Goal: Task Accomplishment & Management: Manage account settings

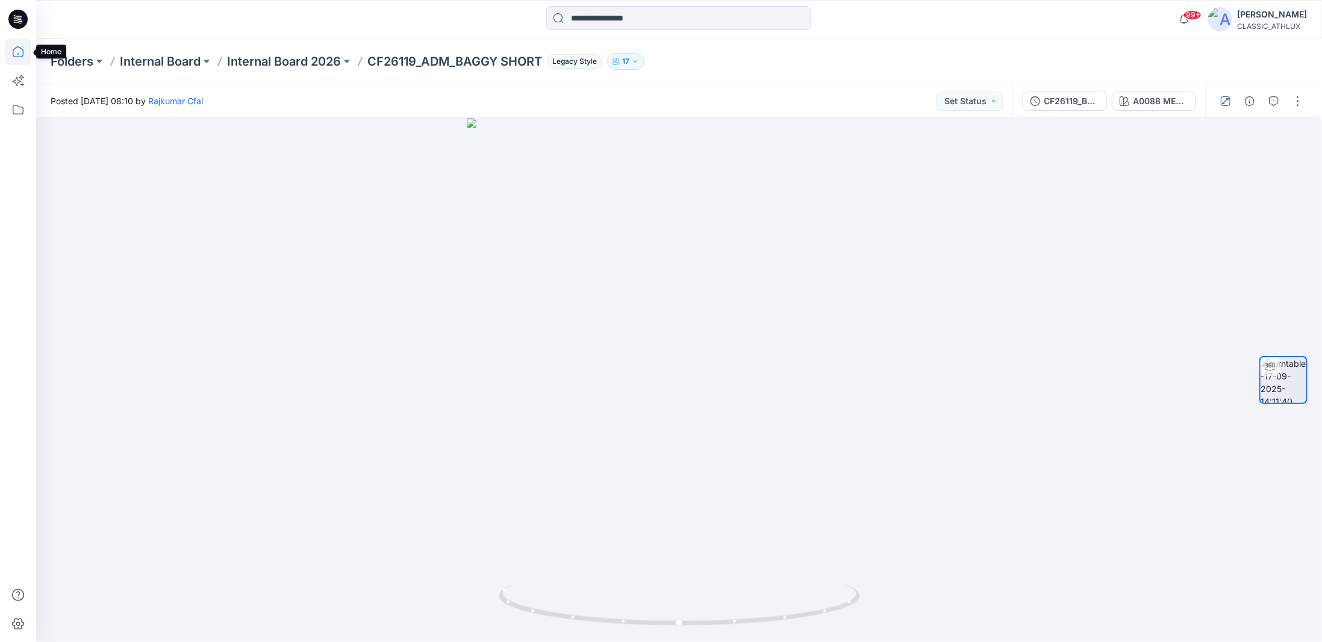
click at [17, 52] on icon at bounding box center [18, 52] width 26 height 26
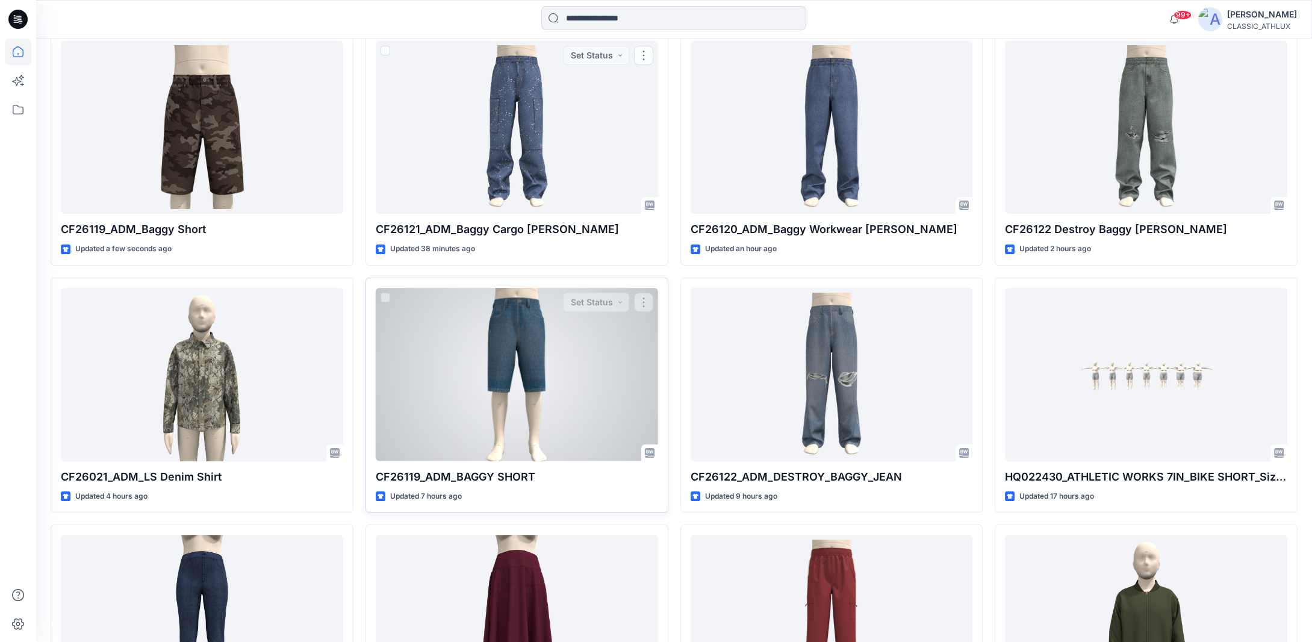
scroll to position [422, 0]
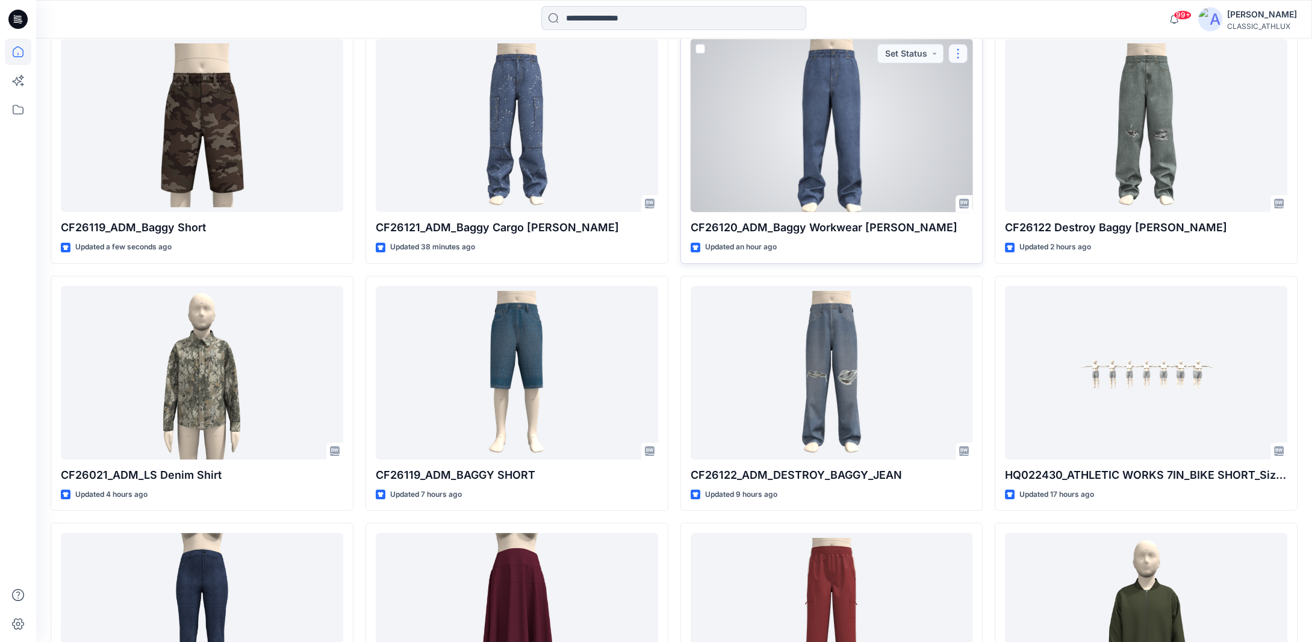
click at [962, 55] on button "button" at bounding box center [957, 53] width 19 height 19
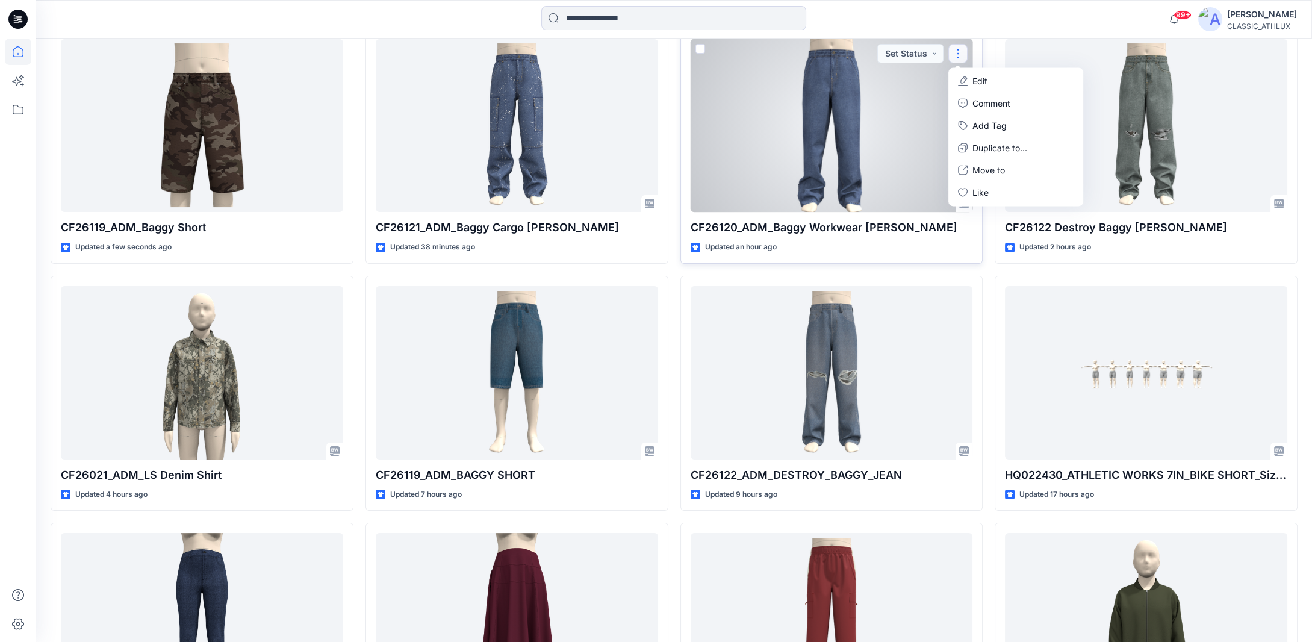
click at [962, 79] on icon "button" at bounding box center [963, 81] width 10 height 10
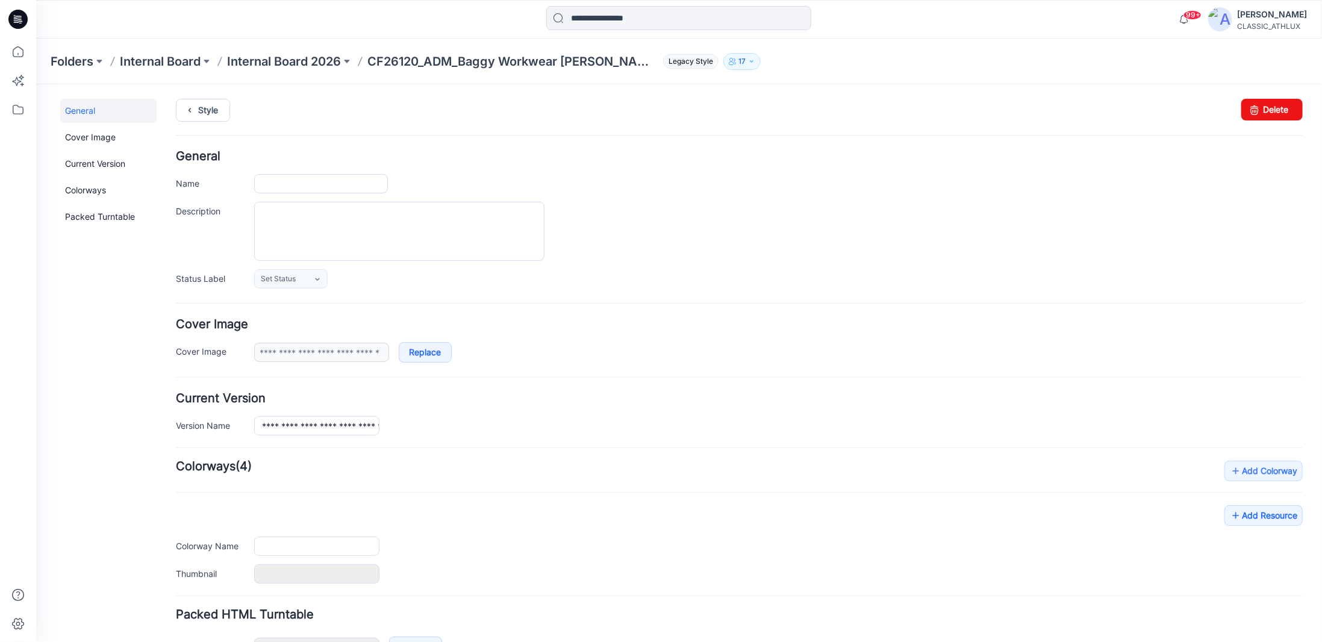
type input "**********"
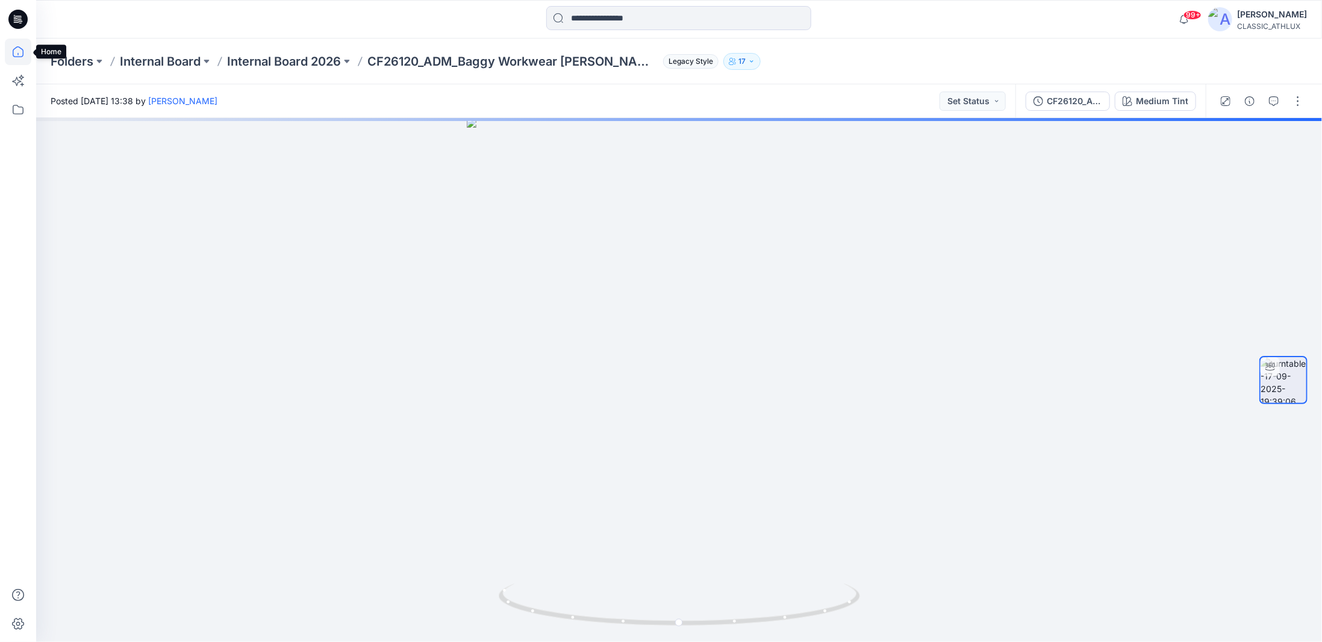
click at [19, 53] on icon at bounding box center [18, 52] width 26 height 26
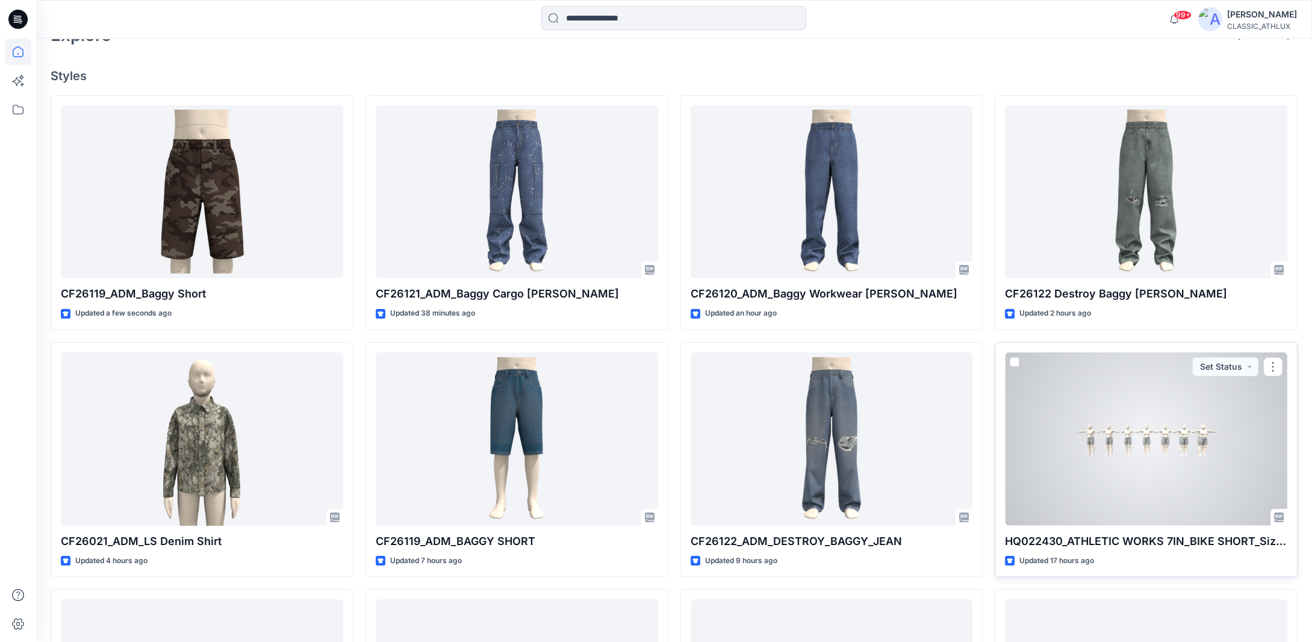
scroll to position [361, 0]
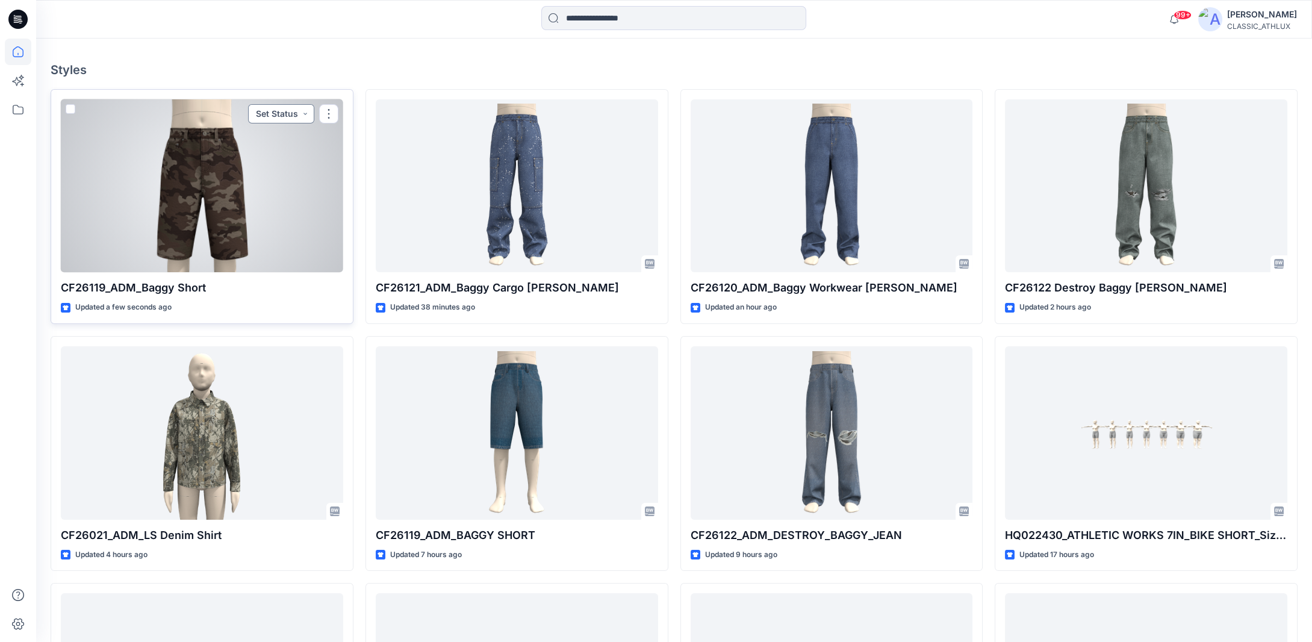
click at [300, 114] on button "Set Status" at bounding box center [281, 113] width 66 height 19
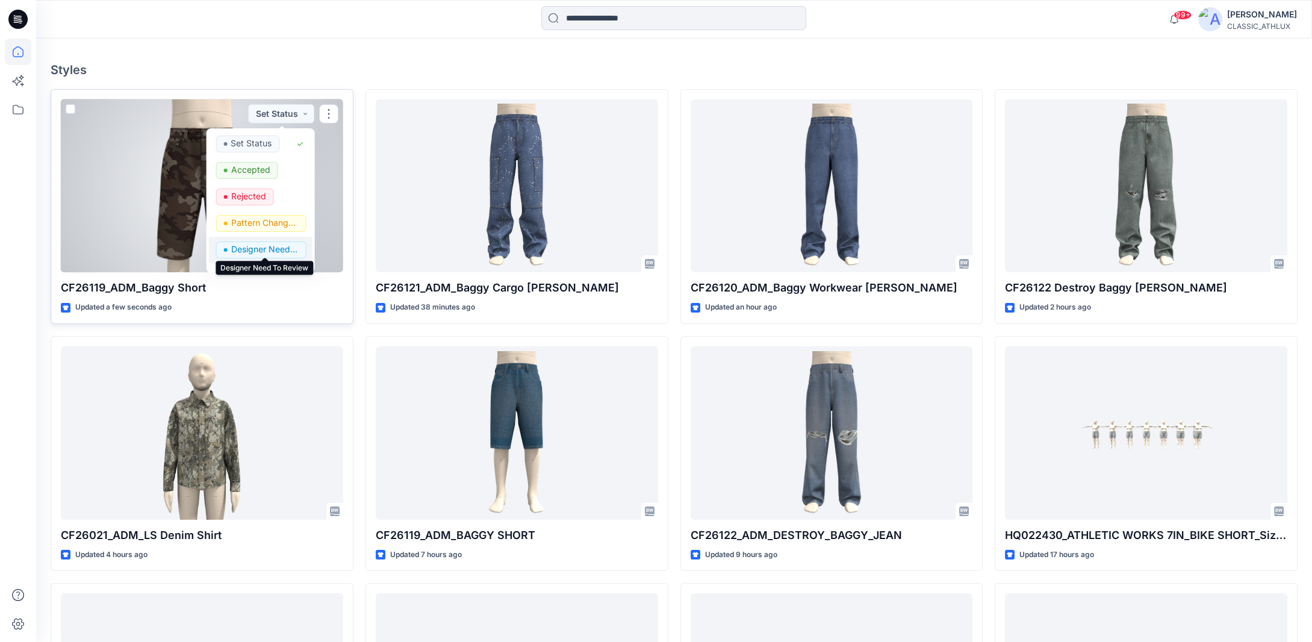
click at [261, 247] on p "Designer Need To Review" at bounding box center [264, 249] width 67 height 16
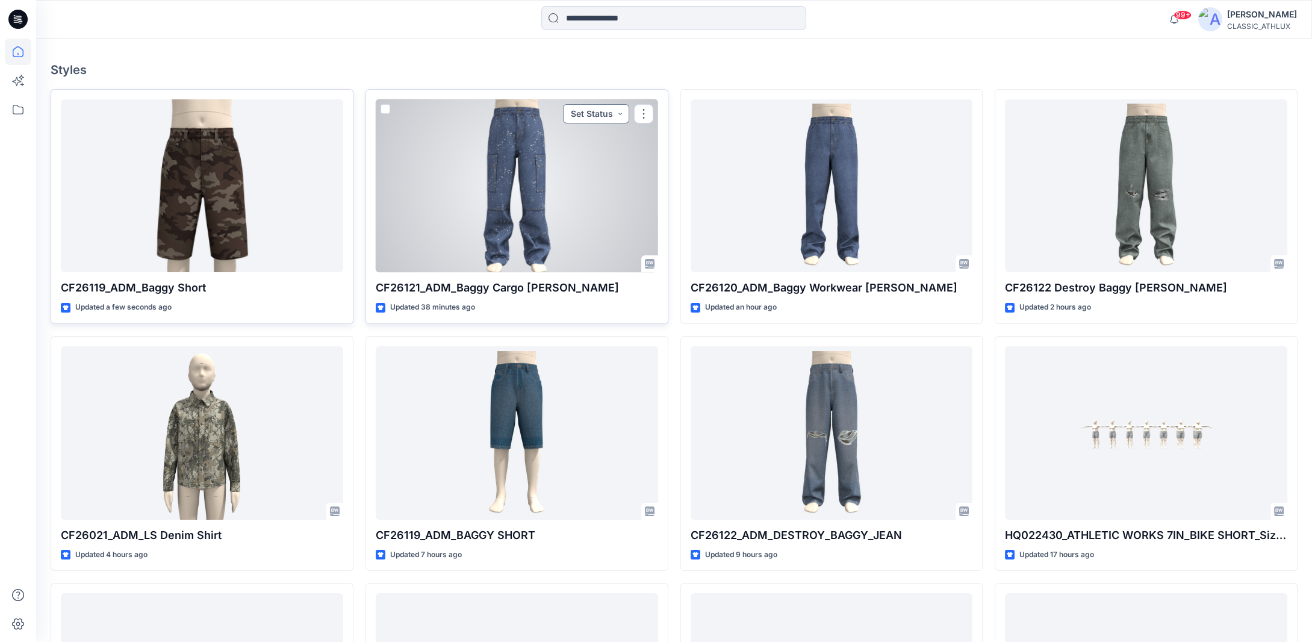
click at [619, 111] on button "Set Status" at bounding box center [596, 113] width 66 height 19
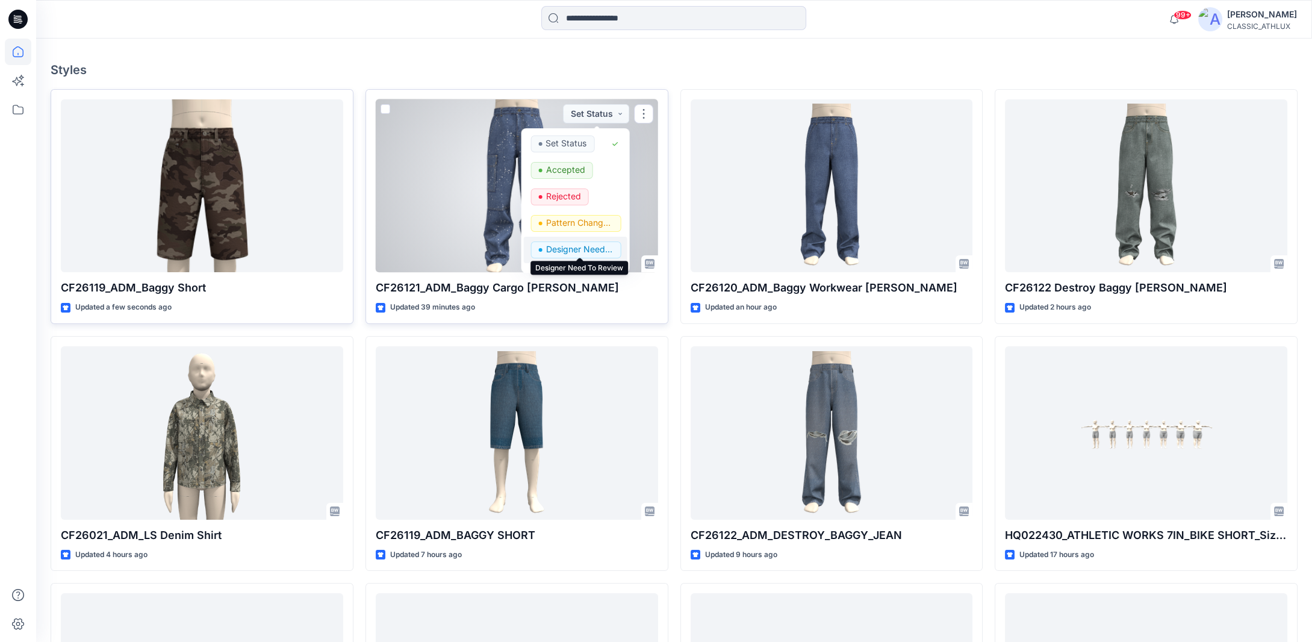
click at [562, 246] on p "Designer Need To Review" at bounding box center [579, 249] width 67 height 16
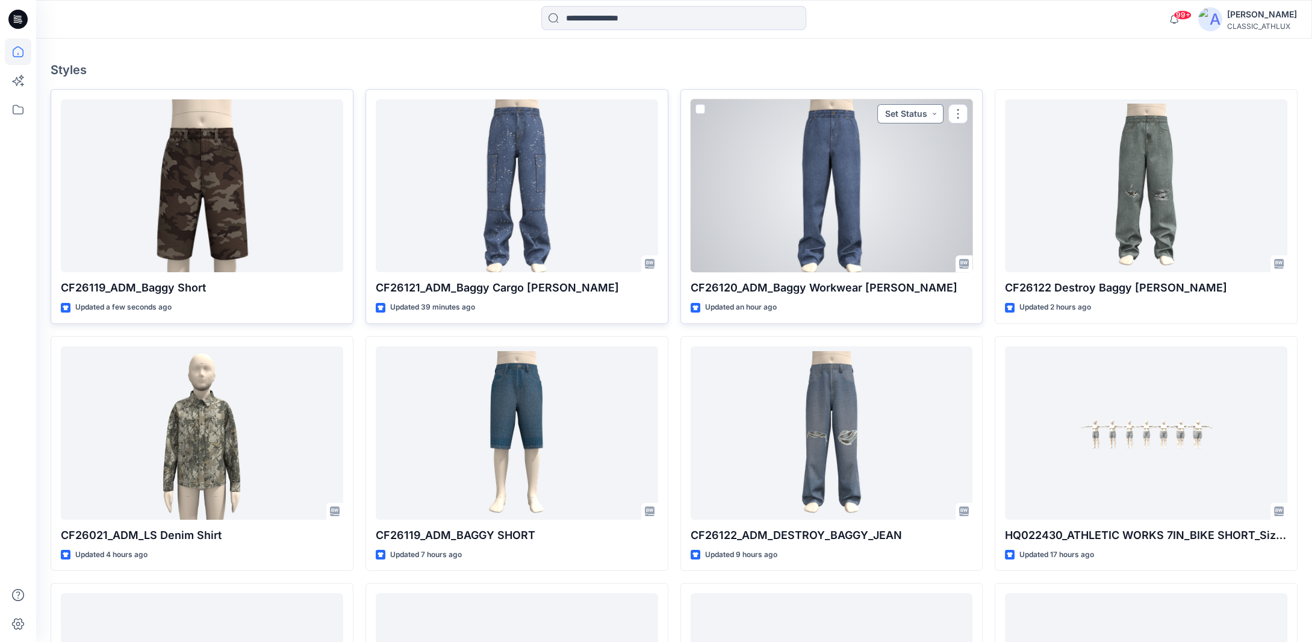
click at [937, 114] on button "Set Status" at bounding box center [910, 113] width 66 height 19
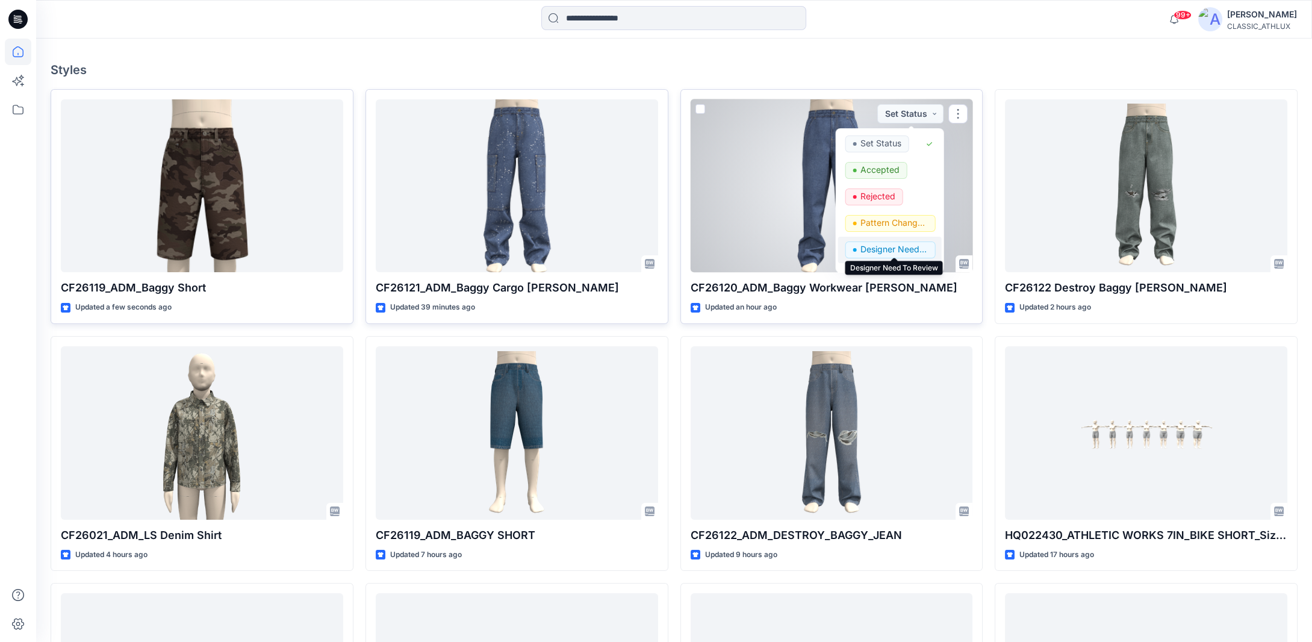
click at [888, 248] on p "Designer Need To Review" at bounding box center [893, 249] width 67 height 16
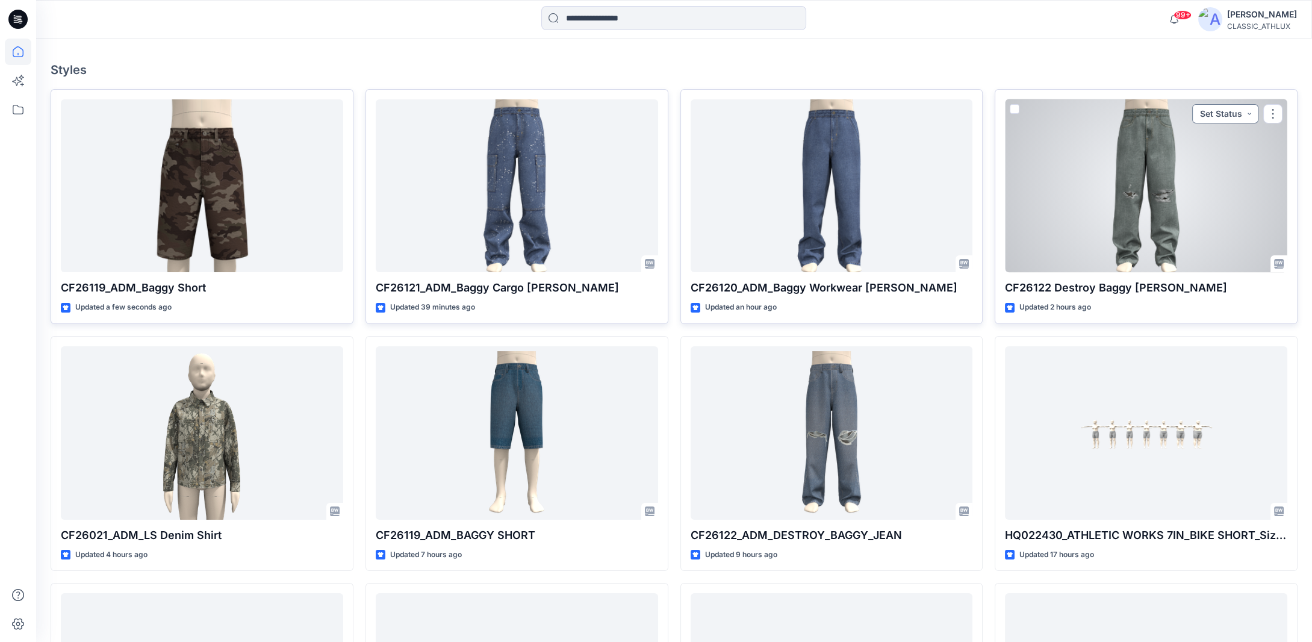
click at [1242, 112] on button "Set Status" at bounding box center [1225, 113] width 66 height 19
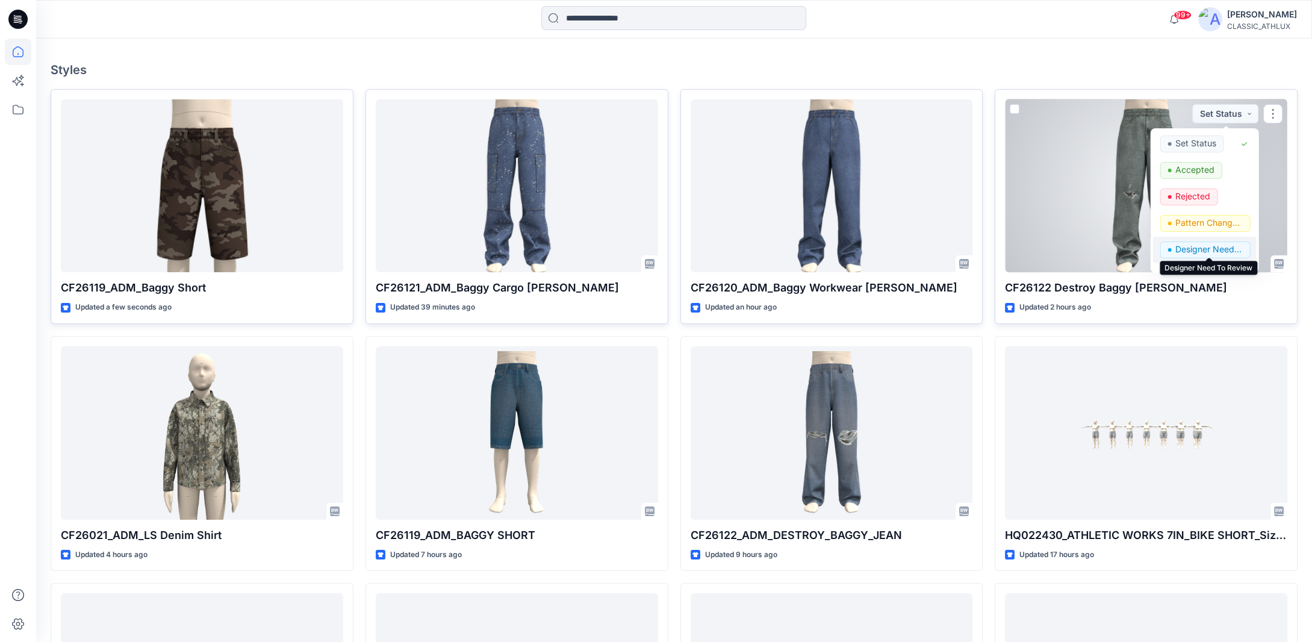
click at [1193, 247] on p "Designer Need To Review" at bounding box center [1208, 249] width 67 height 16
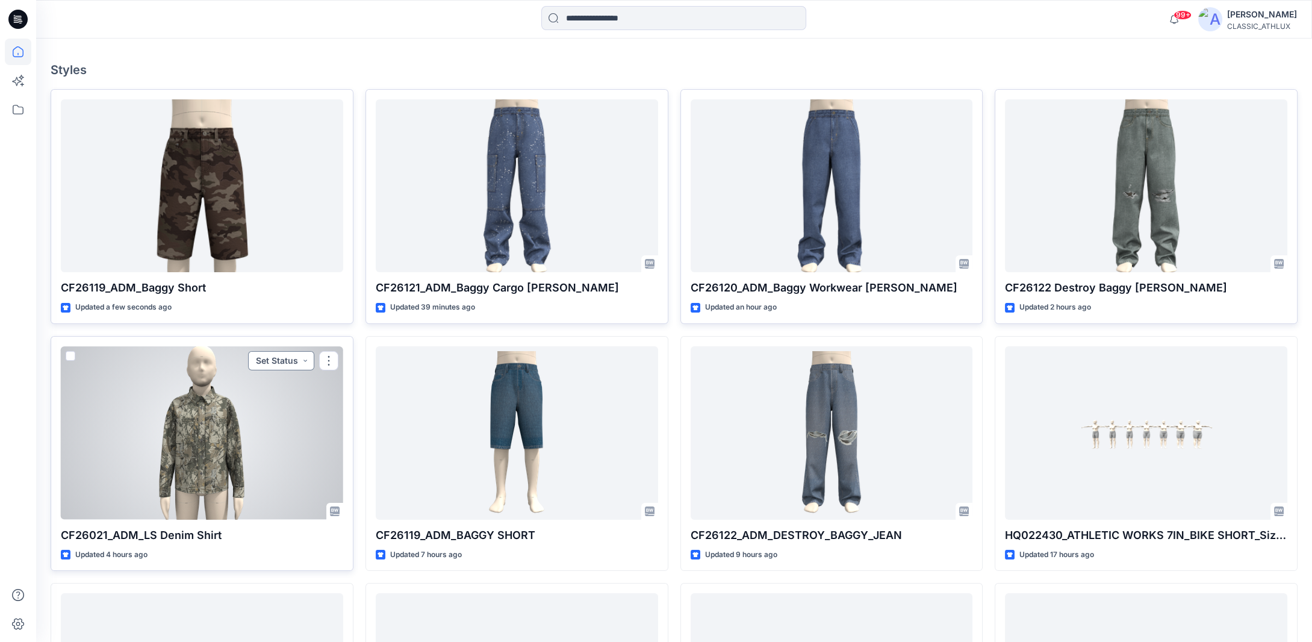
click at [299, 361] on button "Set Status" at bounding box center [281, 360] width 66 height 19
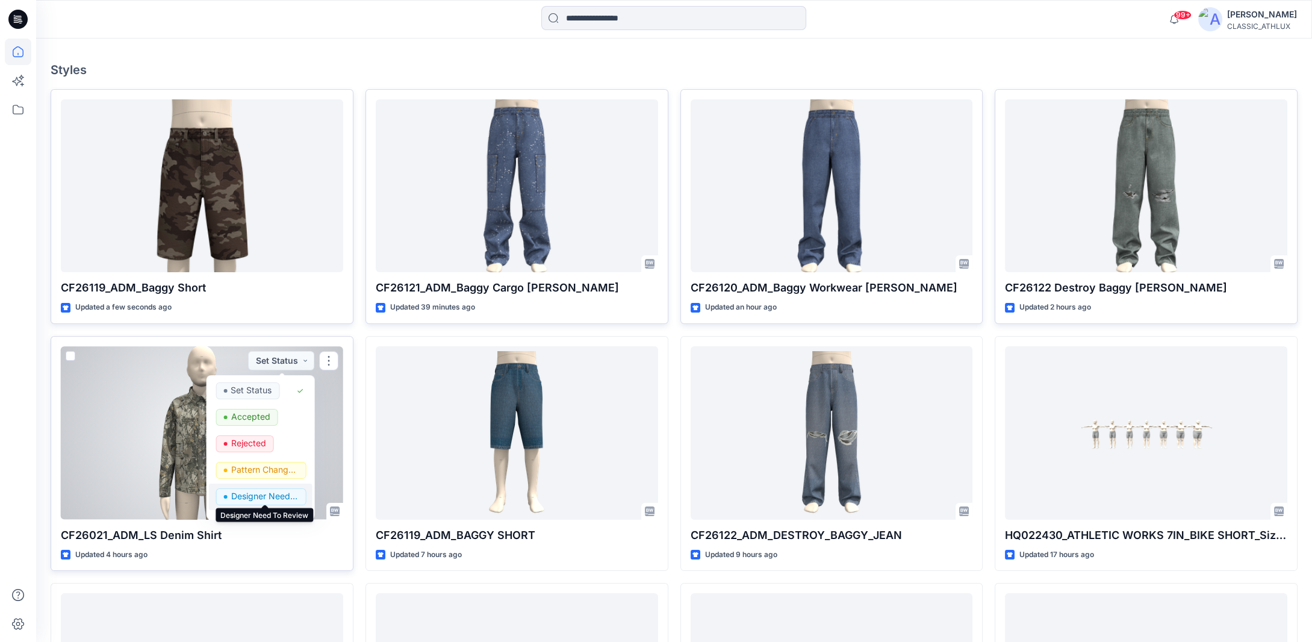
click at [264, 496] on p "Designer Need To Review" at bounding box center [264, 496] width 67 height 16
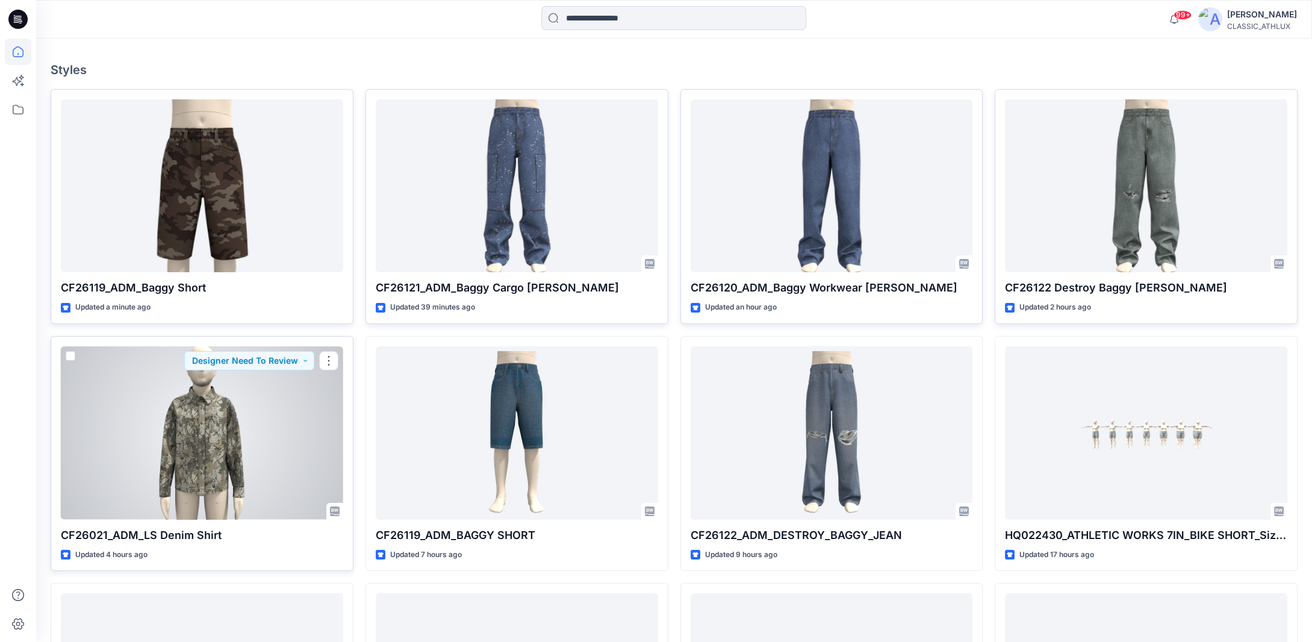
click at [218, 472] on div at bounding box center [202, 432] width 282 height 173
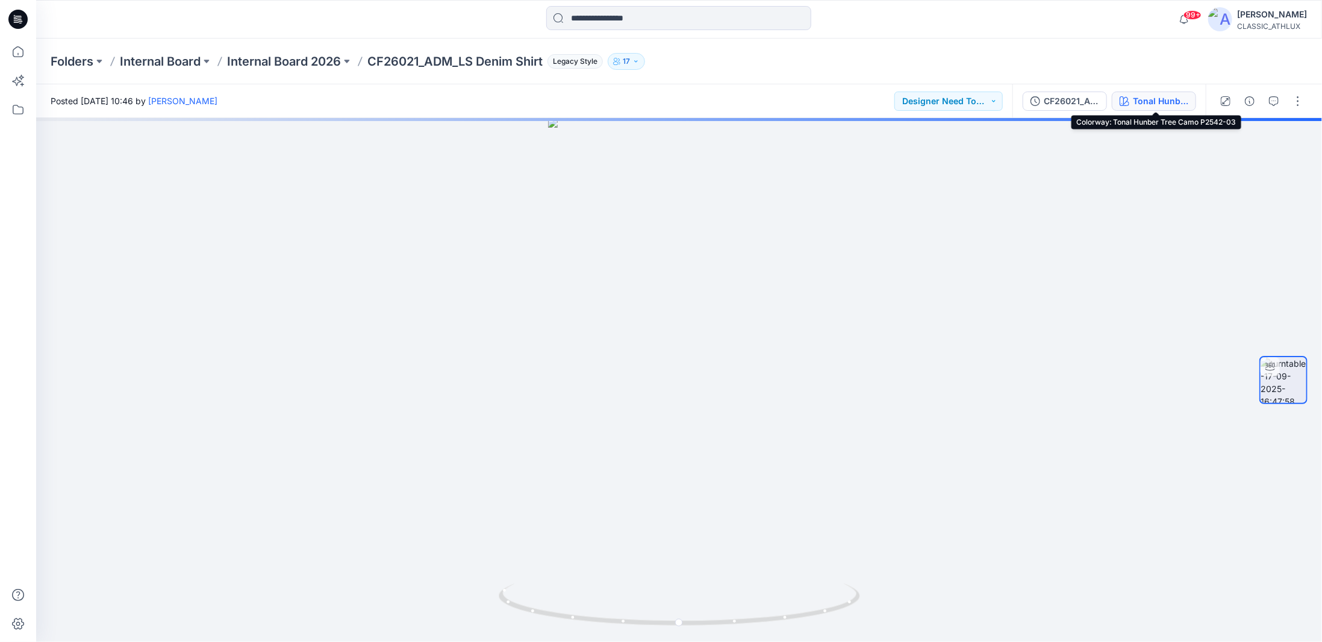
click at [1152, 104] on div "Tonal Hunber Tree Camo P2542-03" at bounding box center [1160, 101] width 55 height 13
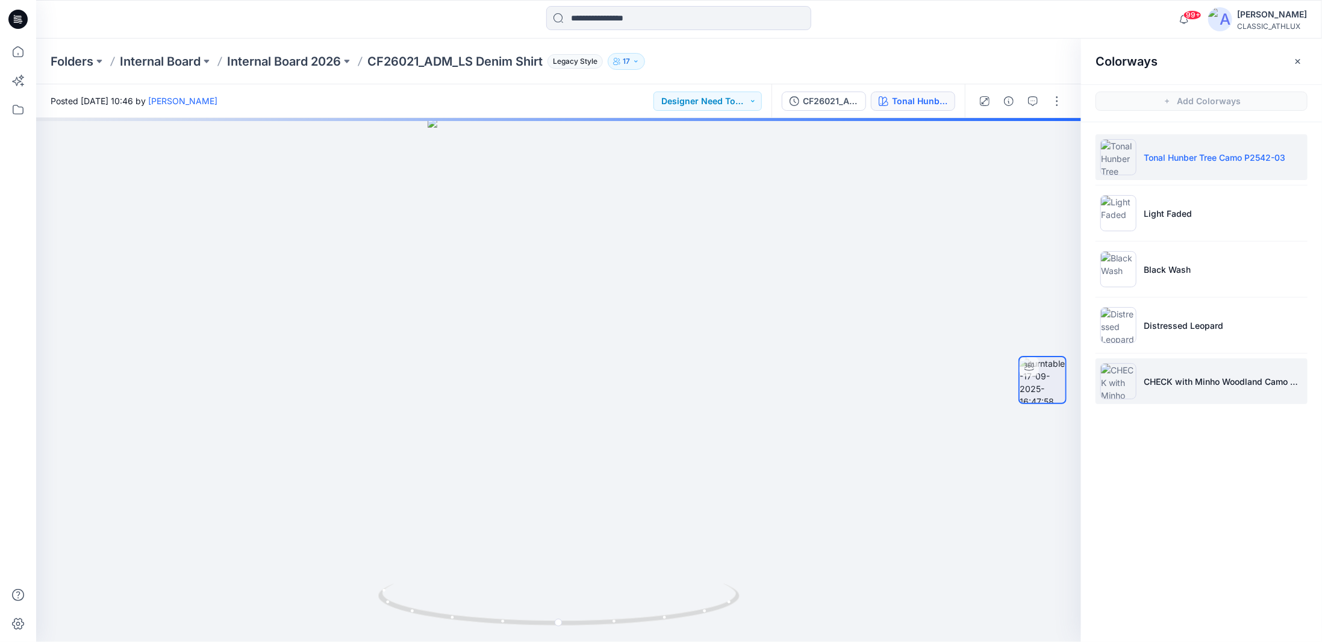
click at [1167, 386] on li "CHECK with Minho Woodland Camo Chocolate Fudge P2624-01" at bounding box center [1201, 381] width 212 height 46
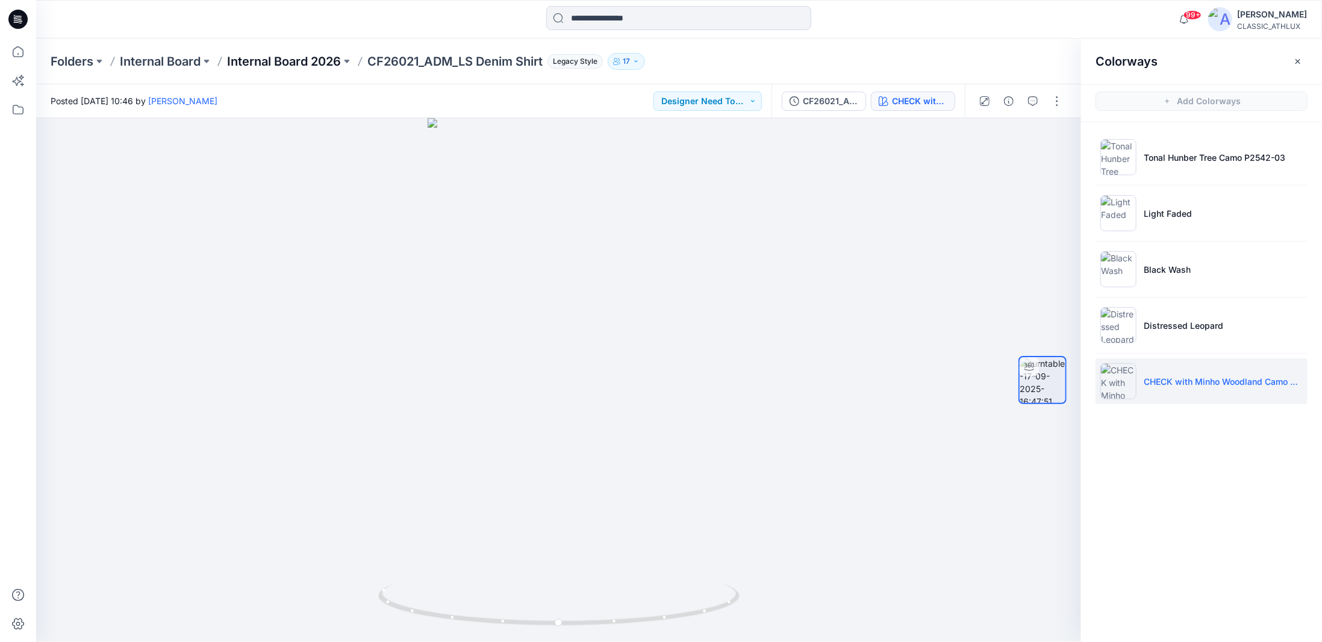
click at [252, 67] on p "Internal Board 2026" at bounding box center [284, 61] width 114 height 17
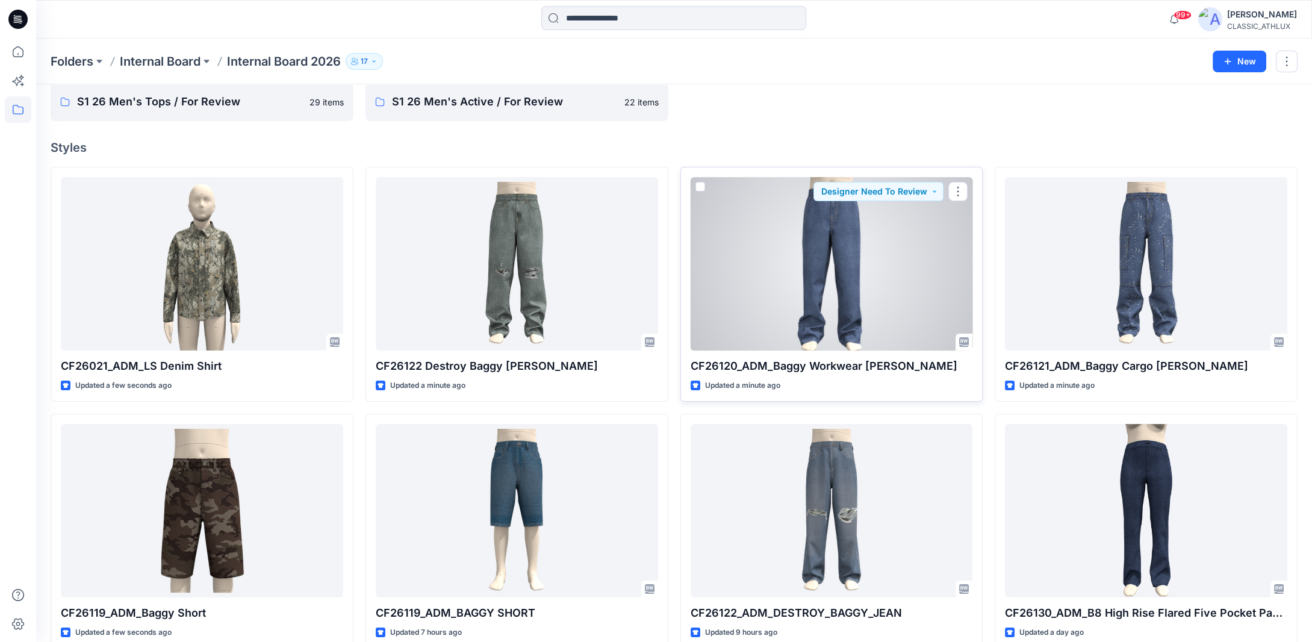
scroll to position [120, 0]
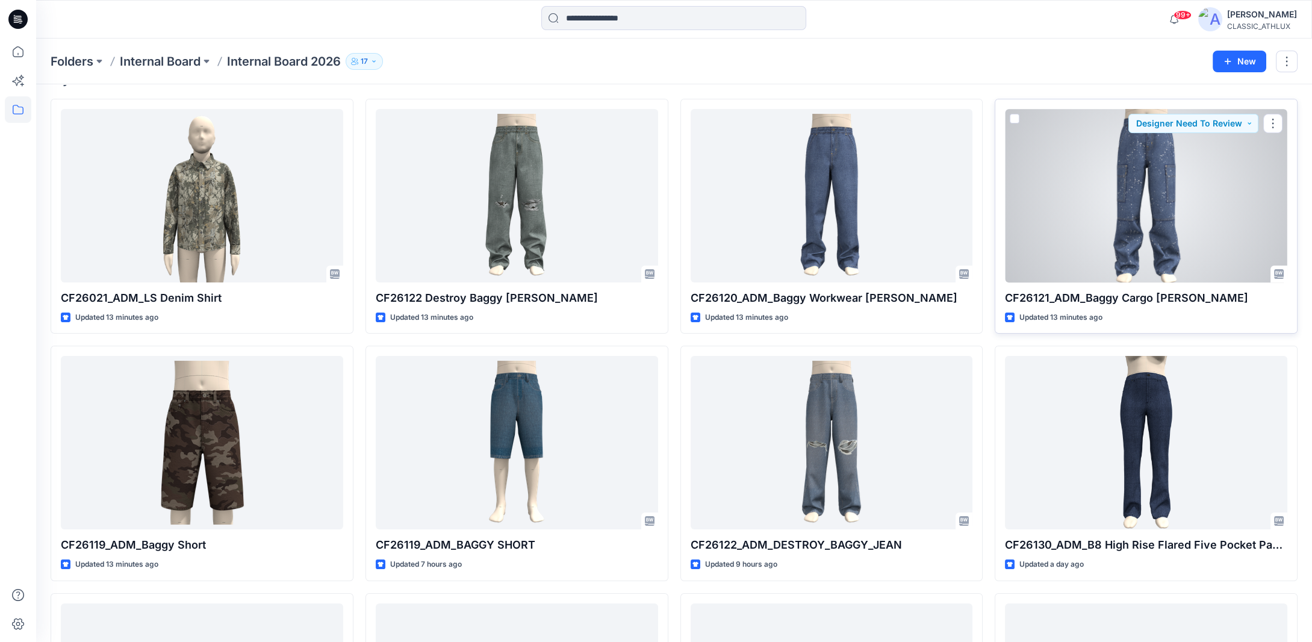
click at [1190, 222] on div at bounding box center [1146, 195] width 282 height 173
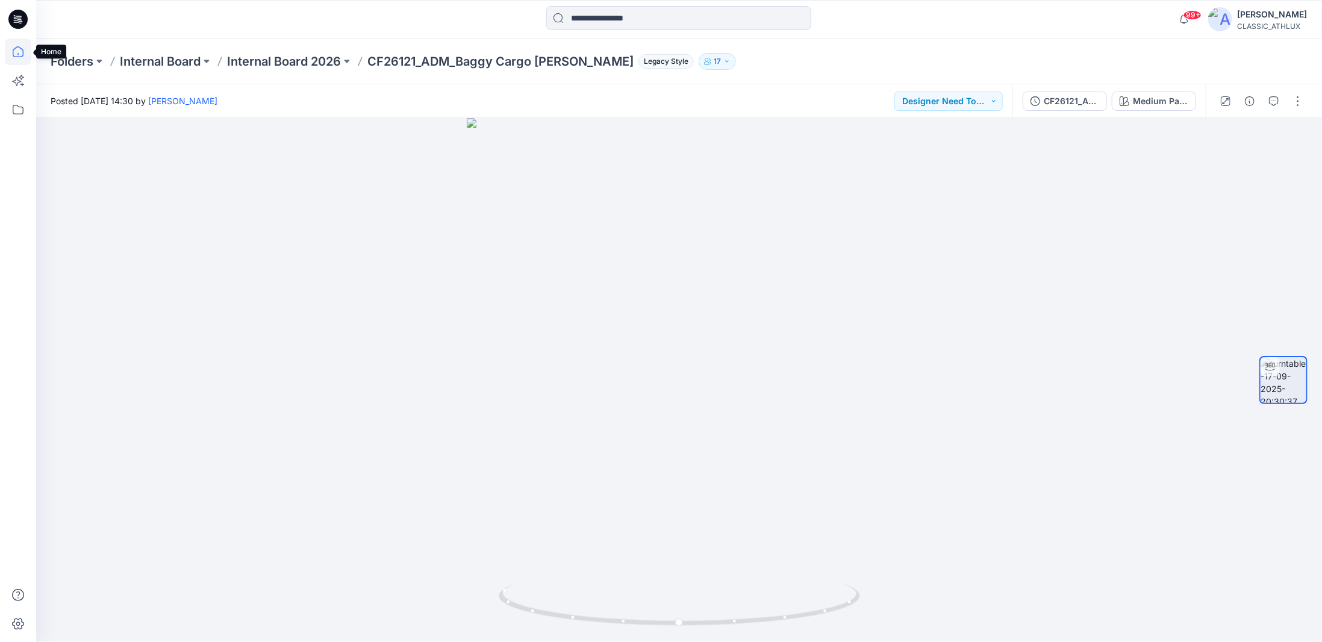
click at [18, 50] on icon at bounding box center [18, 52] width 26 height 26
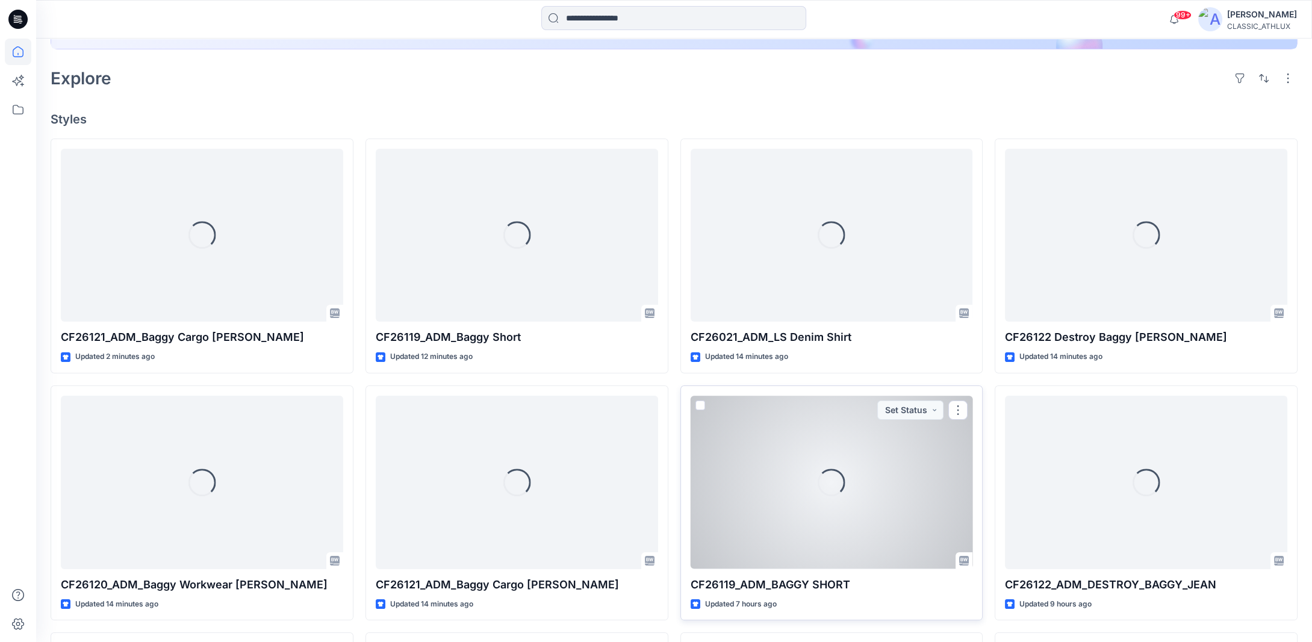
scroll to position [361, 0]
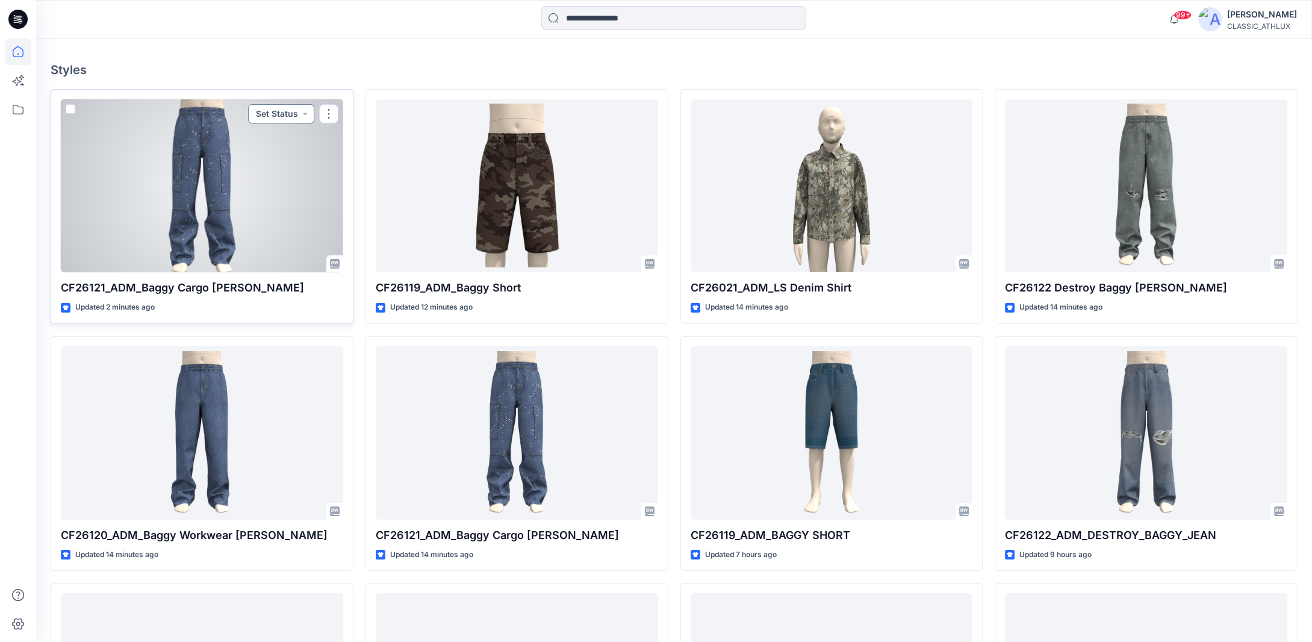
click at [294, 114] on button "Set Status" at bounding box center [281, 113] width 66 height 19
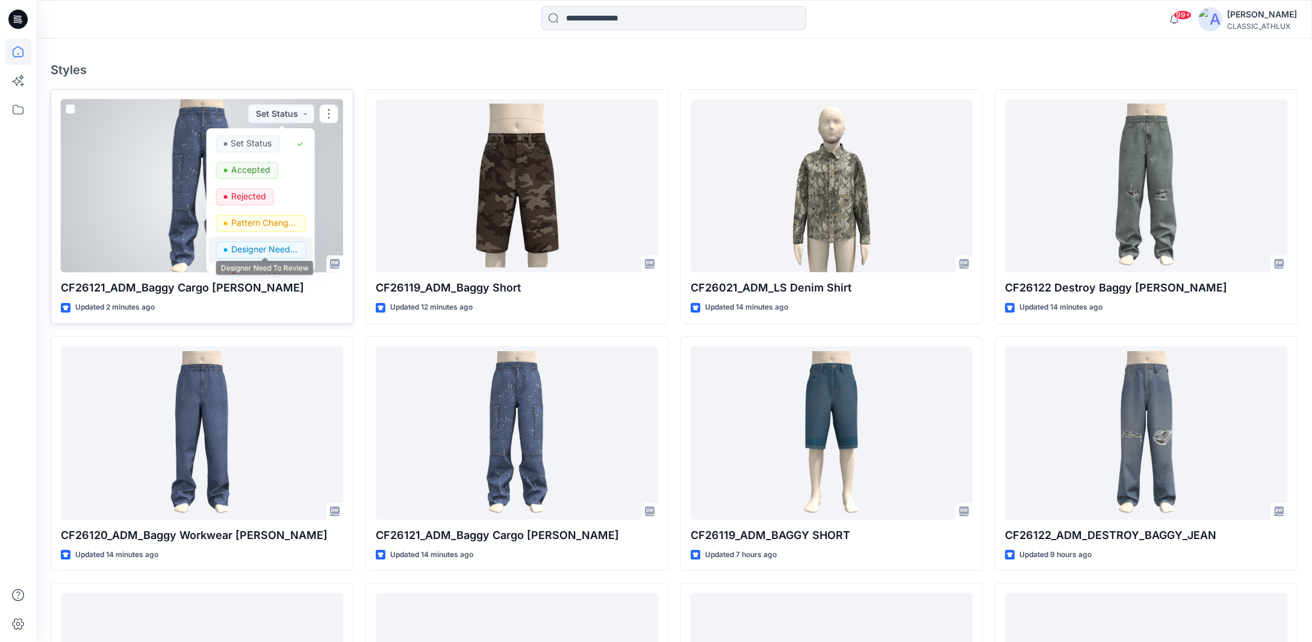
click at [255, 250] on p "Designer Need To Review" at bounding box center [264, 249] width 67 height 16
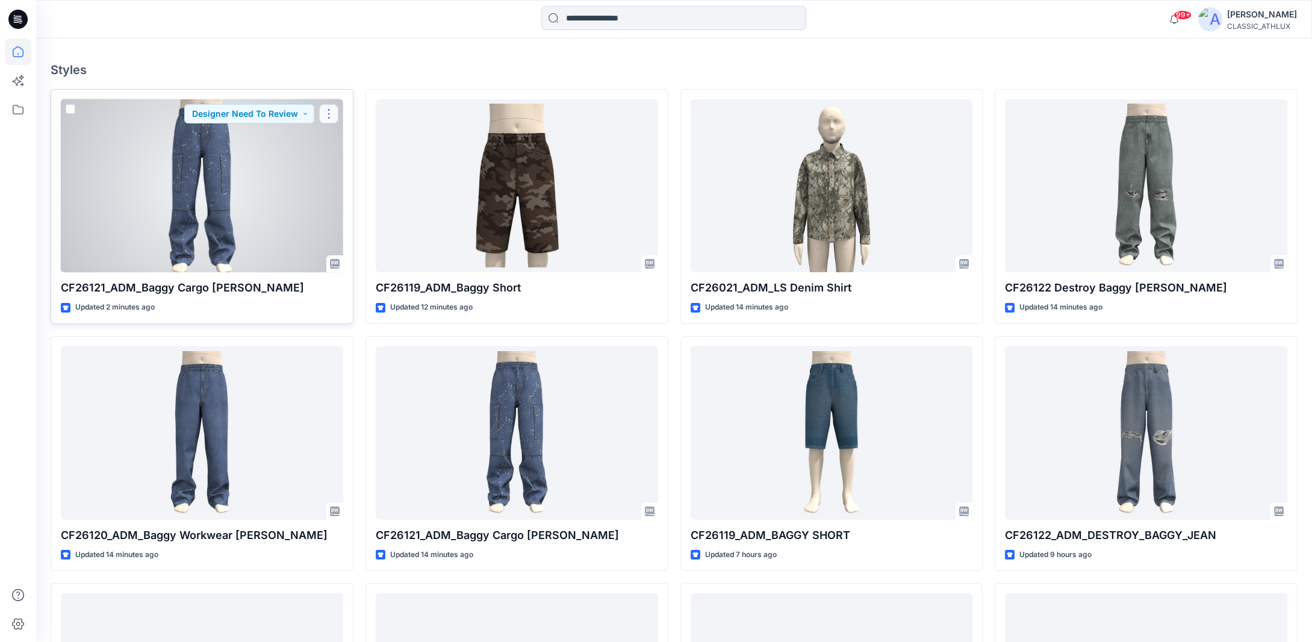
click at [326, 108] on button "button" at bounding box center [328, 113] width 19 height 19
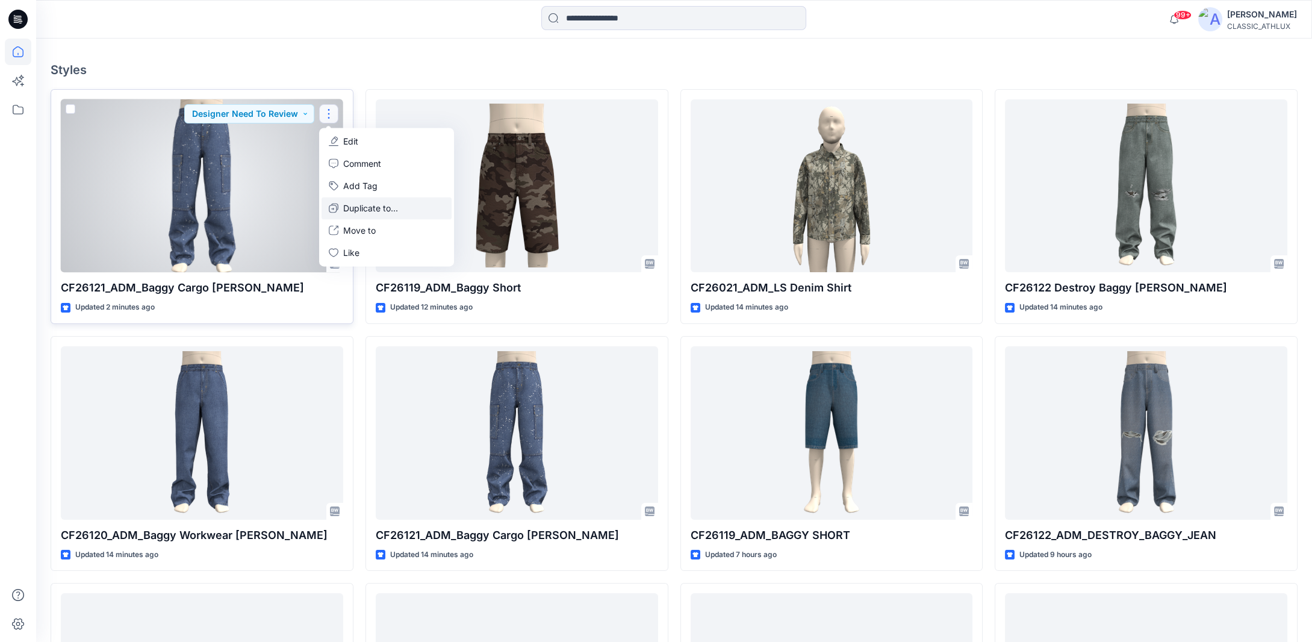
click at [343, 211] on button "Duplicate to..." at bounding box center [387, 208] width 130 height 22
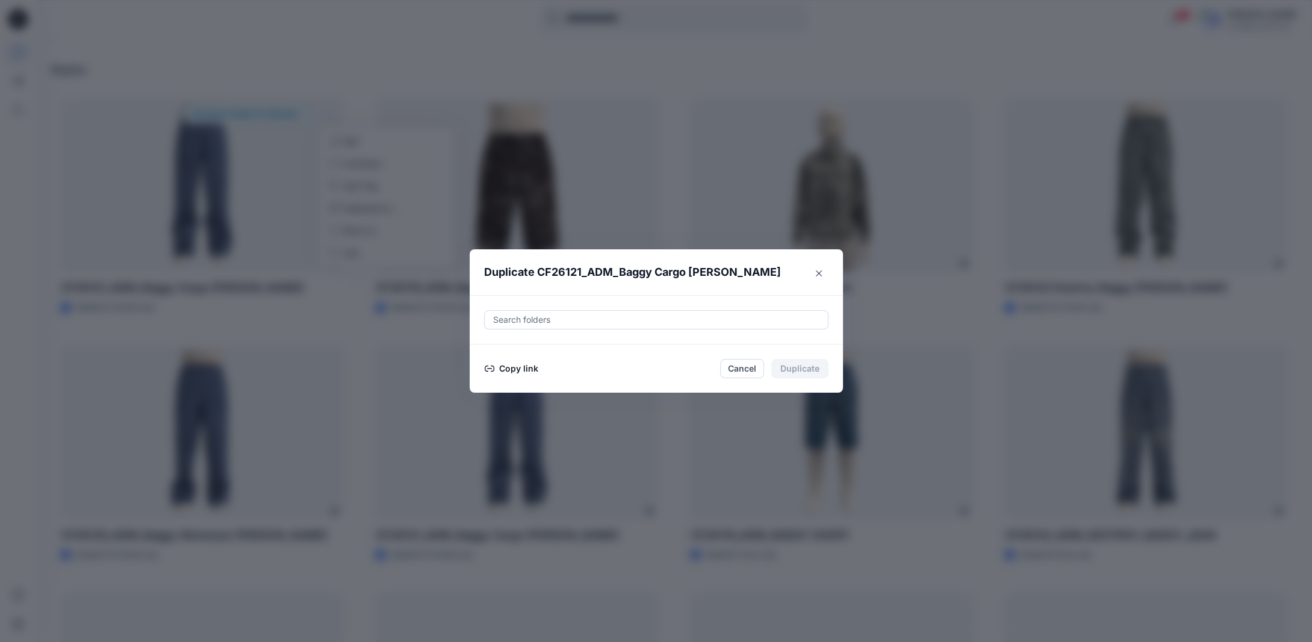
click at [535, 367] on button "Copy link" at bounding box center [511, 368] width 55 height 14
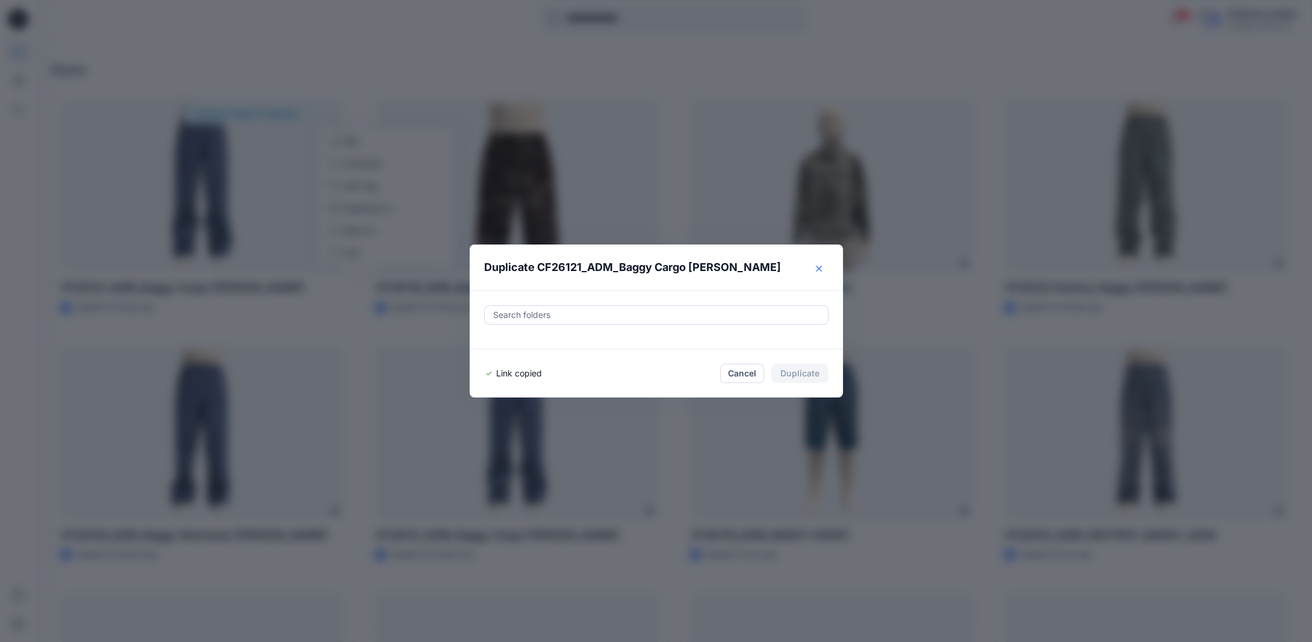
click at [821, 270] on icon "Close" at bounding box center [819, 269] width 6 height 6
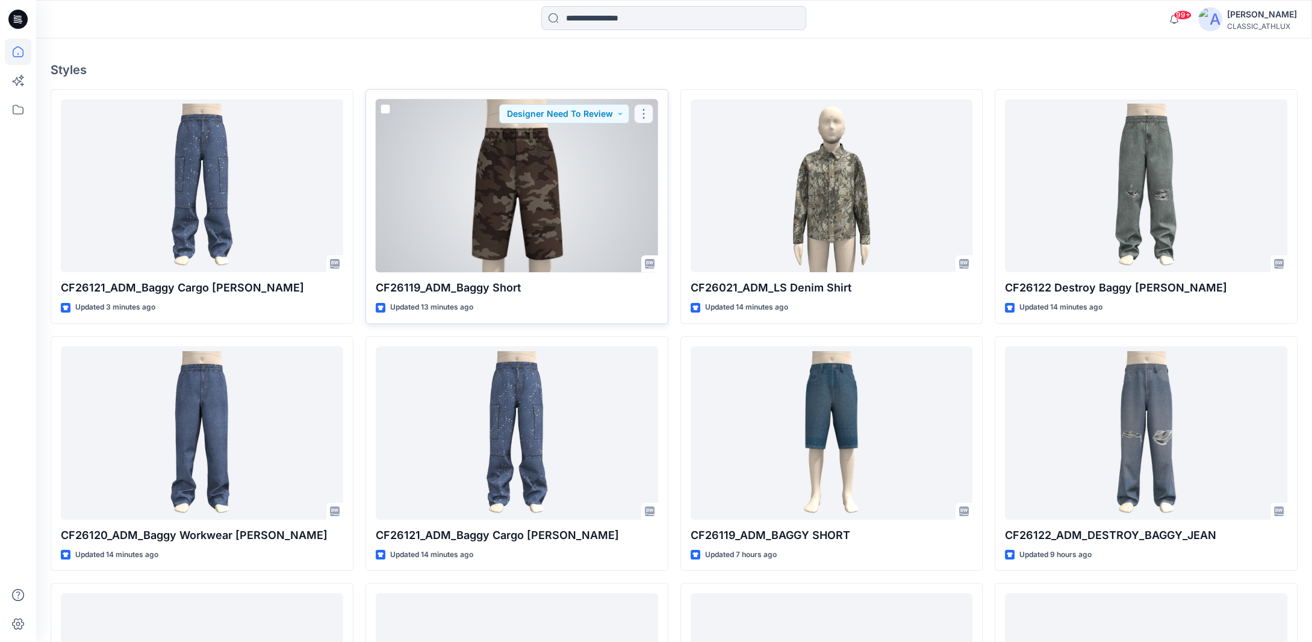
click at [645, 112] on button "button" at bounding box center [643, 113] width 19 height 19
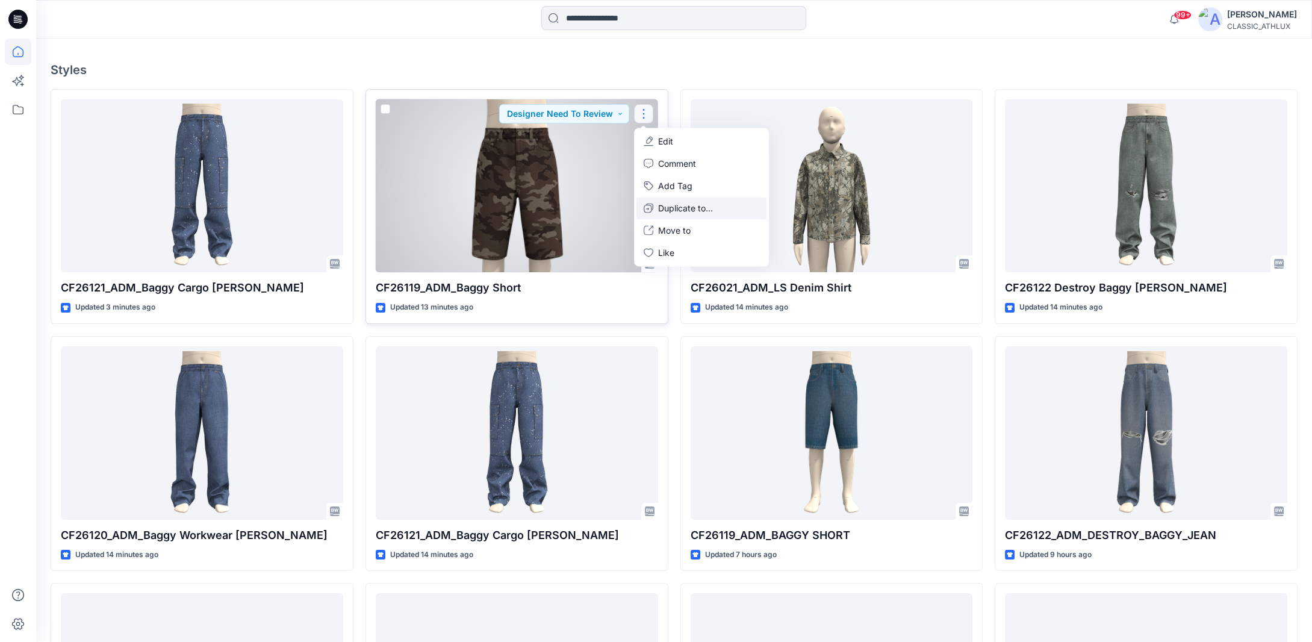
click at [666, 205] on p "Duplicate to..." at bounding box center [685, 208] width 55 height 13
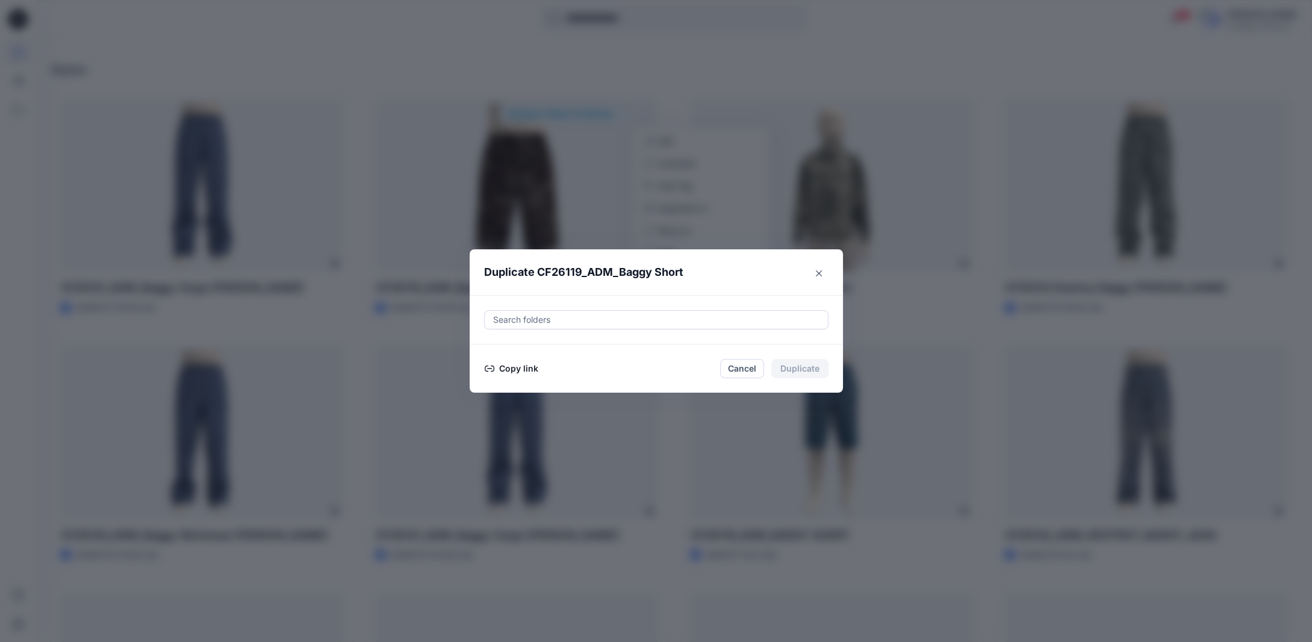
click at [517, 367] on button "Copy link" at bounding box center [511, 368] width 55 height 14
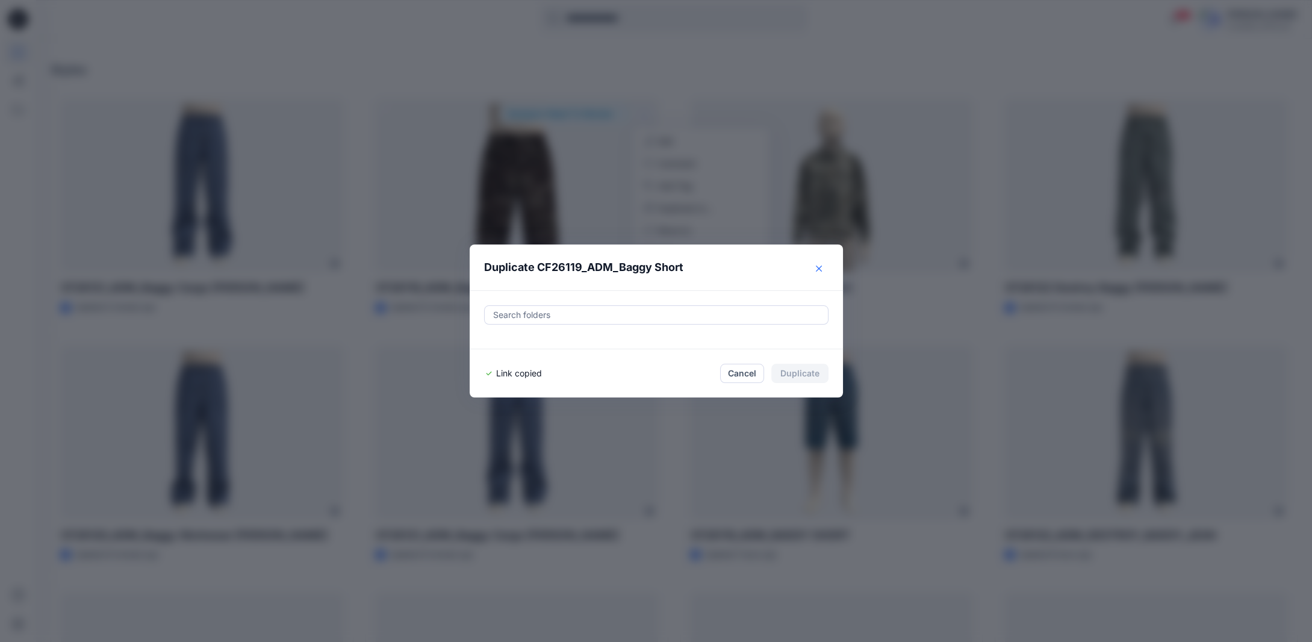
click at [820, 268] on button "Close" at bounding box center [818, 268] width 19 height 19
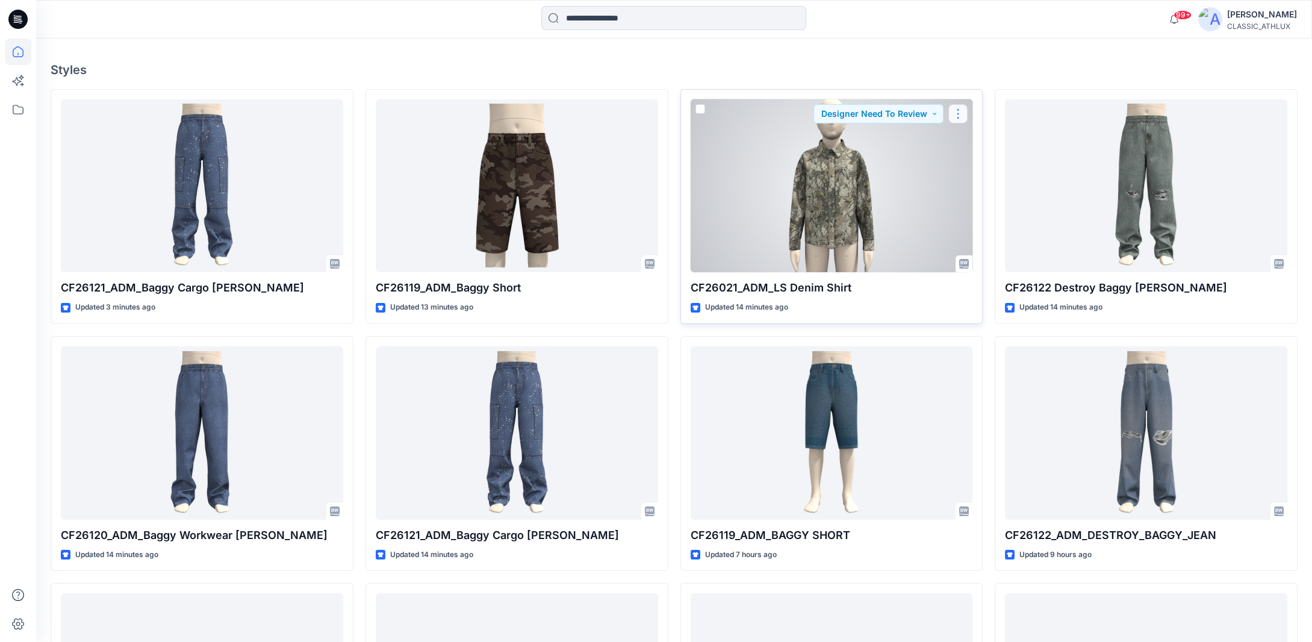
click at [958, 115] on button "button" at bounding box center [957, 113] width 19 height 19
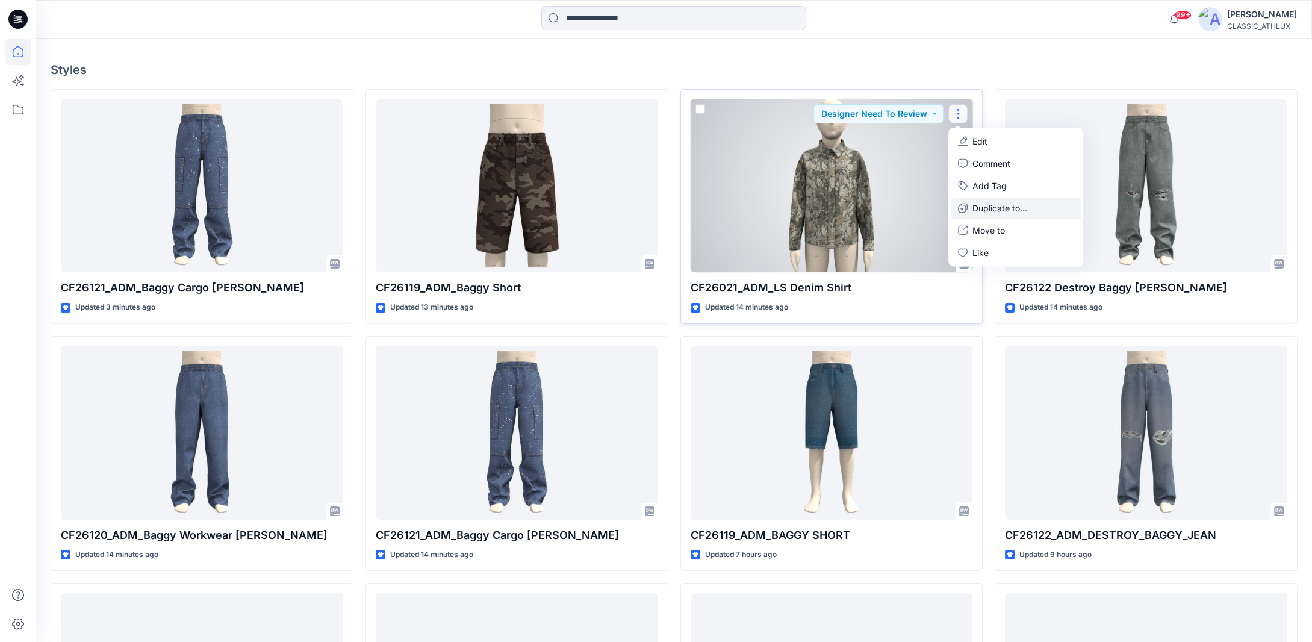
click at [972, 208] on button "Duplicate to..." at bounding box center [1016, 208] width 130 height 22
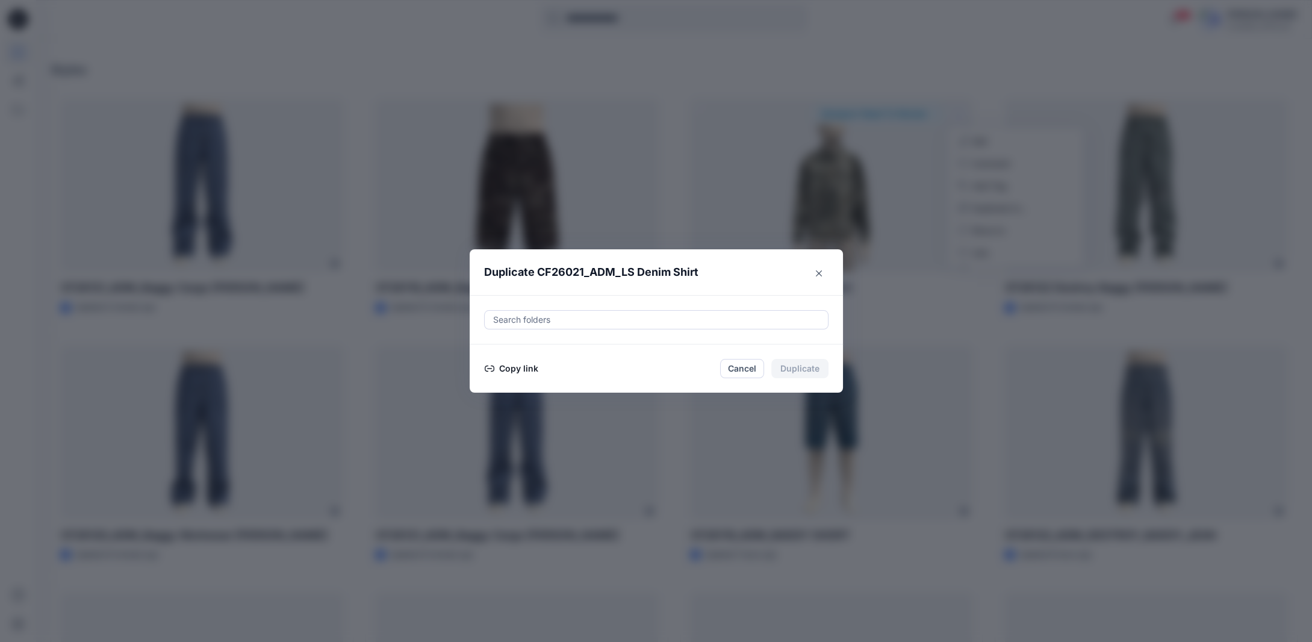
click at [526, 368] on button "Copy link" at bounding box center [511, 368] width 55 height 14
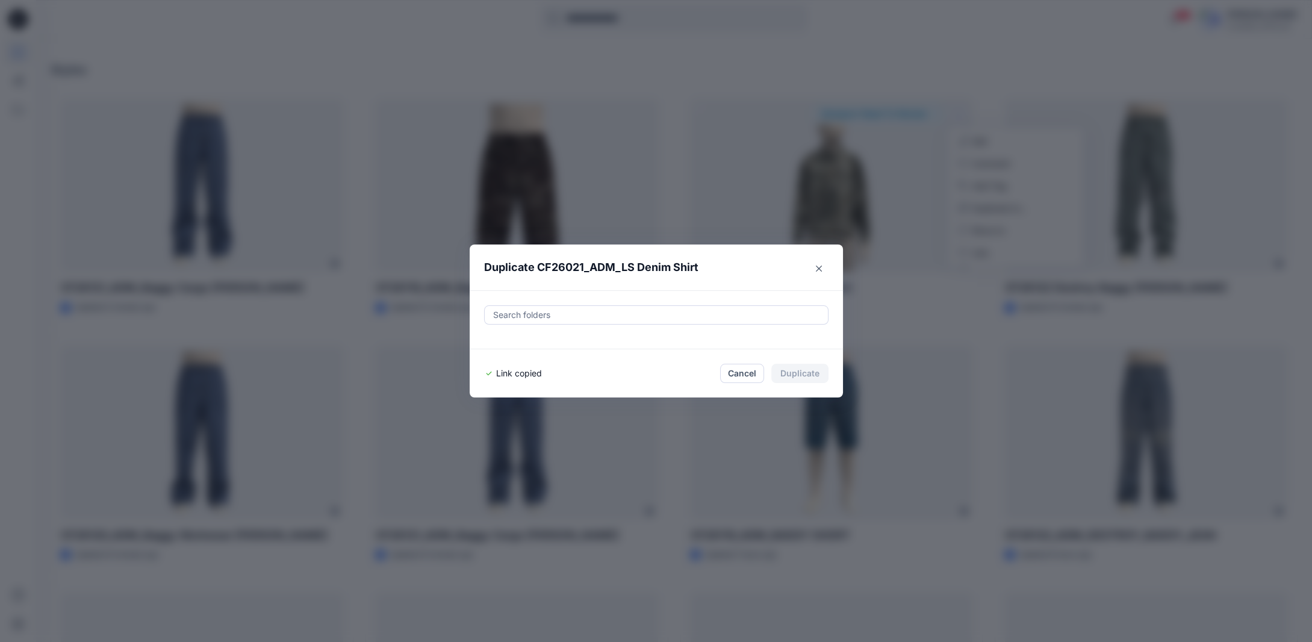
drag, startPoint x: 829, startPoint y: 270, endPoint x: 839, endPoint y: 263, distance: 12.0
click at [829, 270] on button "Close" at bounding box center [818, 268] width 19 height 19
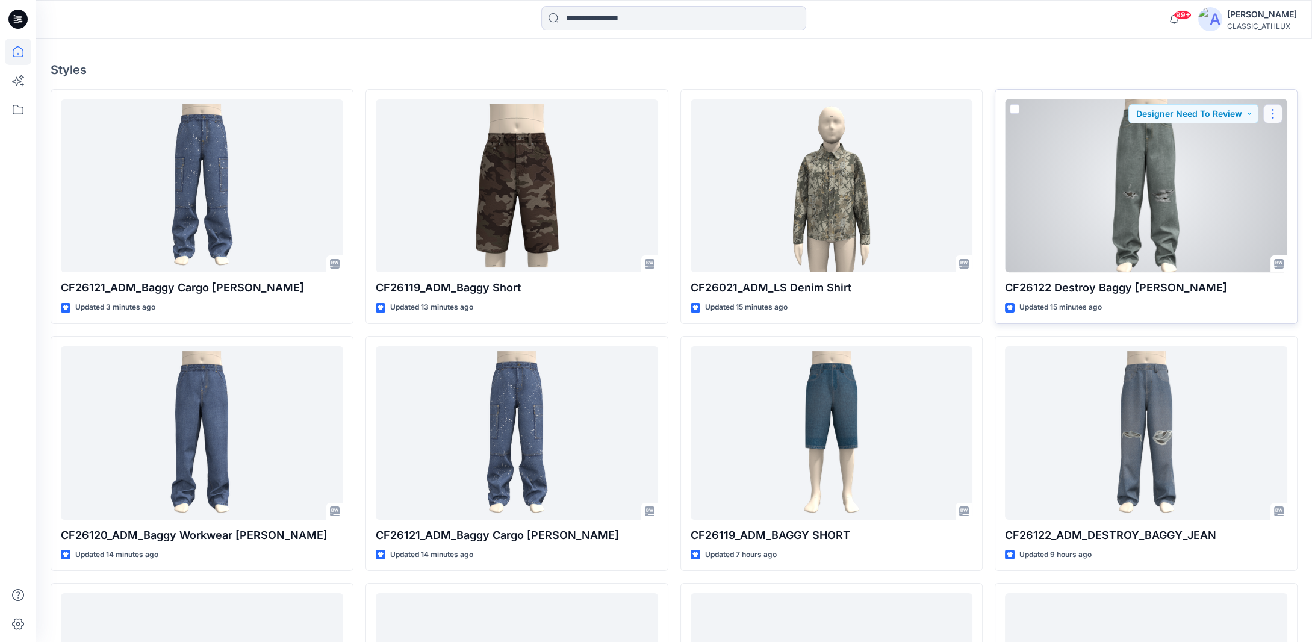
click at [1274, 113] on button "button" at bounding box center [1272, 113] width 19 height 19
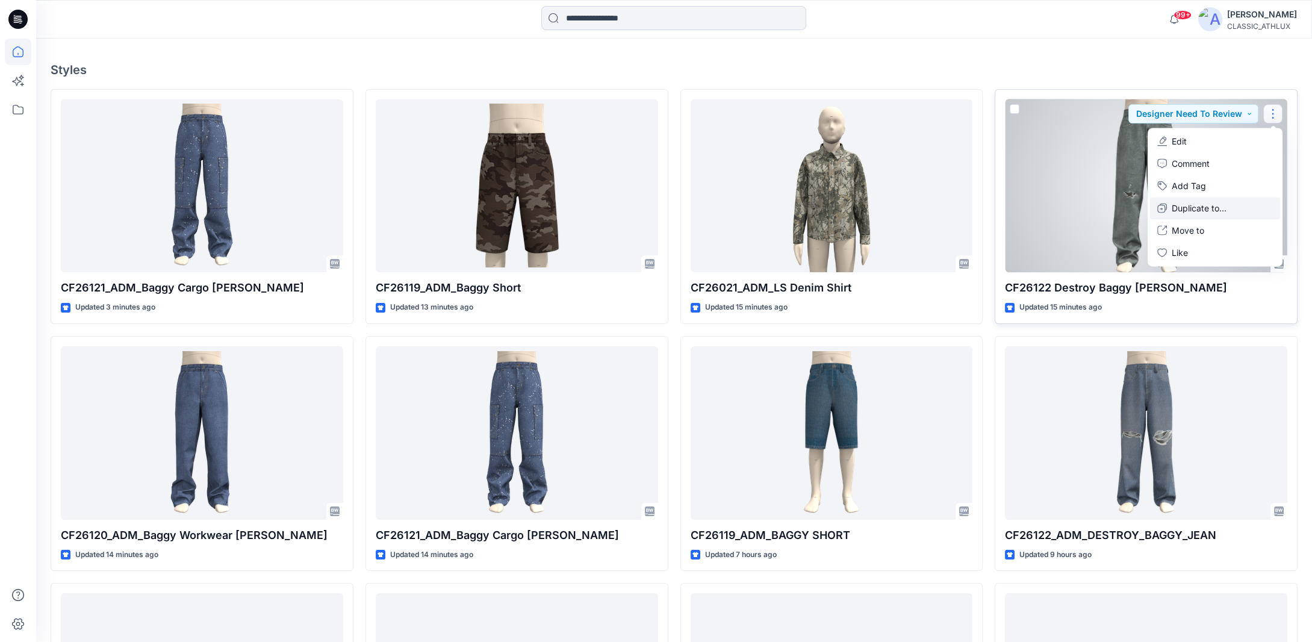
click at [1186, 210] on p "Duplicate to..." at bounding box center [1199, 208] width 55 height 13
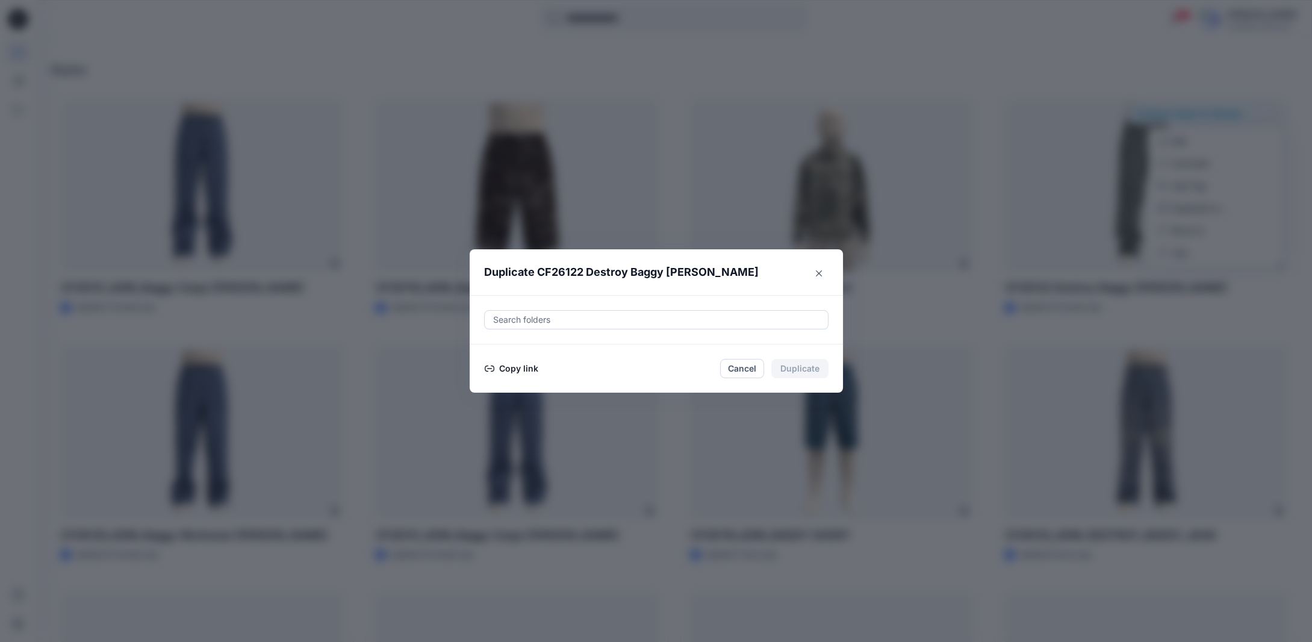
click at [519, 367] on button "Copy link" at bounding box center [511, 368] width 55 height 14
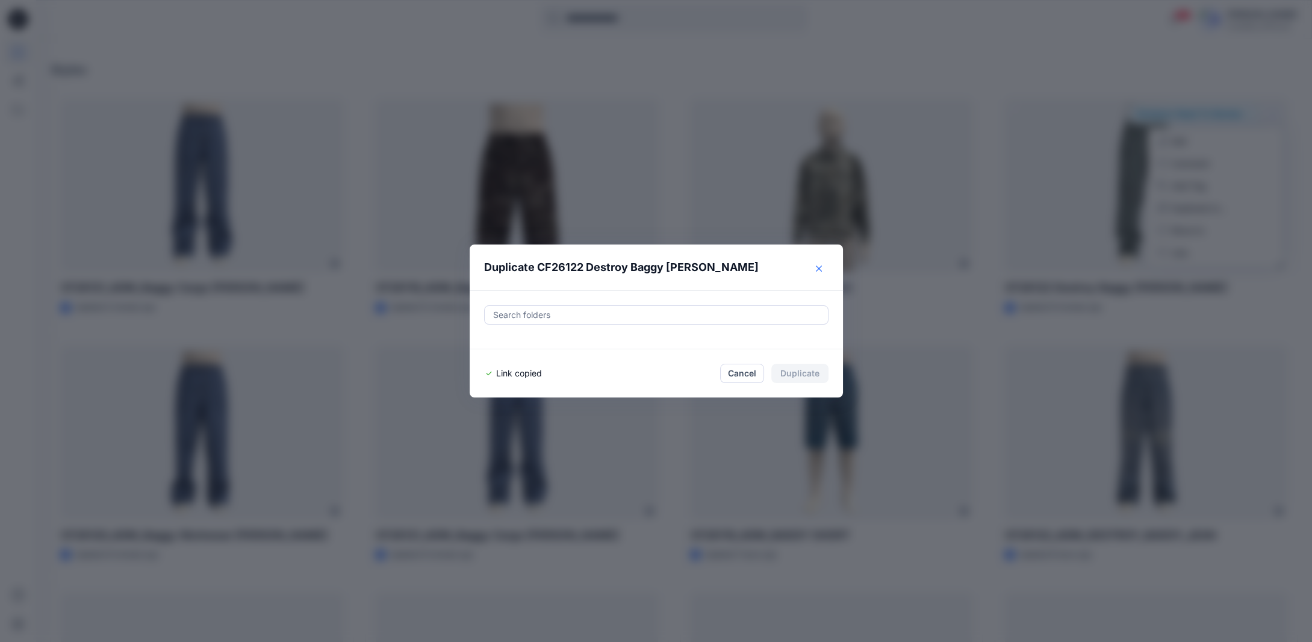
click at [824, 266] on button "Close" at bounding box center [818, 268] width 19 height 19
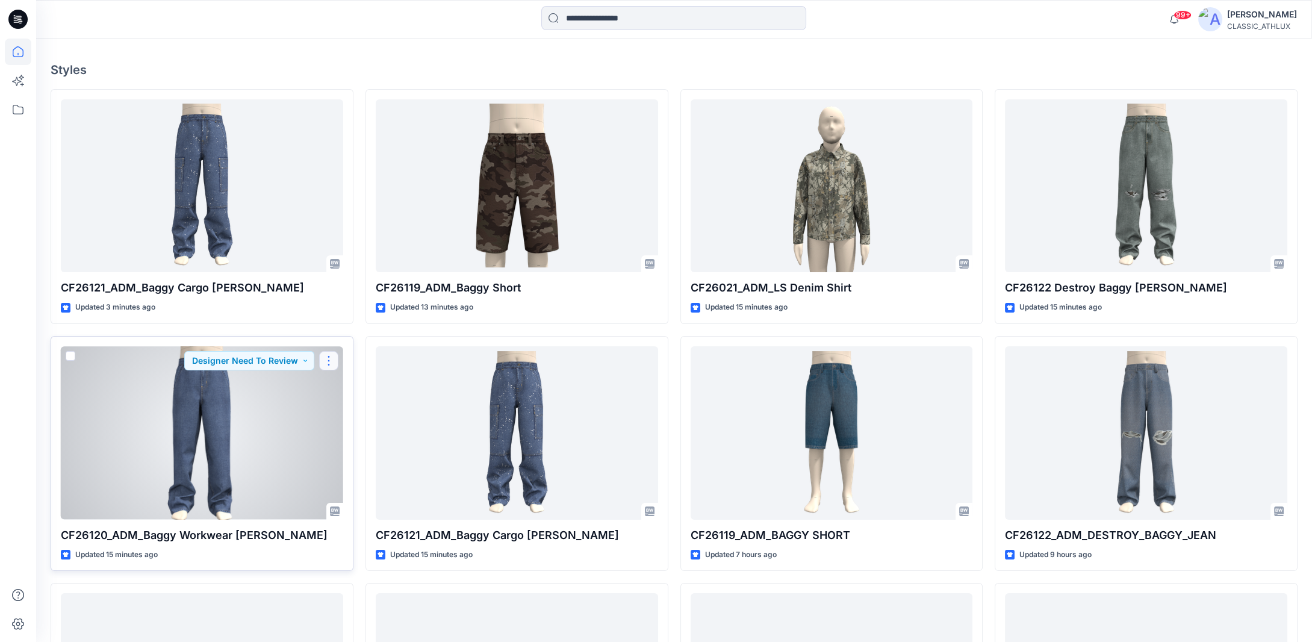
click at [326, 356] on button "button" at bounding box center [328, 360] width 19 height 19
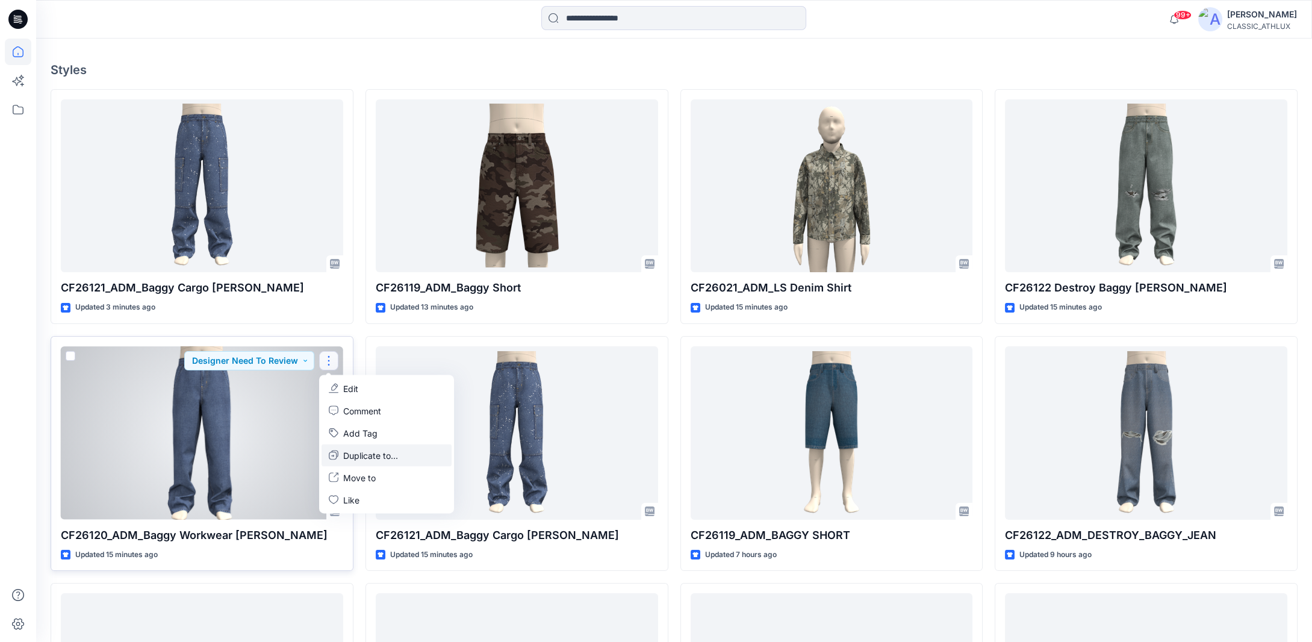
click at [347, 451] on p "Duplicate to..." at bounding box center [370, 455] width 55 height 13
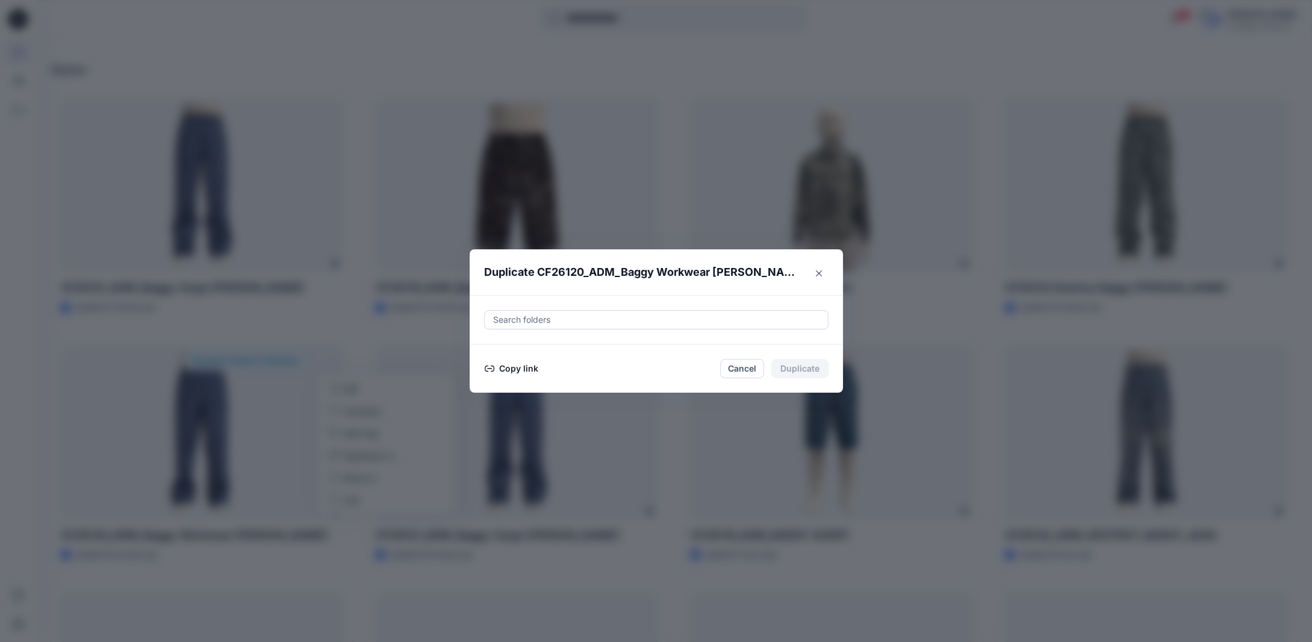
click at [511, 367] on button "Copy link" at bounding box center [511, 368] width 55 height 14
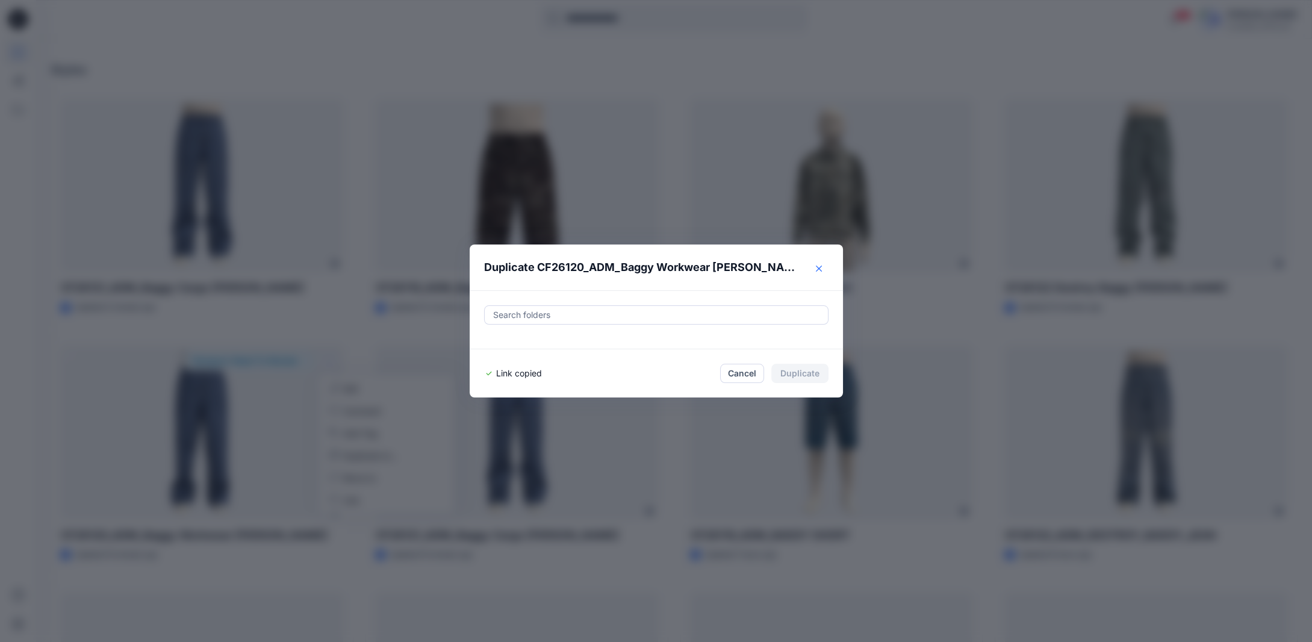
click at [822, 267] on icon "Close" at bounding box center [819, 269] width 6 height 6
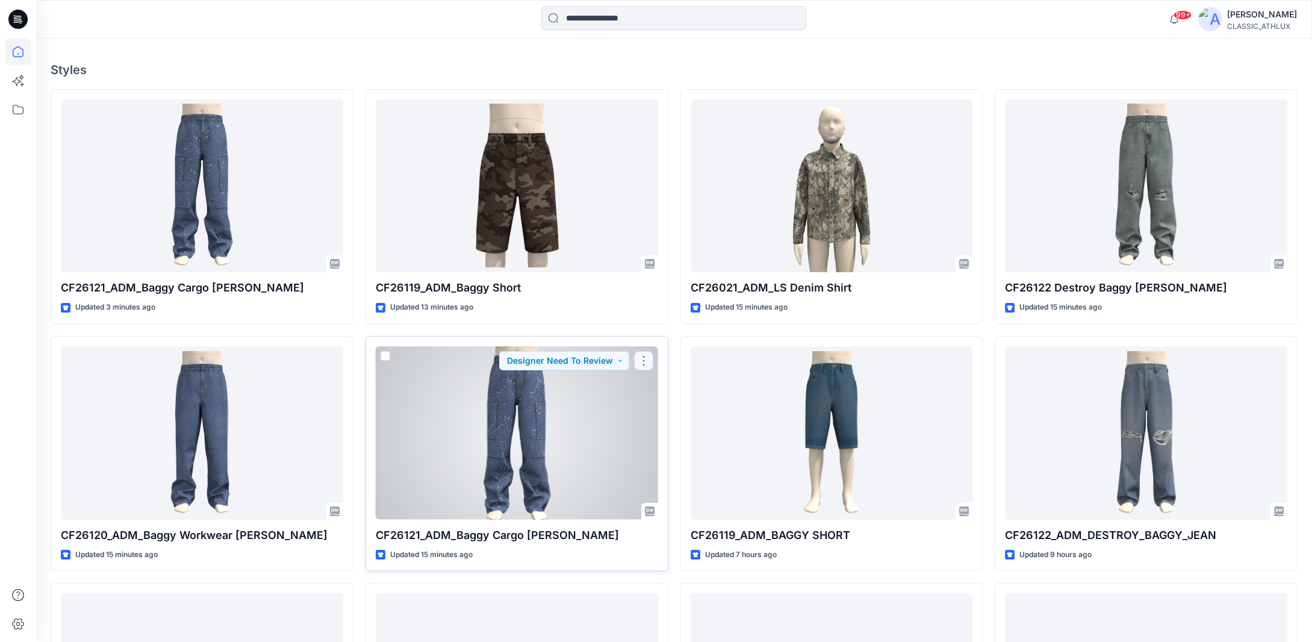
click at [639, 362] on button "button" at bounding box center [643, 360] width 19 height 19
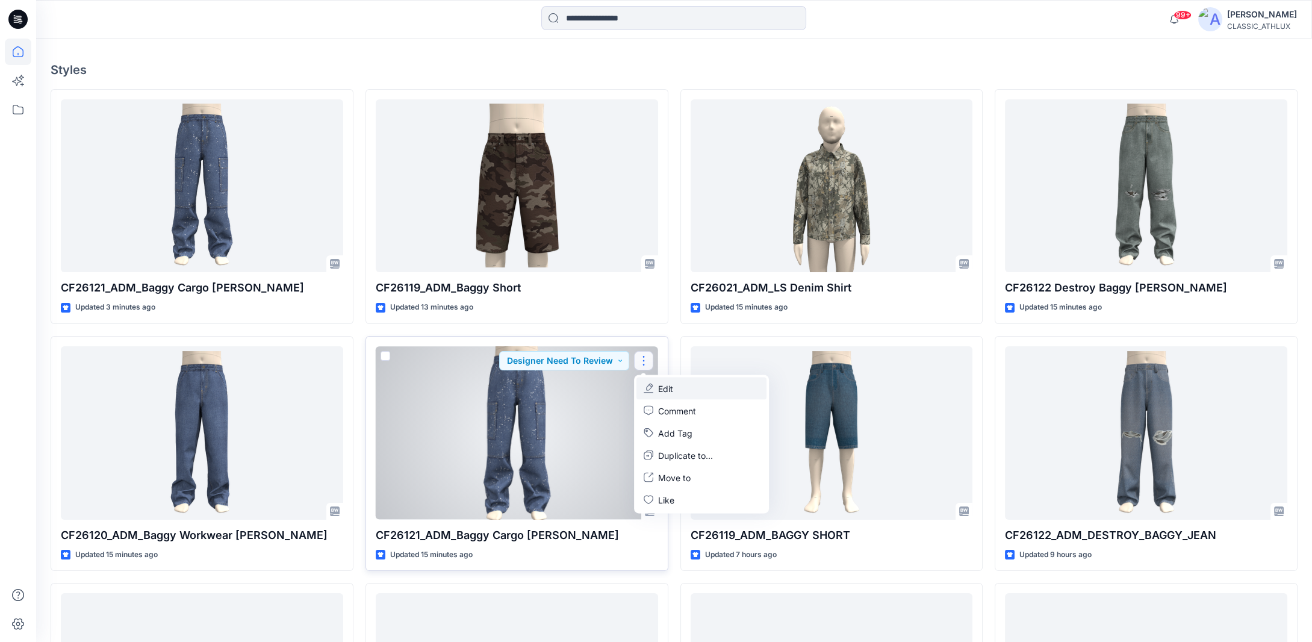
click at [661, 388] on p "Edit" at bounding box center [665, 388] width 15 height 13
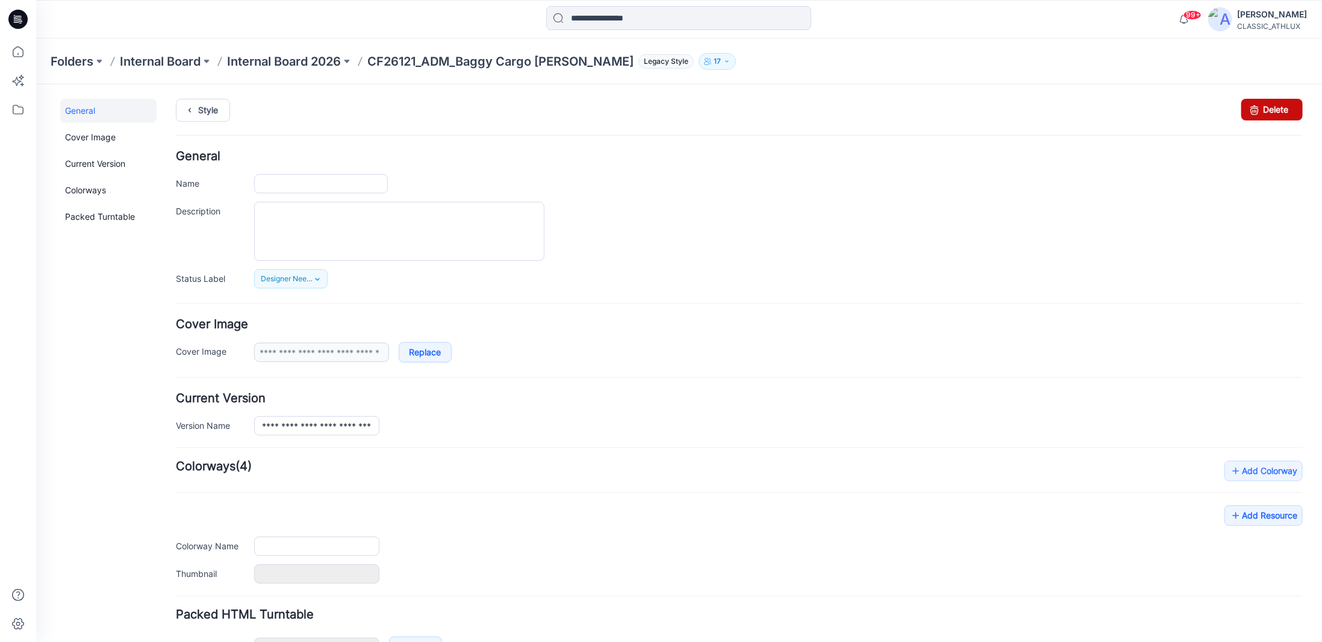
type input "**********"
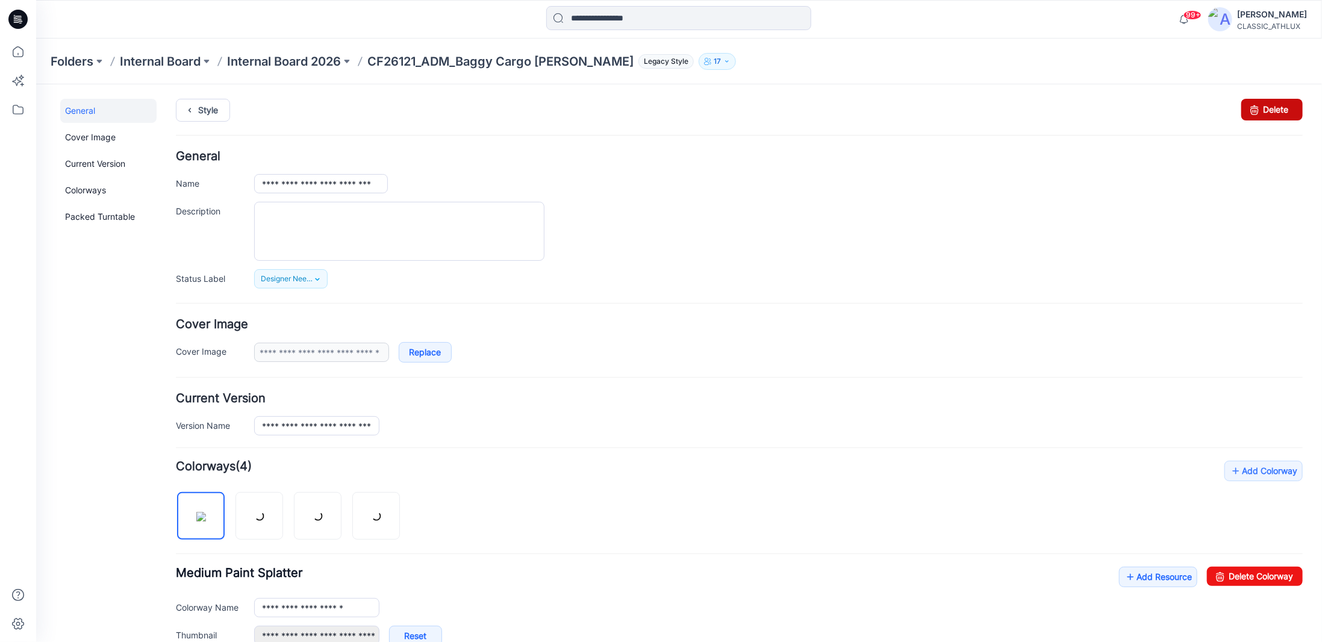
click at [1254, 110] on link "Delete" at bounding box center [1270, 109] width 61 height 22
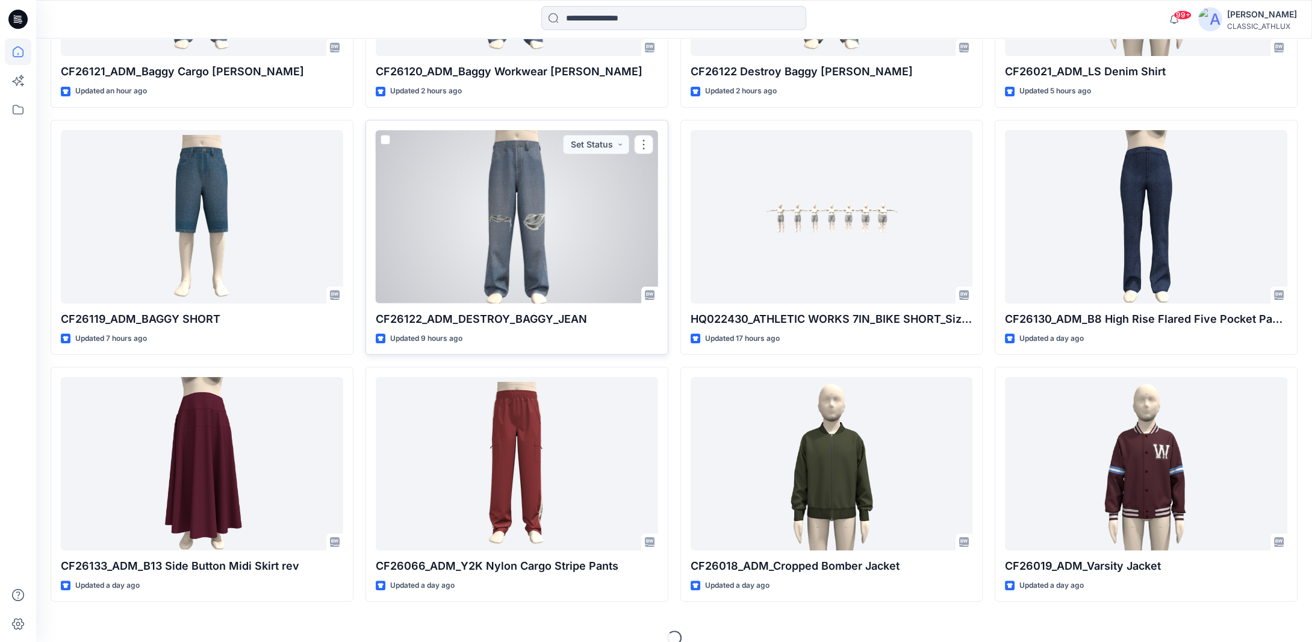
scroll to position [594, 0]
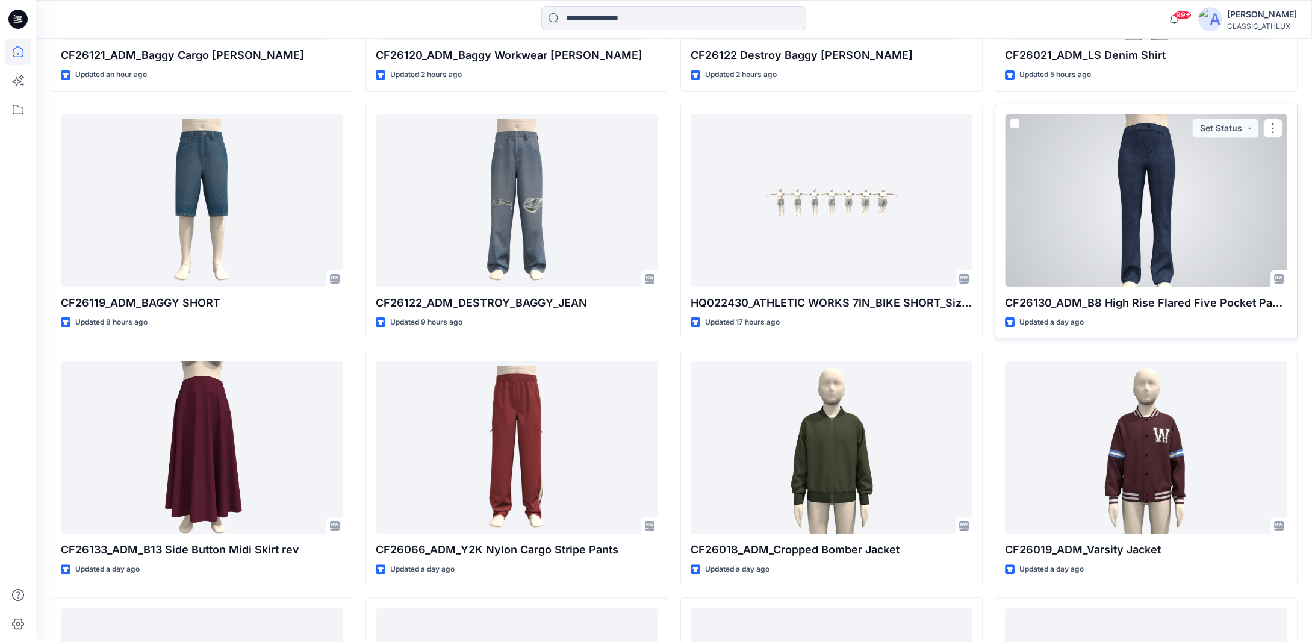
click at [1187, 176] on div at bounding box center [1146, 200] width 282 height 173
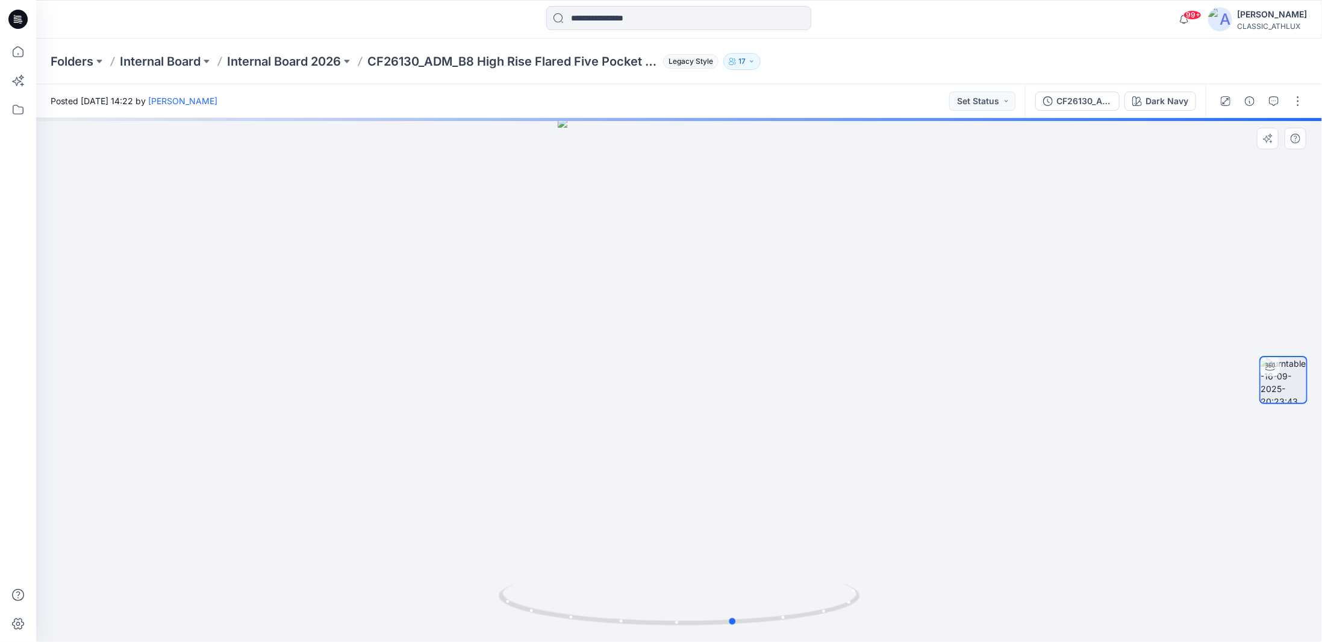
drag, startPoint x: 798, startPoint y: 617, endPoint x: 482, endPoint y: 602, distance: 315.9
click at [483, 603] on div at bounding box center [679, 380] width 1286 height 524
click at [1174, 104] on div "Dark Navy" at bounding box center [1166, 101] width 43 height 13
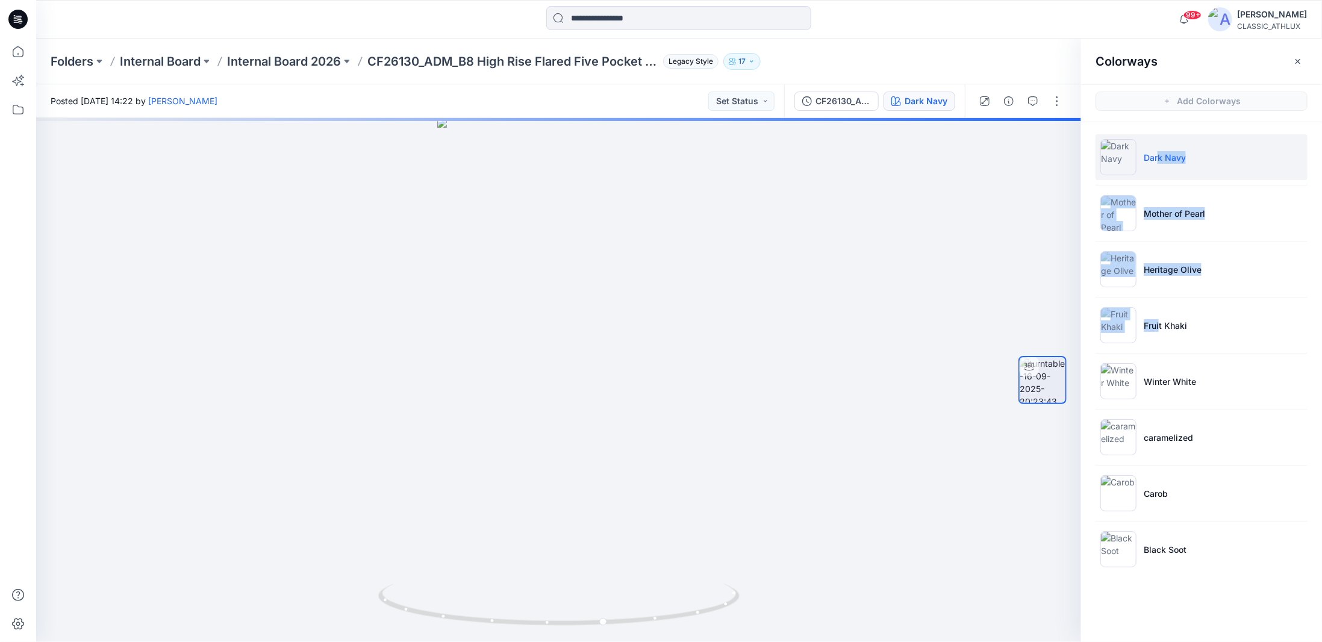
drag, startPoint x: 1160, startPoint y: 325, endPoint x: 1160, endPoint y: 154, distance: 171.0
click at [1160, 154] on ul "Dark Navy Mother of Pearl Heritage Olive Fruit Khaki Winter White caramelized C…" at bounding box center [1201, 353] width 241 height 462
click at [1298, 60] on icon "button" at bounding box center [1298, 62] width 10 height 10
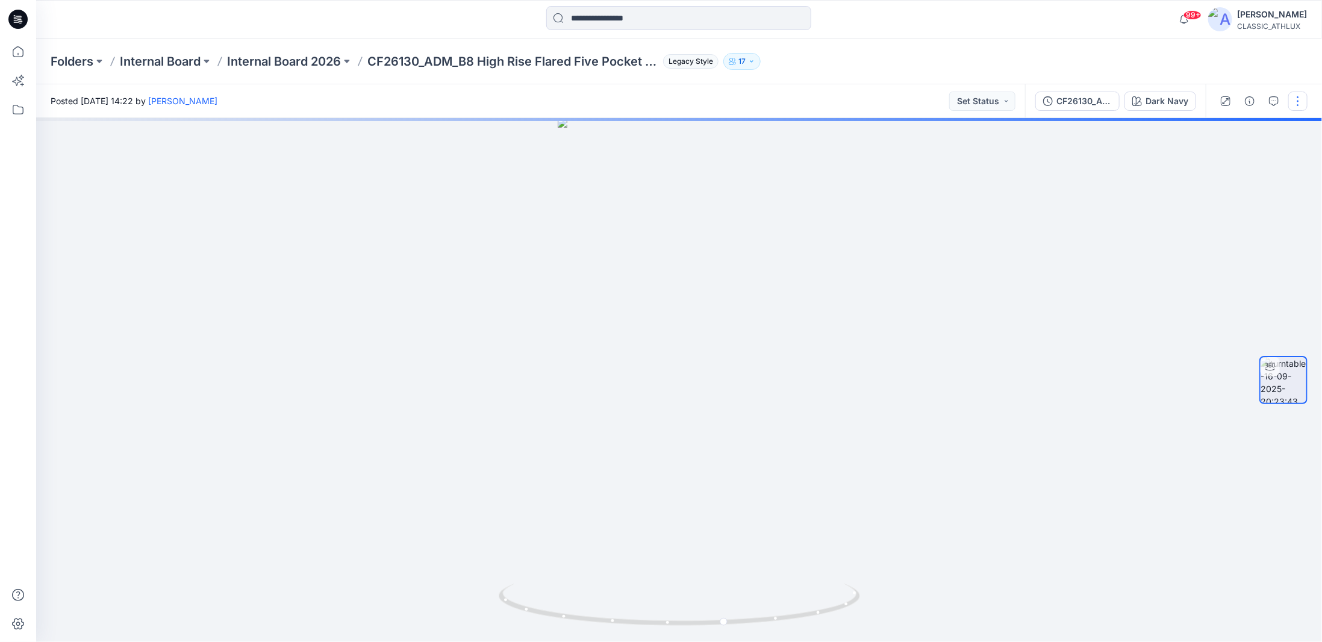
click at [1296, 99] on button "button" at bounding box center [1297, 101] width 19 height 19
click at [1224, 126] on p "Edit" at bounding box center [1220, 129] width 15 height 13
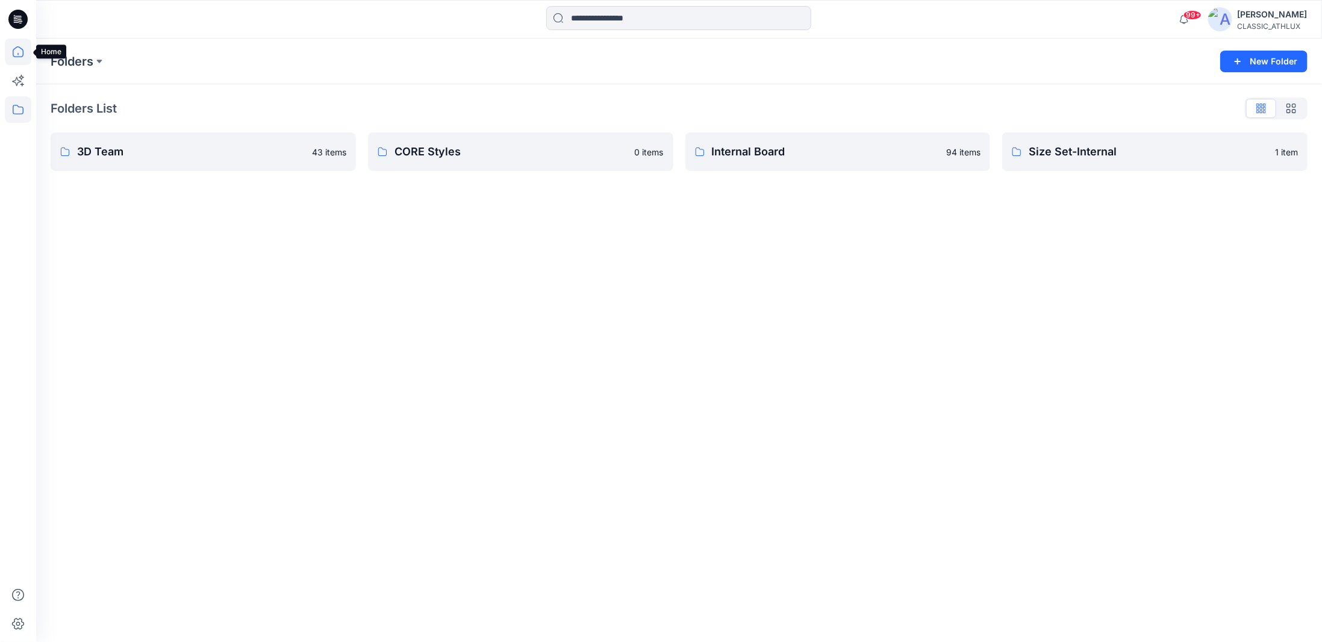
click at [24, 54] on icon at bounding box center [18, 52] width 26 height 26
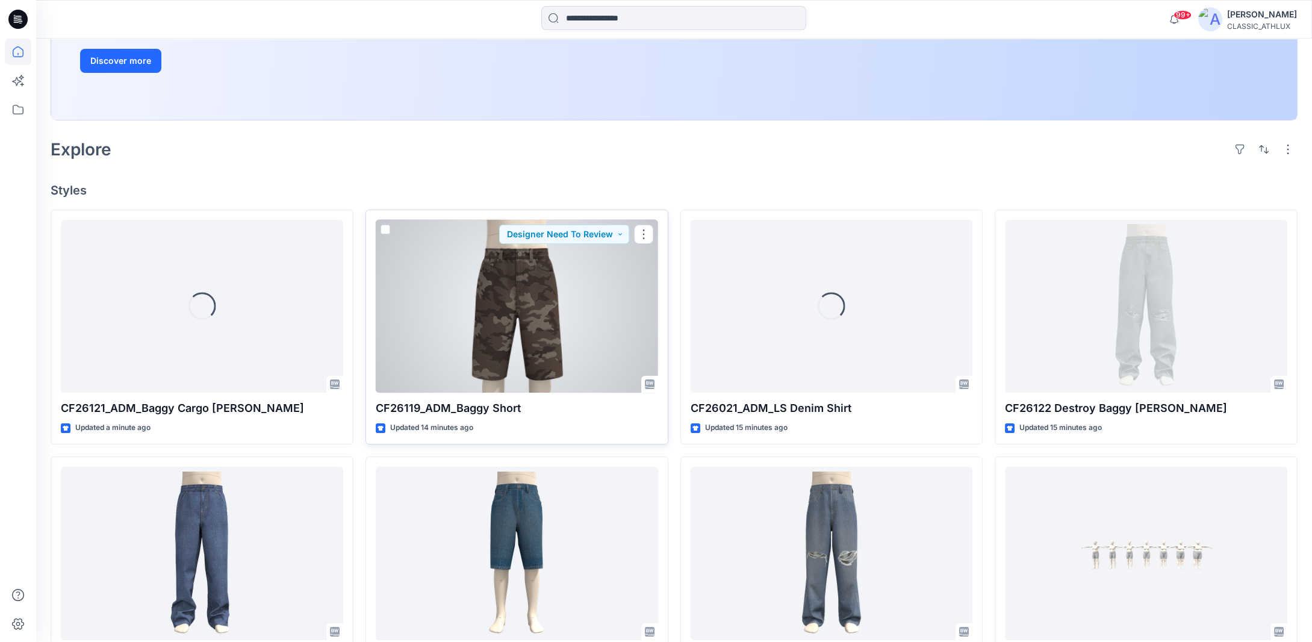
scroll to position [361, 0]
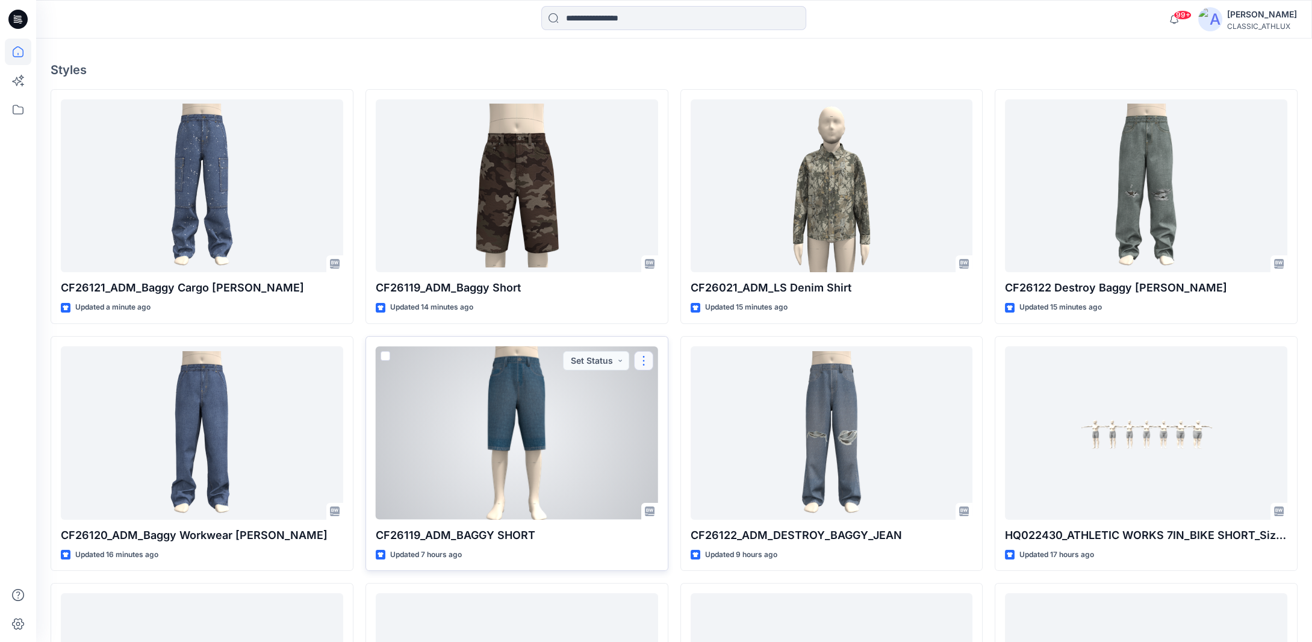
click at [644, 359] on button "button" at bounding box center [643, 360] width 19 height 19
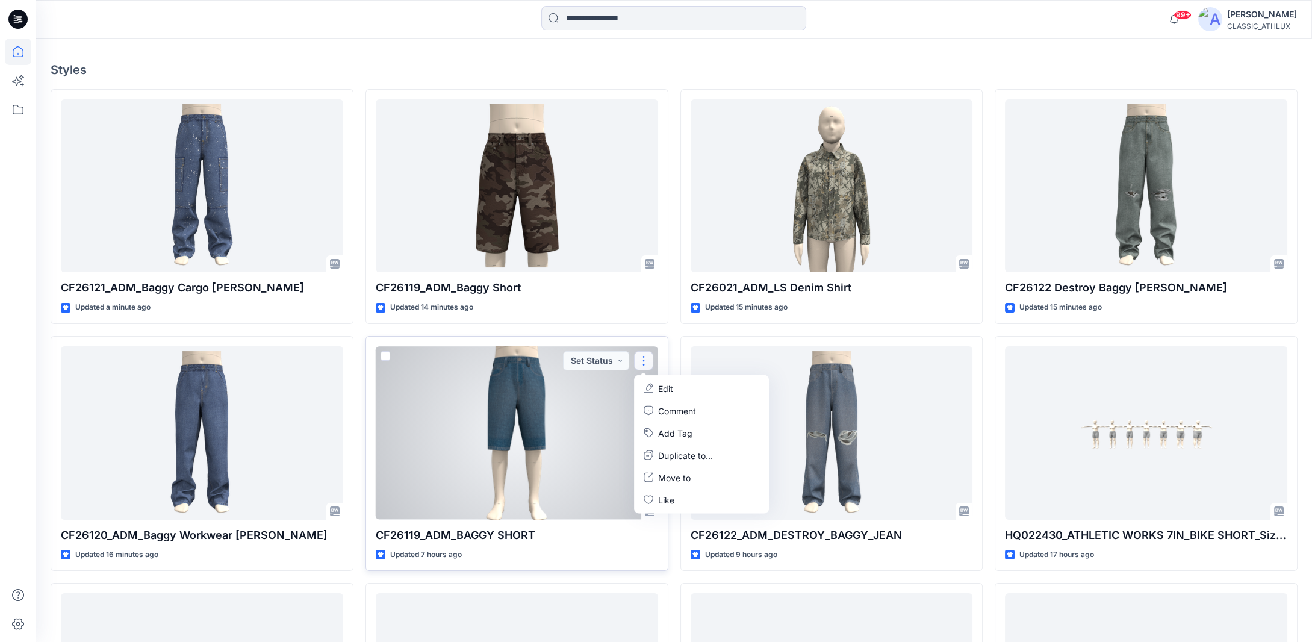
click at [682, 393] on button "Edit" at bounding box center [701, 388] width 130 height 22
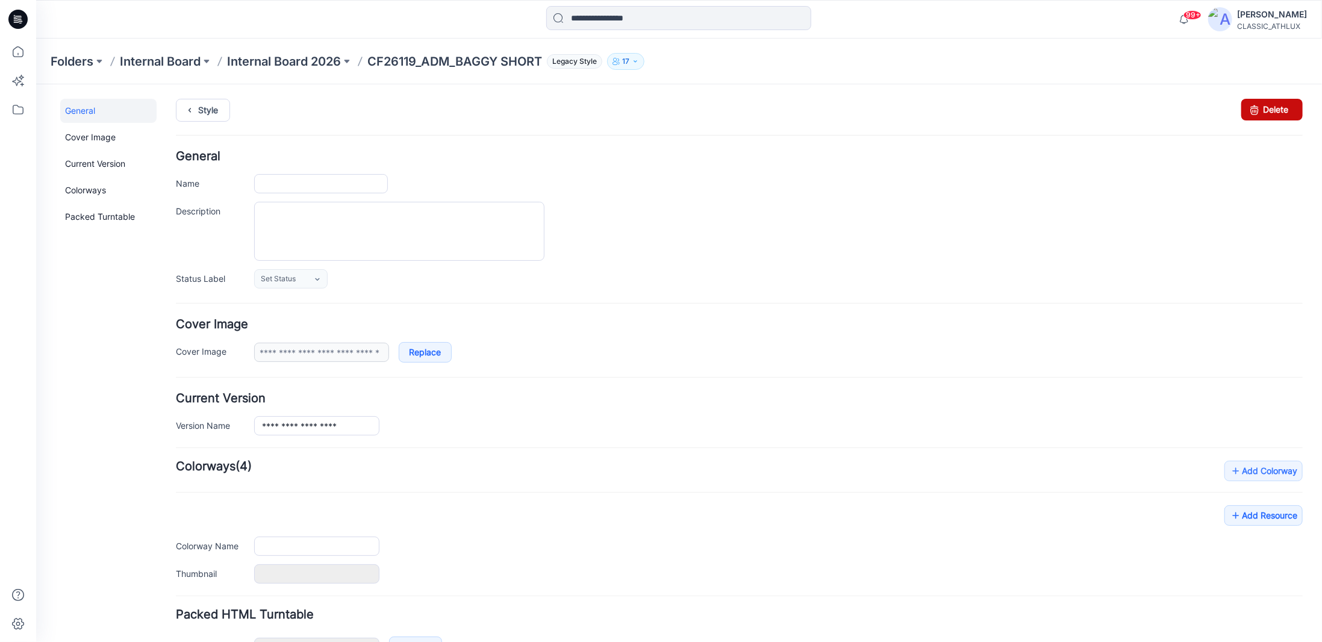
type input "**********"
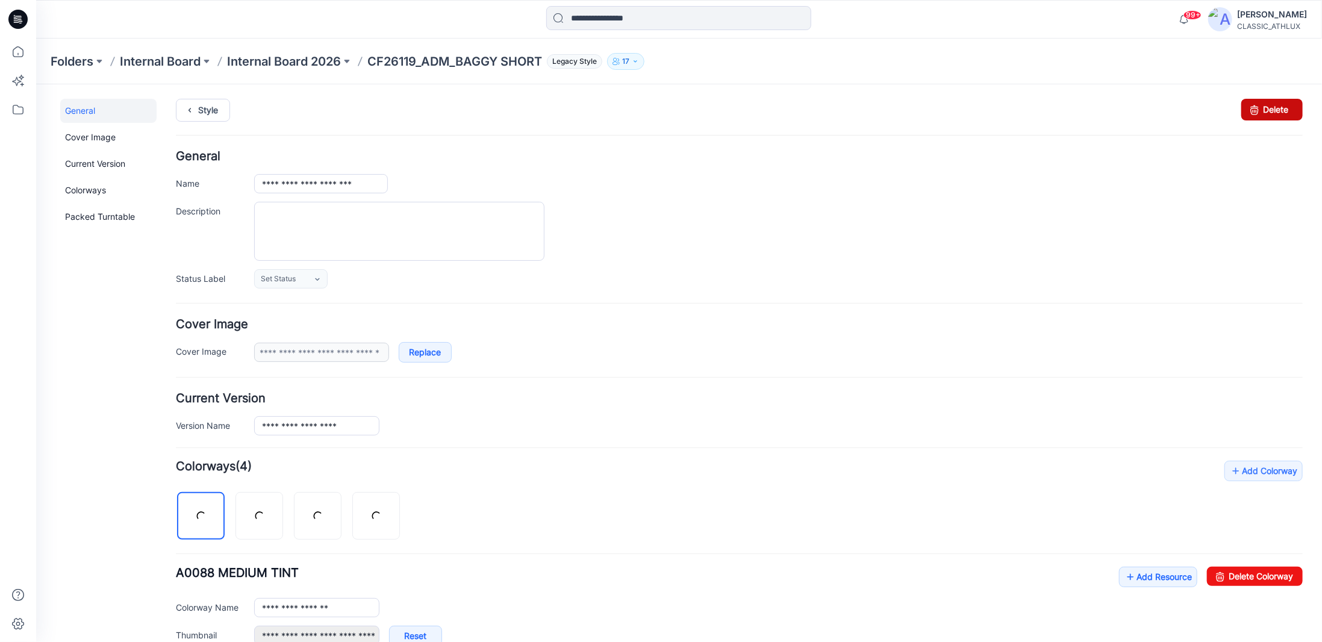
drag, startPoint x: 1263, startPoint y: 108, endPoint x: 739, endPoint y: 138, distance: 524.7
click at [1263, 108] on link "Delete" at bounding box center [1270, 109] width 61 height 22
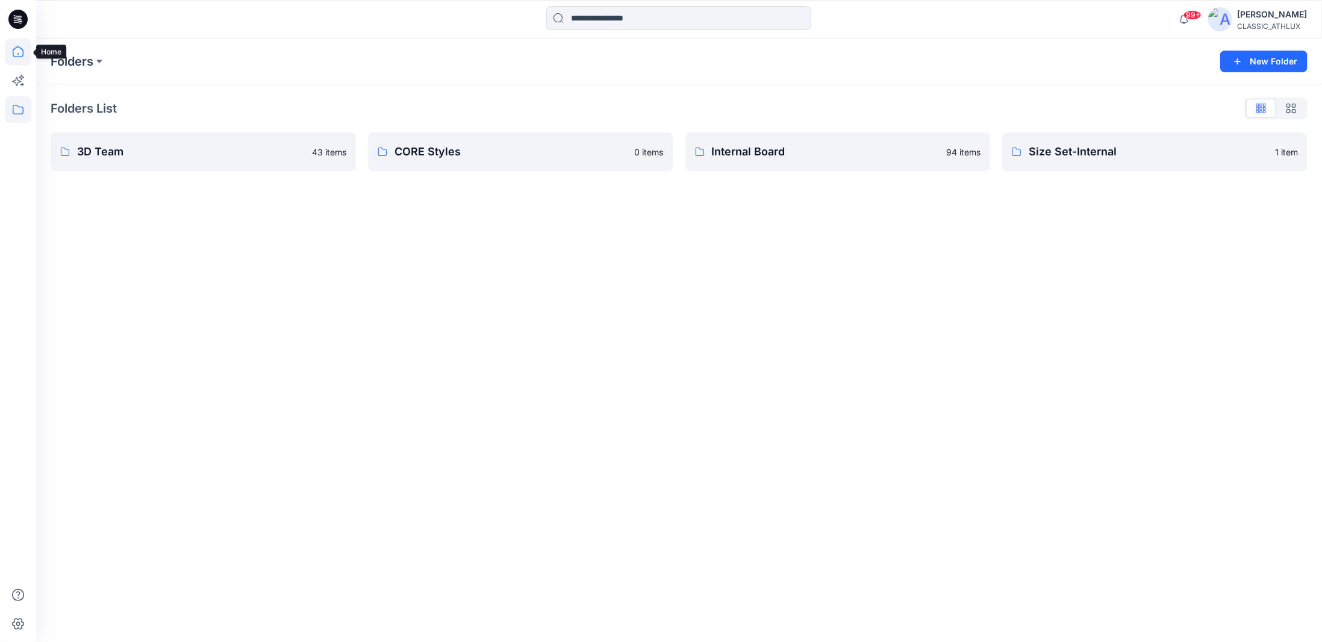
click at [20, 48] on icon at bounding box center [18, 51] width 11 height 11
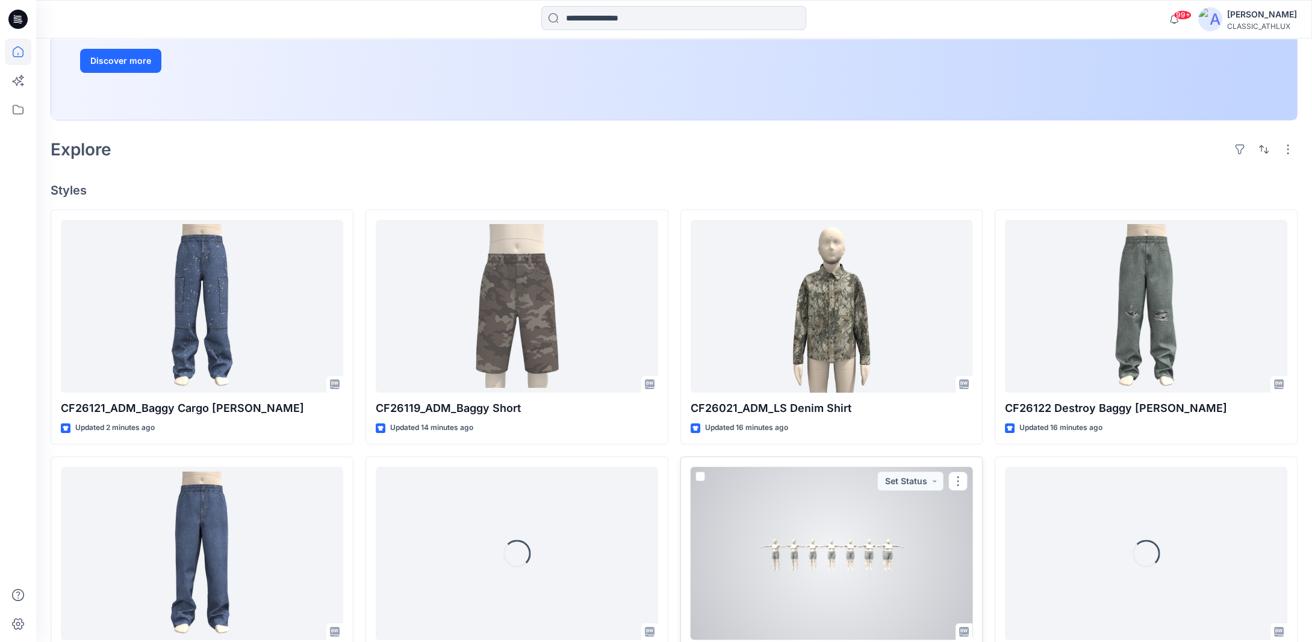
scroll to position [361, 0]
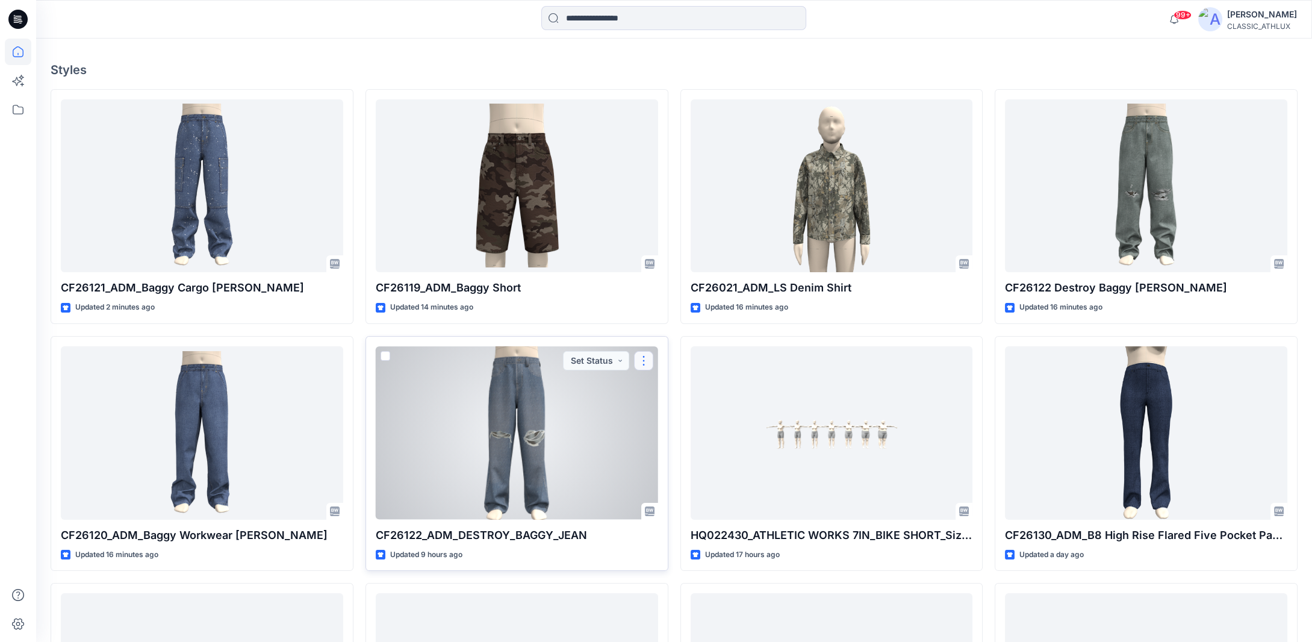
click at [650, 364] on button "button" at bounding box center [643, 360] width 19 height 19
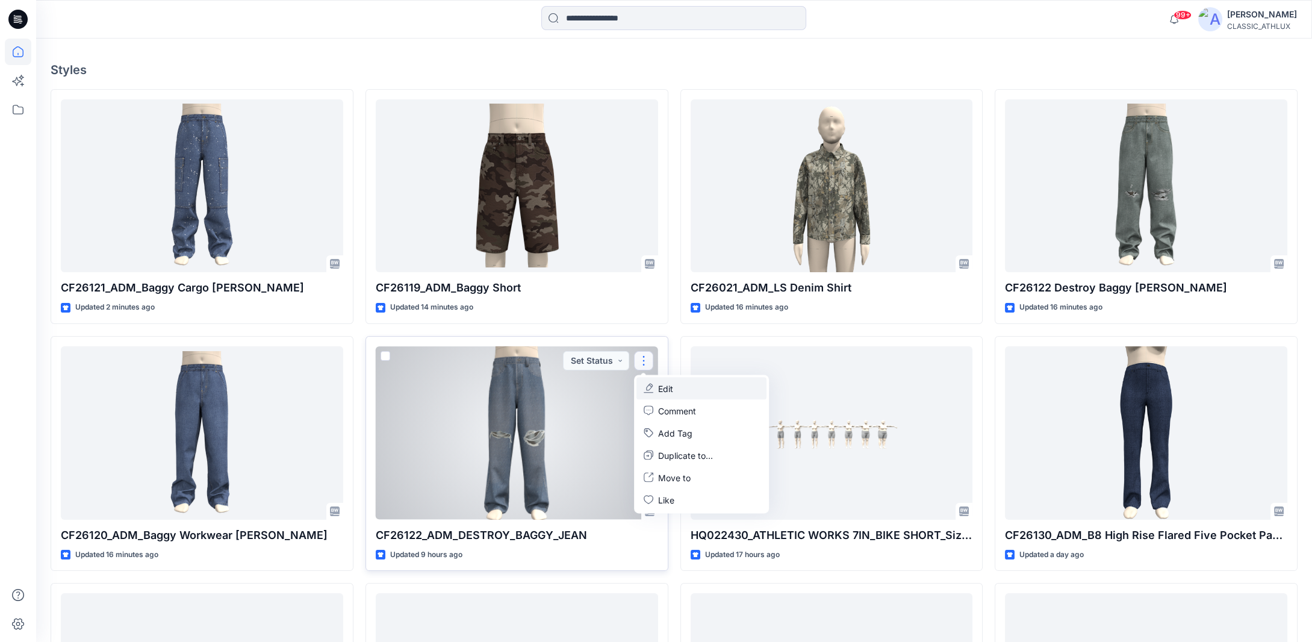
click at [651, 390] on icon "button" at bounding box center [649, 389] width 10 height 10
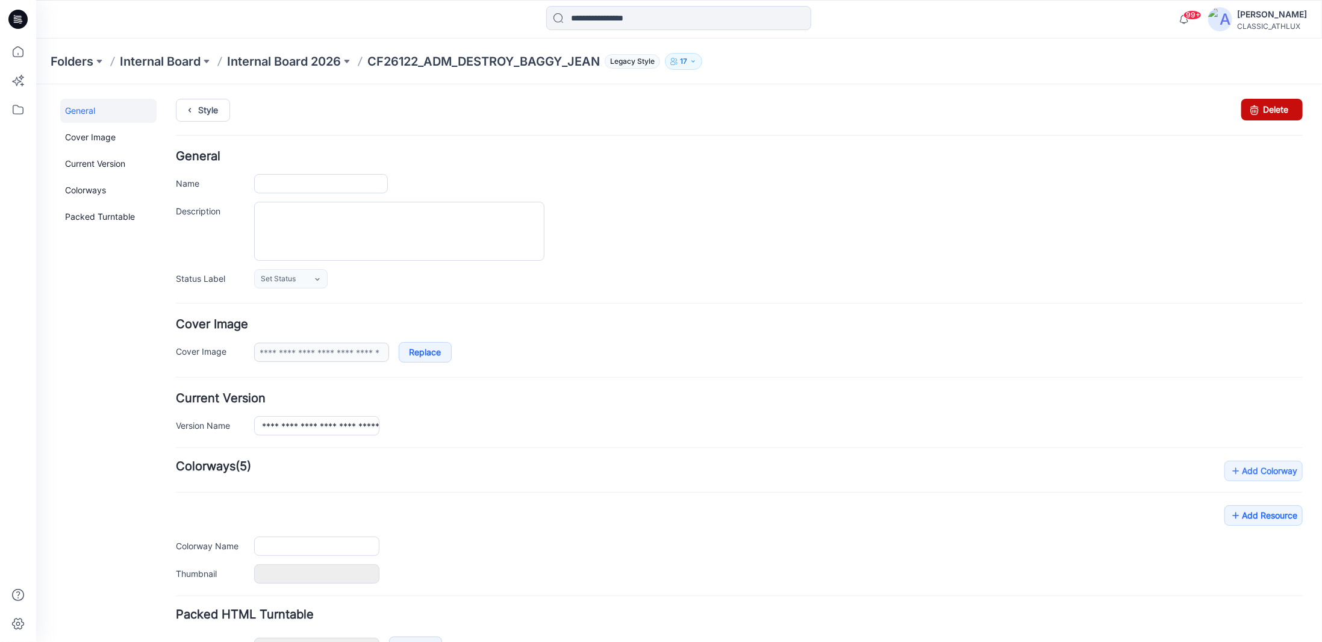
click at [1264, 101] on link "Delete" at bounding box center [1270, 109] width 61 height 22
type input "**********"
click at [1273, 110] on link "Delete" at bounding box center [1270, 109] width 61 height 22
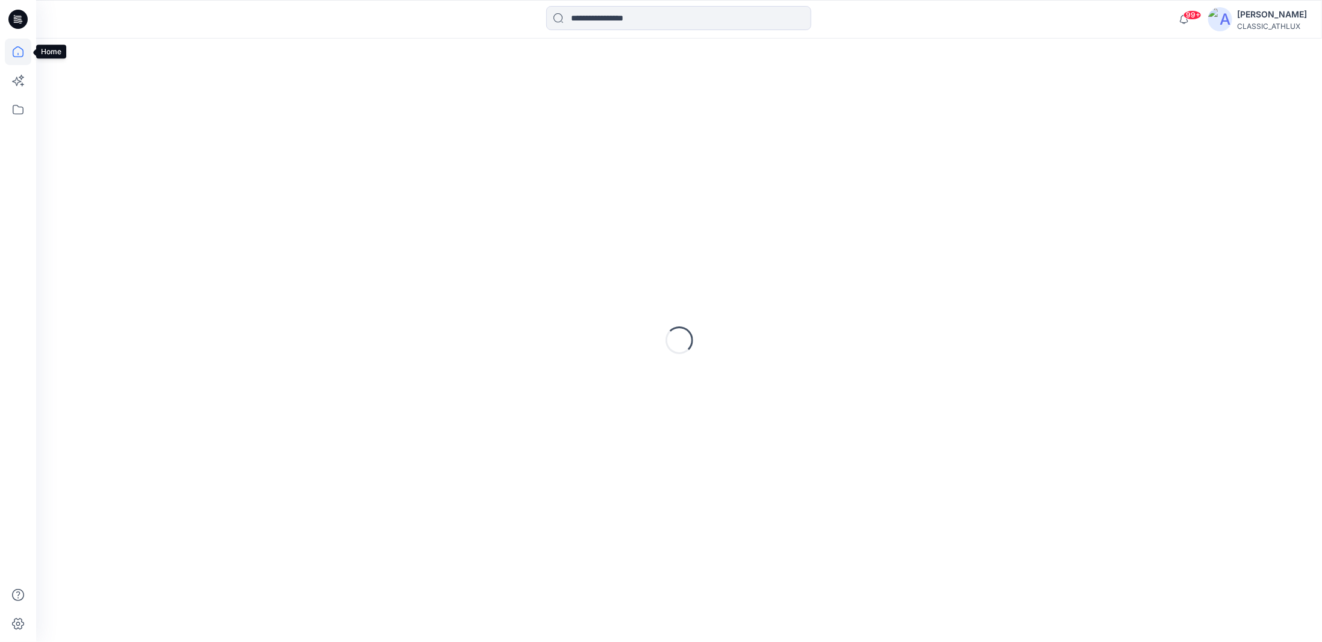
click at [20, 55] on icon at bounding box center [18, 52] width 26 height 26
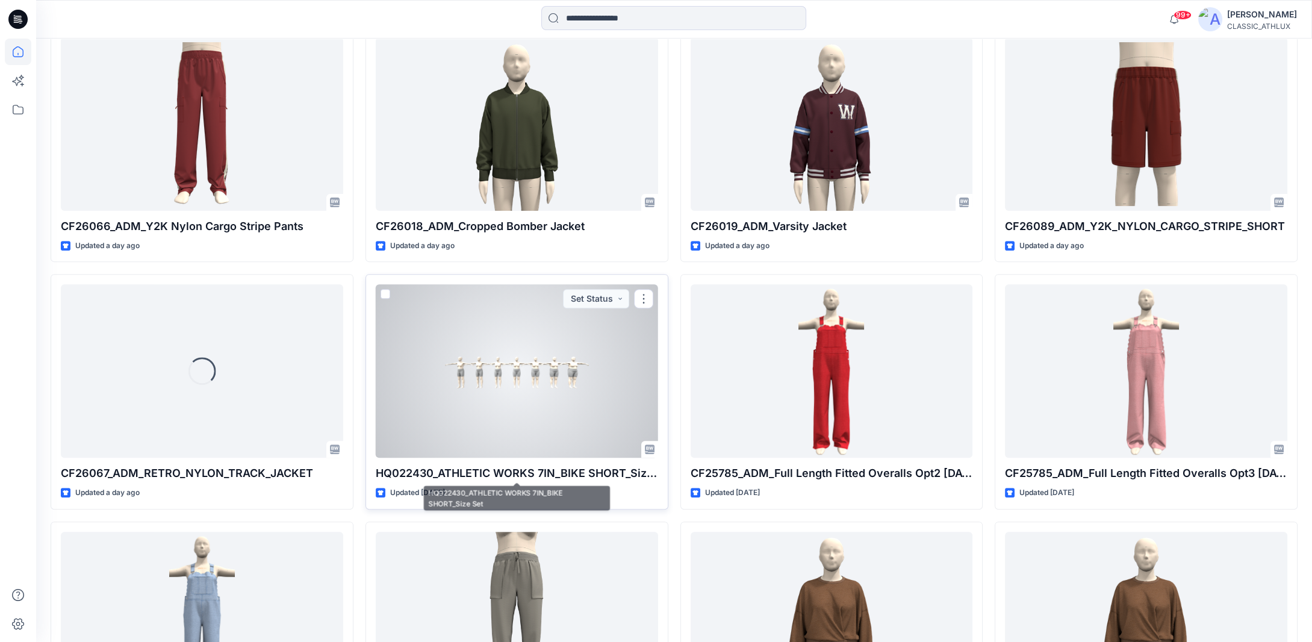
scroll to position [895, 0]
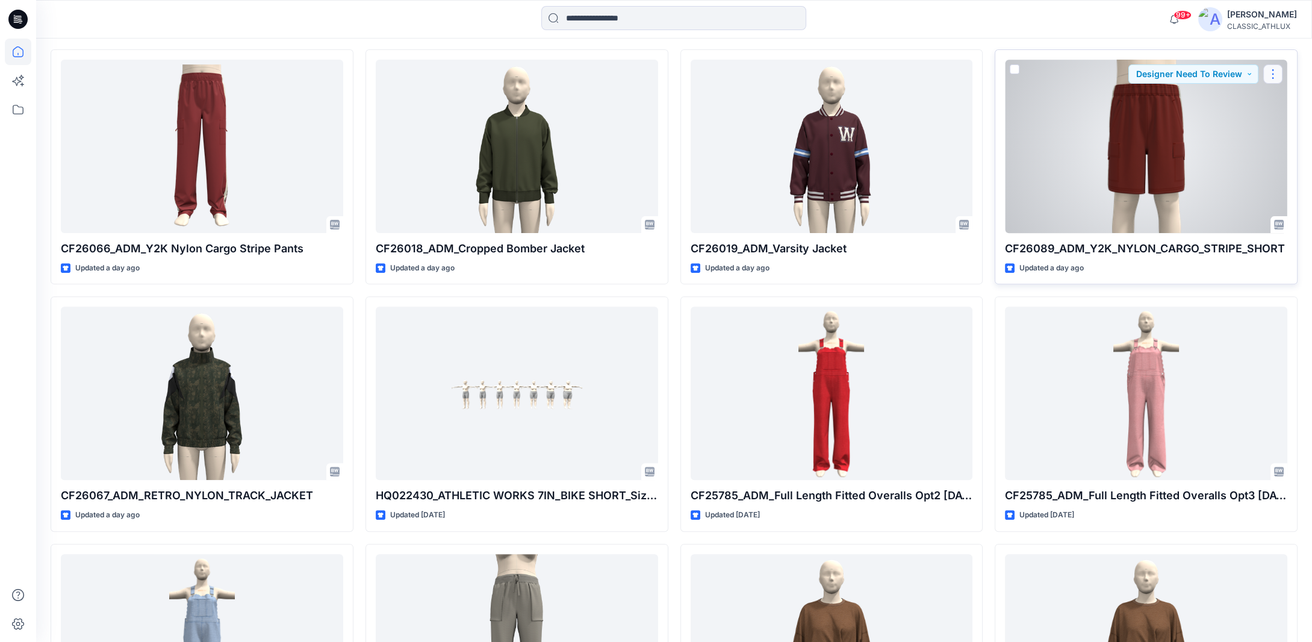
click at [1280, 70] on button "button" at bounding box center [1272, 73] width 19 height 19
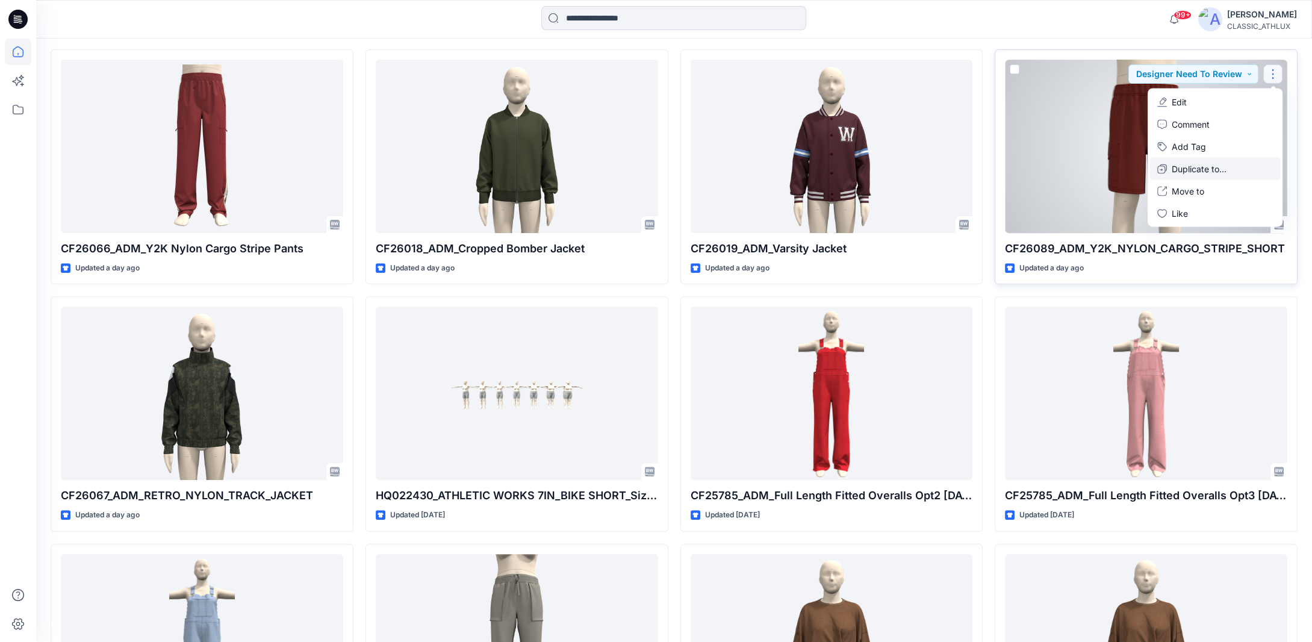
click at [1186, 163] on p "Duplicate to..." at bounding box center [1199, 169] width 55 height 13
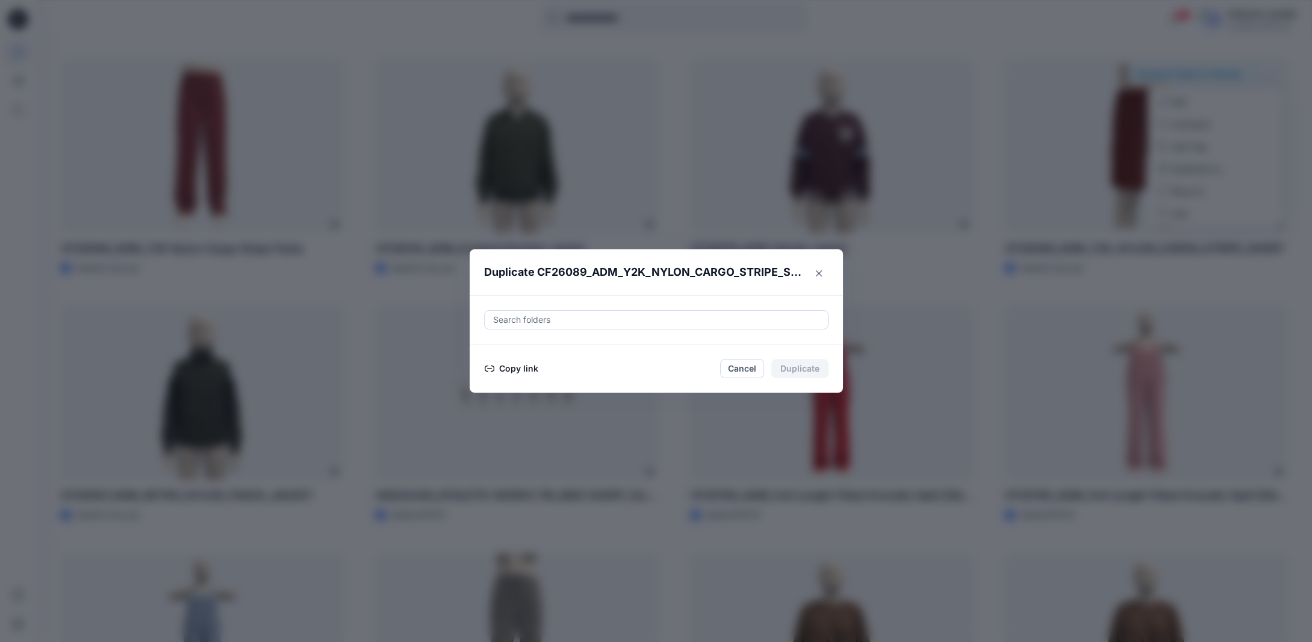
click at [521, 368] on button "Copy link" at bounding box center [511, 368] width 55 height 14
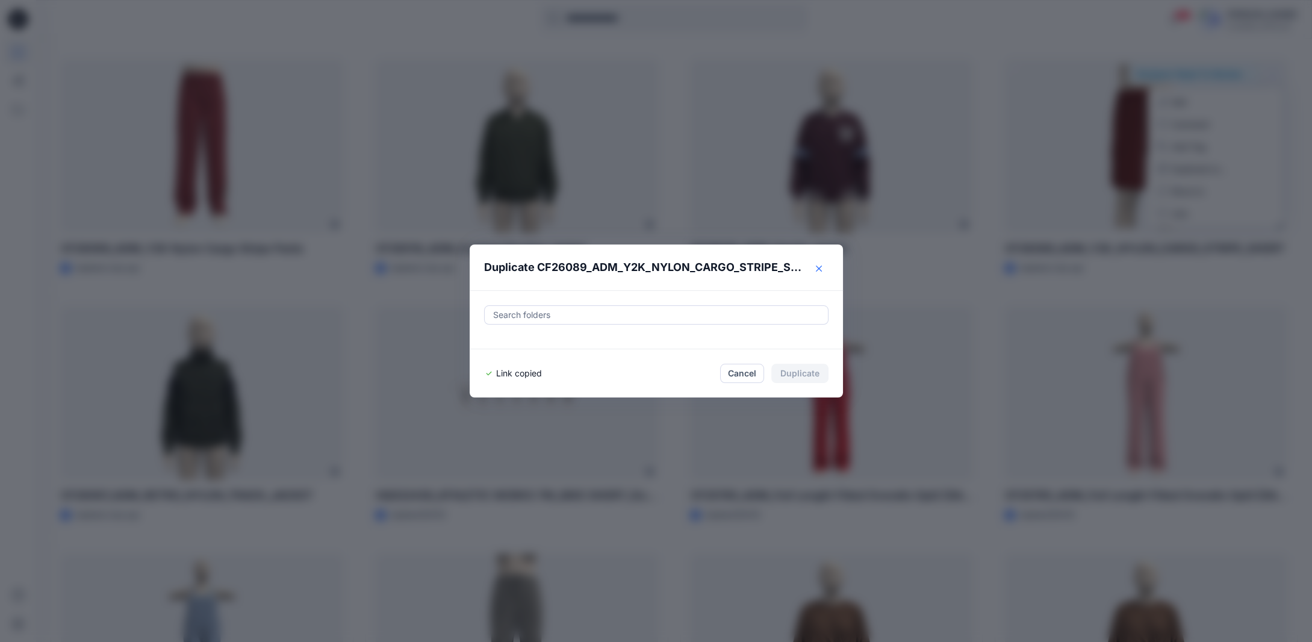
click at [829, 263] on button "Close" at bounding box center [818, 268] width 19 height 19
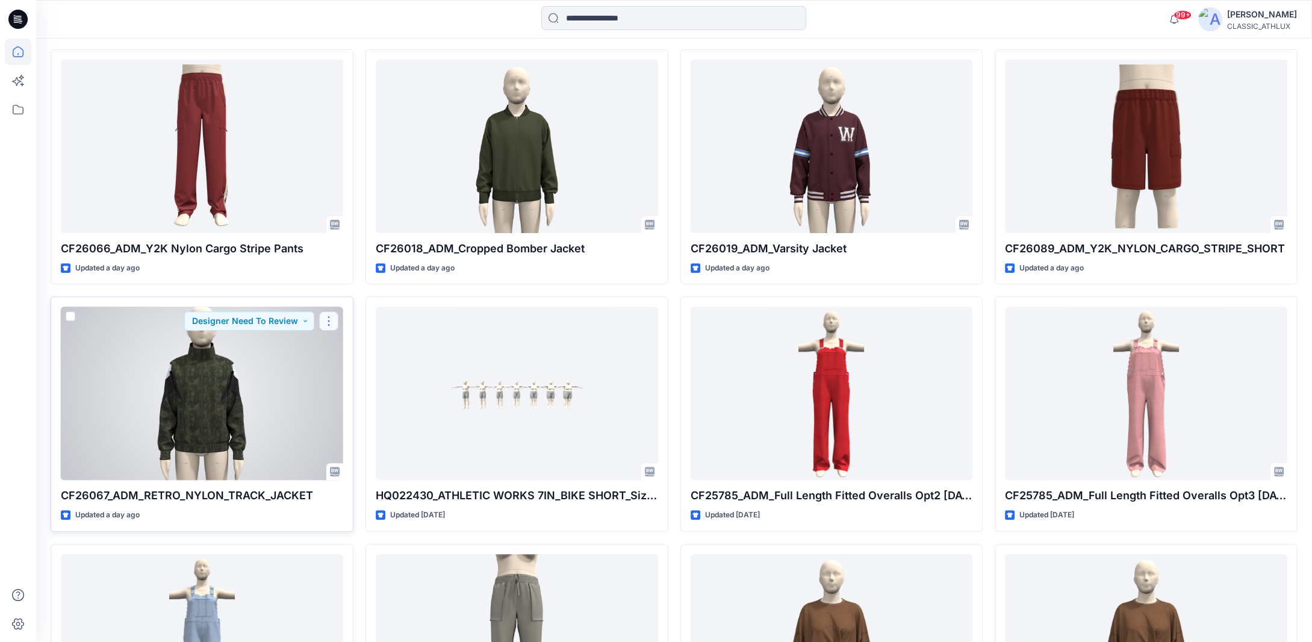
click at [334, 319] on button "button" at bounding box center [328, 320] width 19 height 19
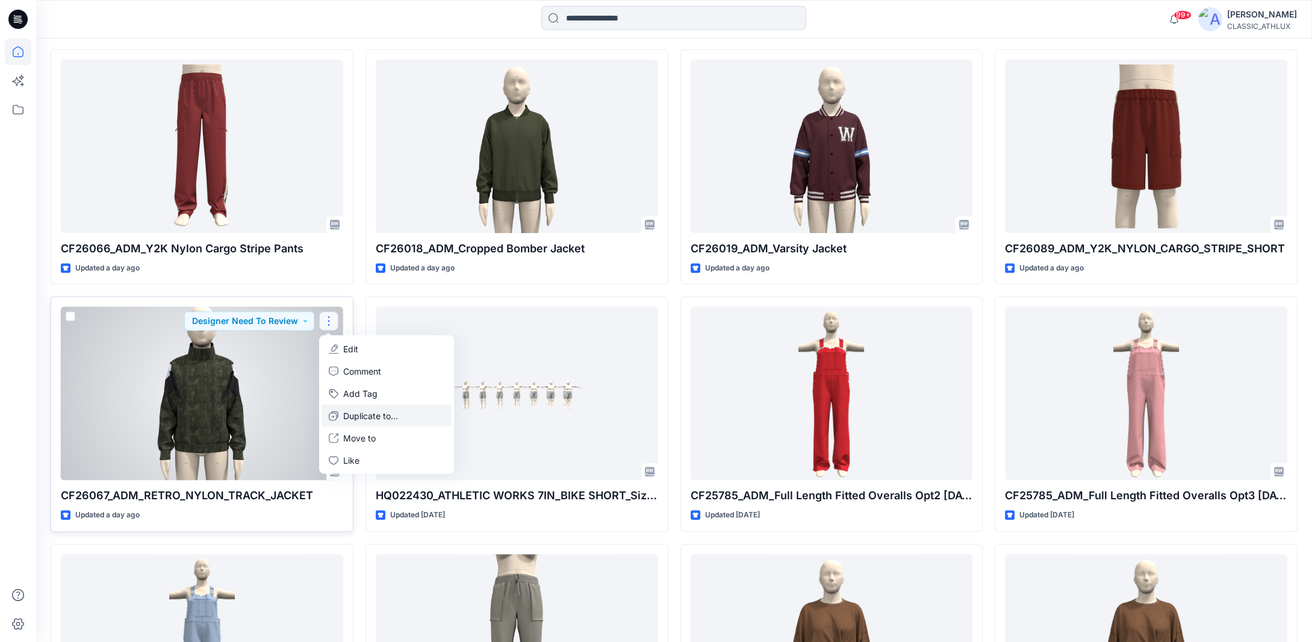
click at [364, 421] on button "Duplicate to..." at bounding box center [387, 416] width 130 height 22
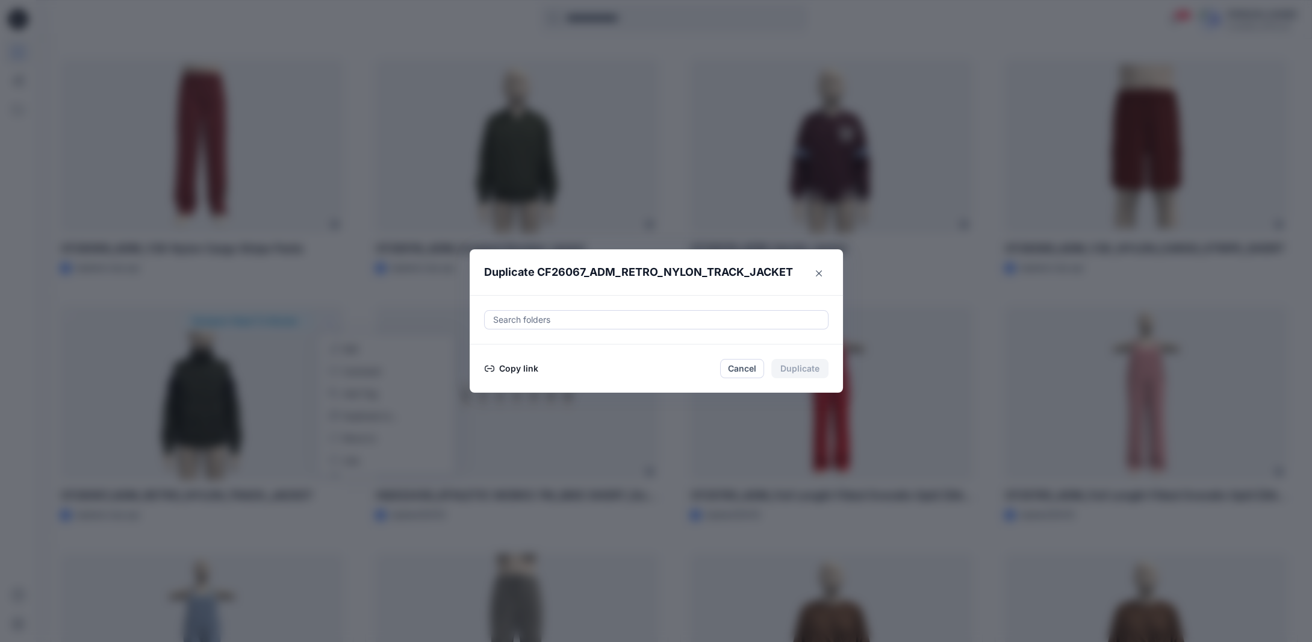
click at [528, 372] on button "Copy link" at bounding box center [511, 368] width 55 height 14
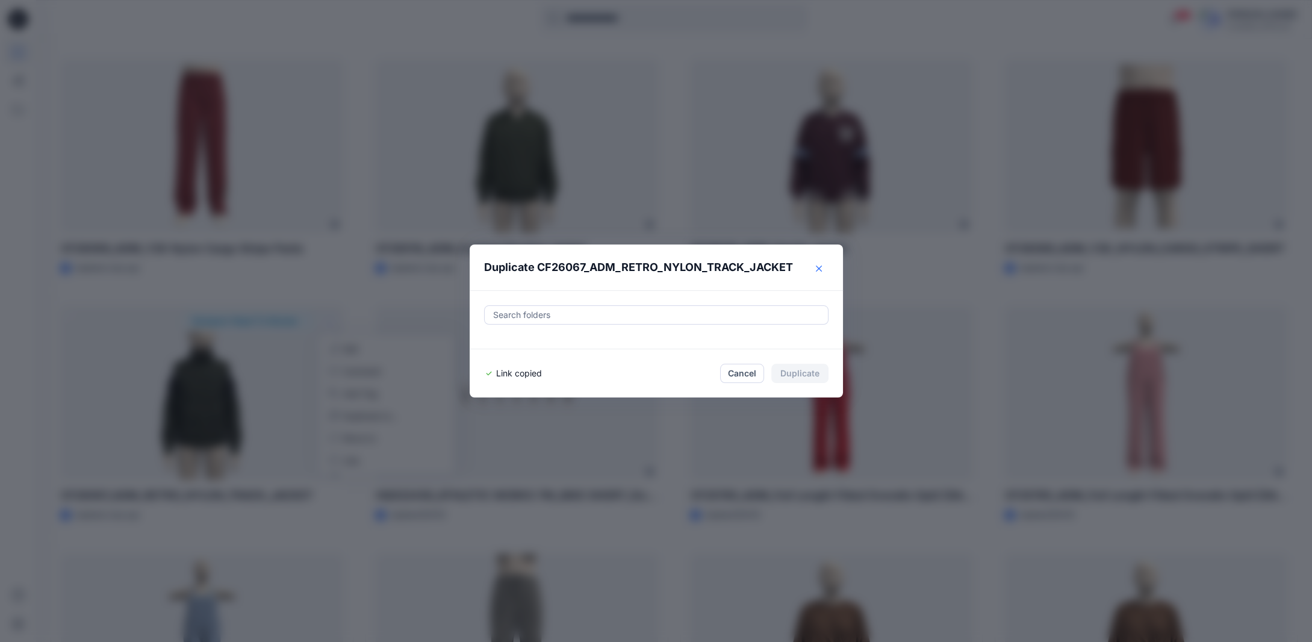
click at [821, 267] on icon "Close" at bounding box center [819, 269] width 6 height 6
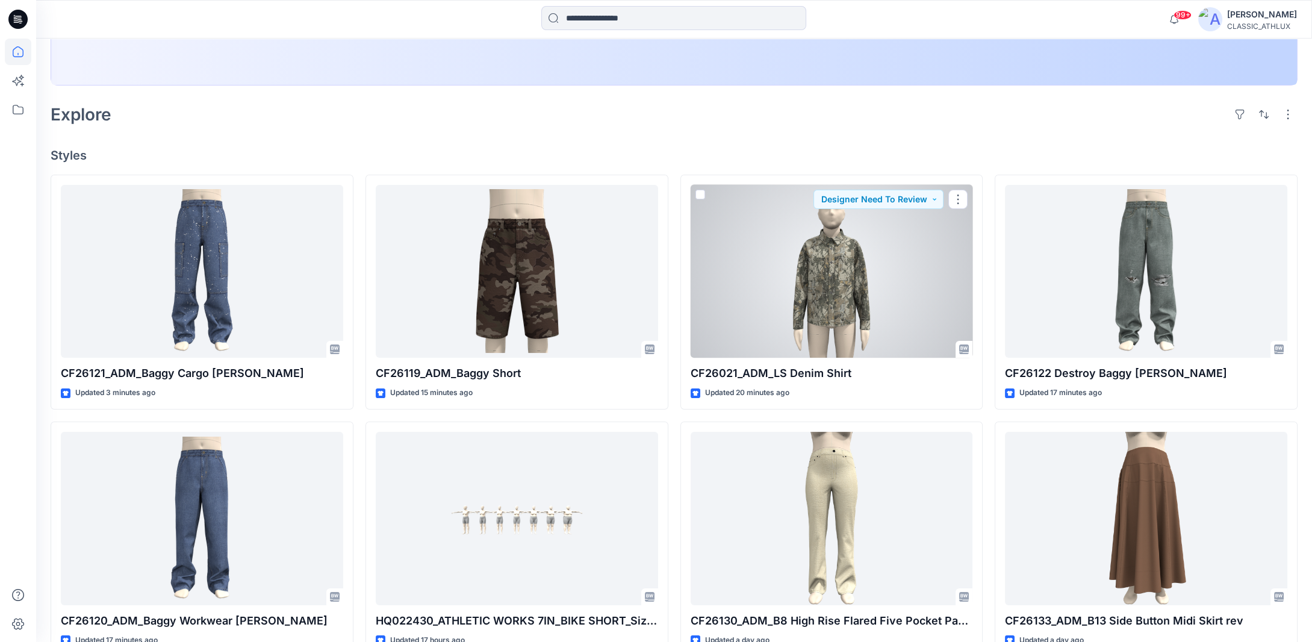
scroll to position [293, 0]
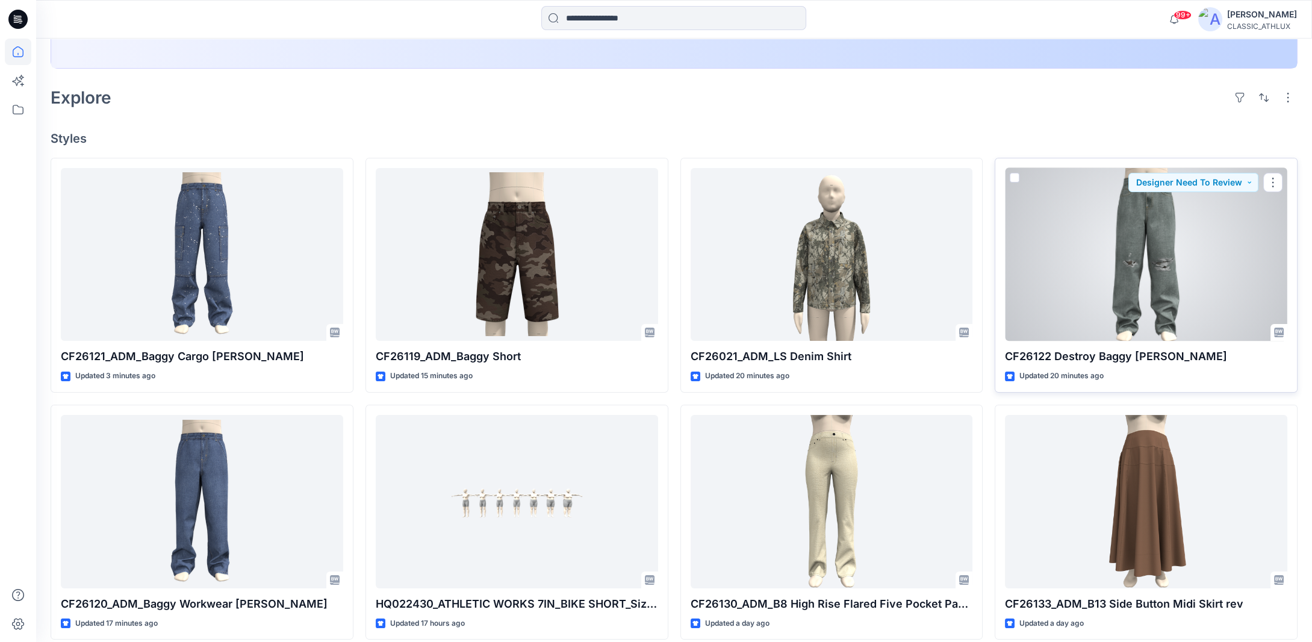
click at [1170, 265] on div at bounding box center [1146, 254] width 282 height 173
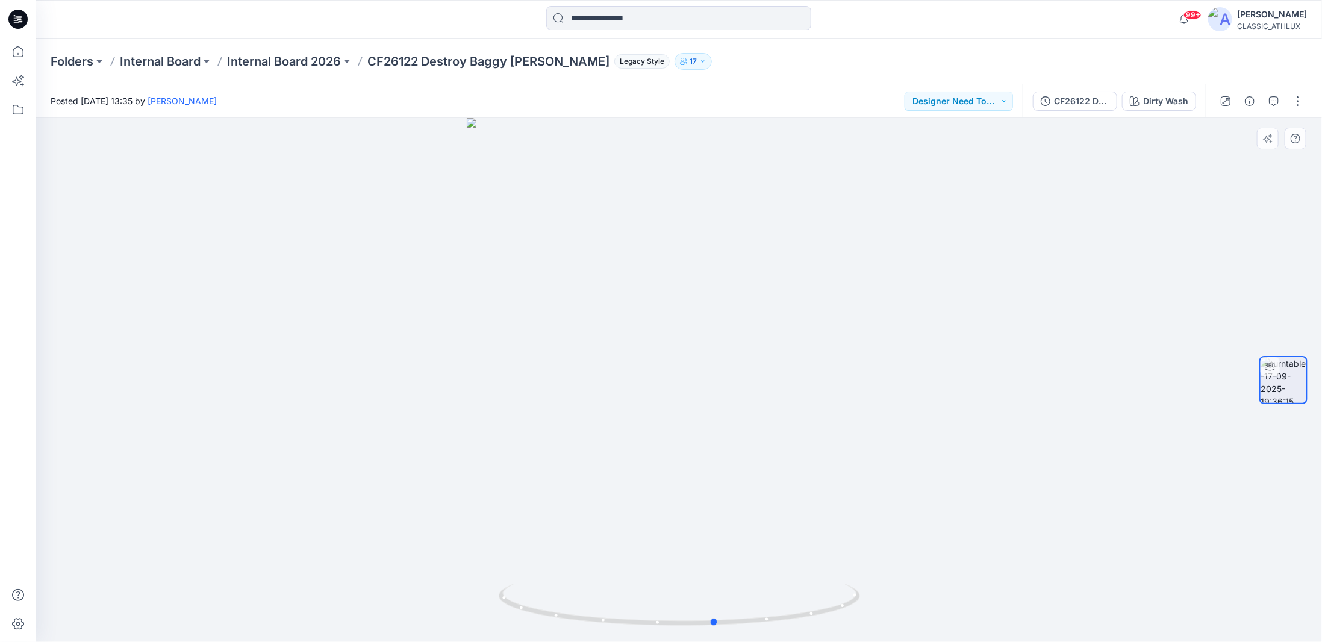
drag, startPoint x: 824, startPoint y: 614, endPoint x: 863, endPoint y: 614, distance: 39.7
click at [863, 614] on div at bounding box center [679, 380] width 1286 height 524
click at [19, 56] on icon at bounding box center [18, 51] width 11 height 11
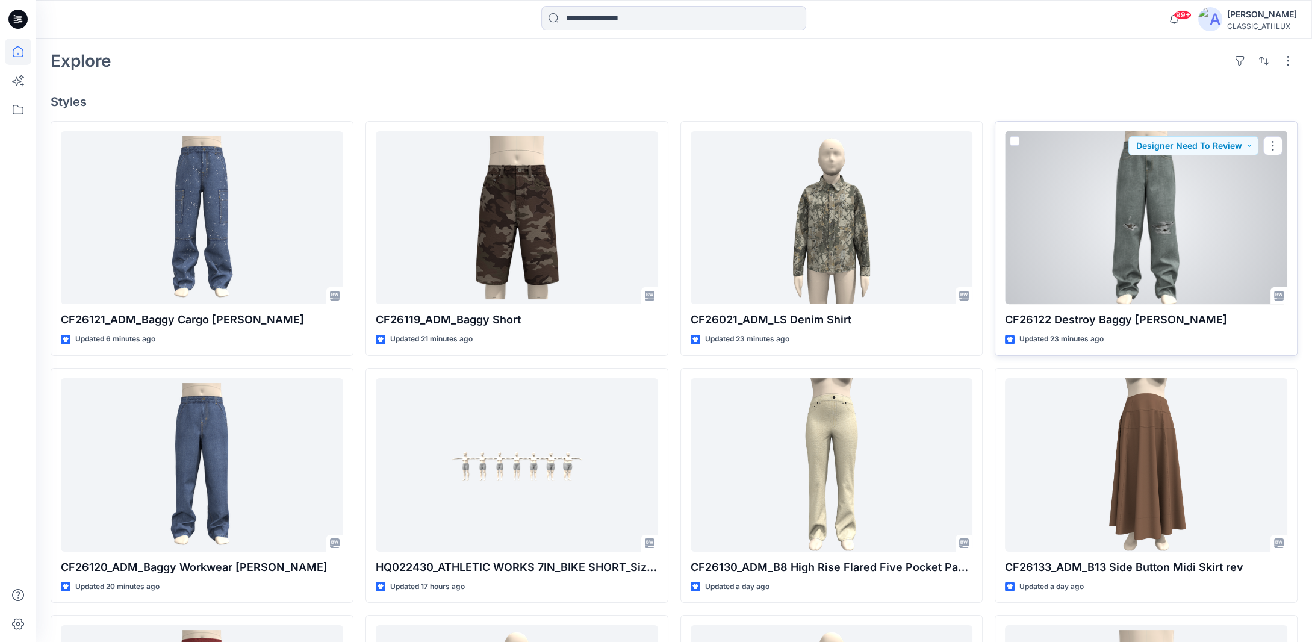
scroll to position [301, 0]
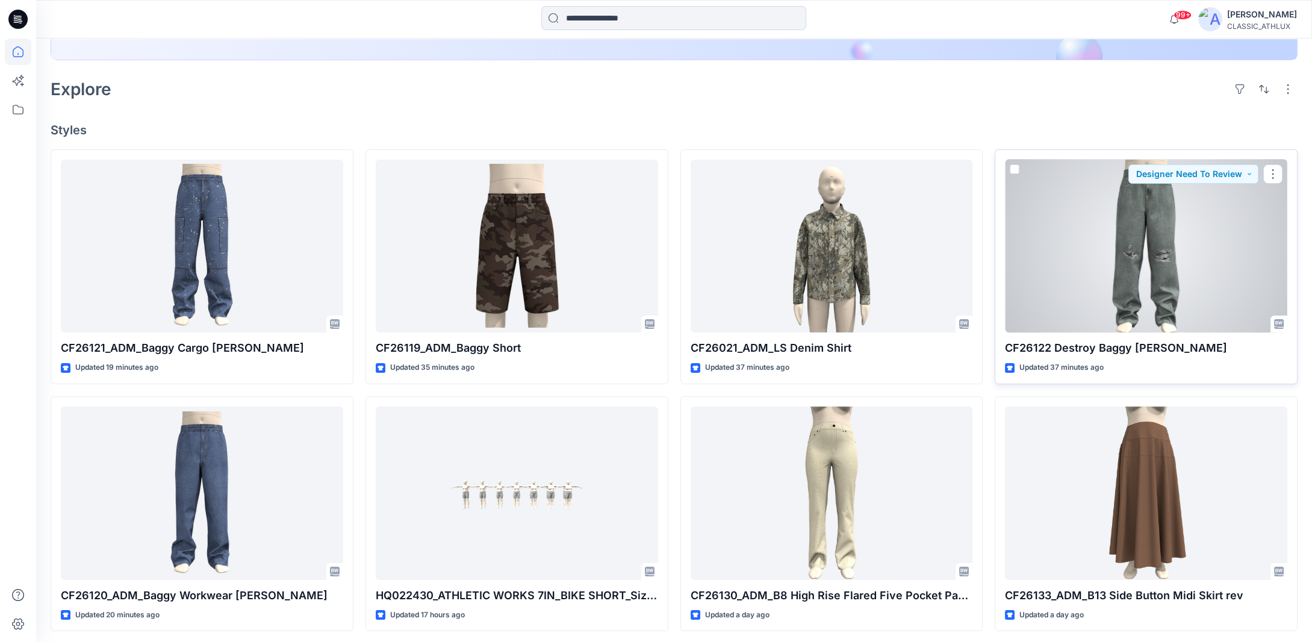
click at [1169, 297] on div at bounding box center [1146, 246] width 282 height 173
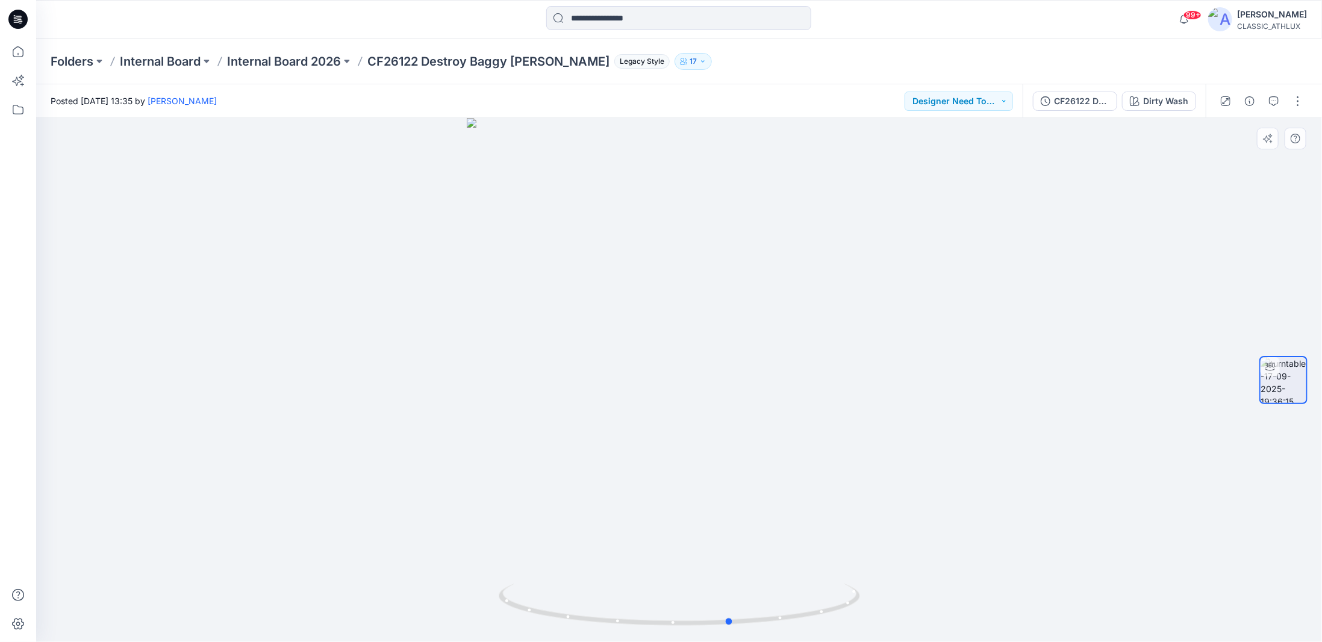
drag, startPoint x: 802, startPoint y: 617, endPoint x: 493, endPoint y: 602, distance: 309.8
click at [493, 602] on div at bounding box center [679, 380] width 1286 height 524
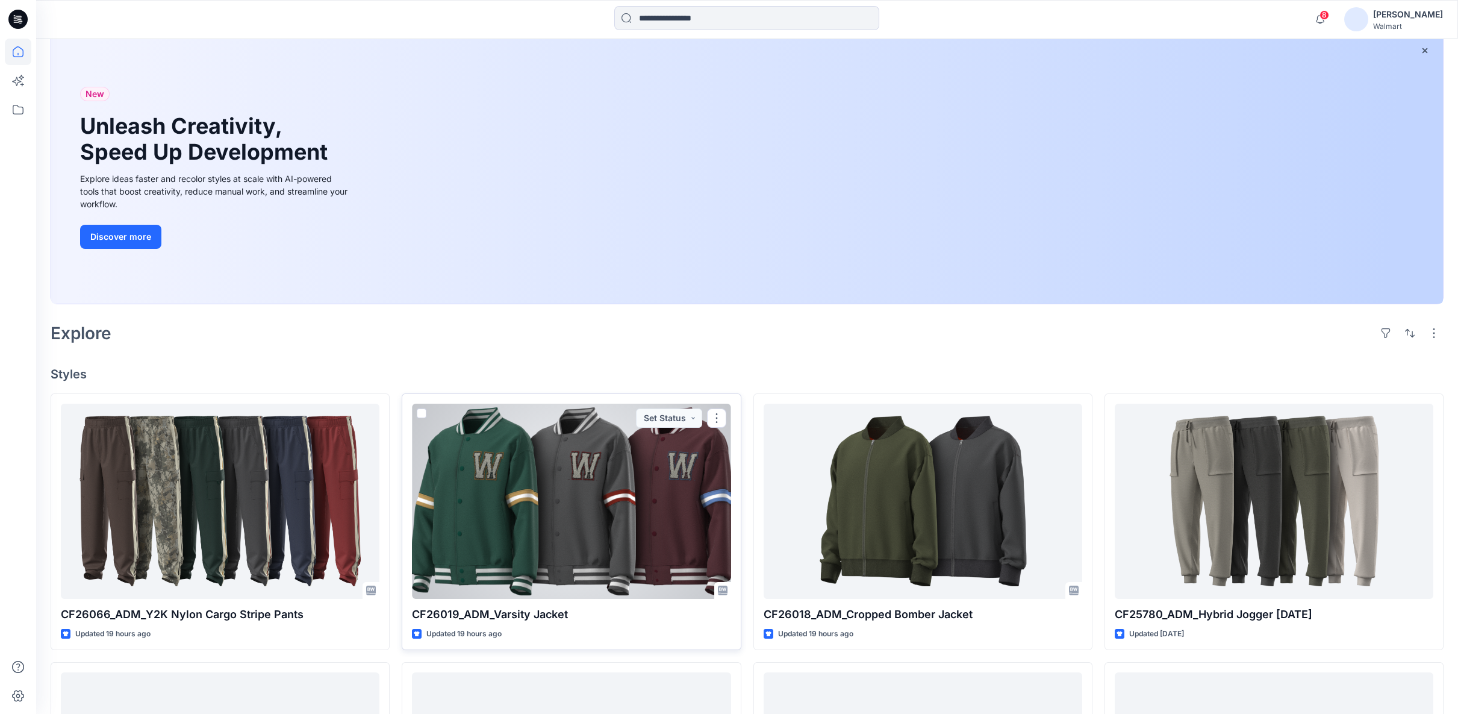
scroll to position [134, 0]
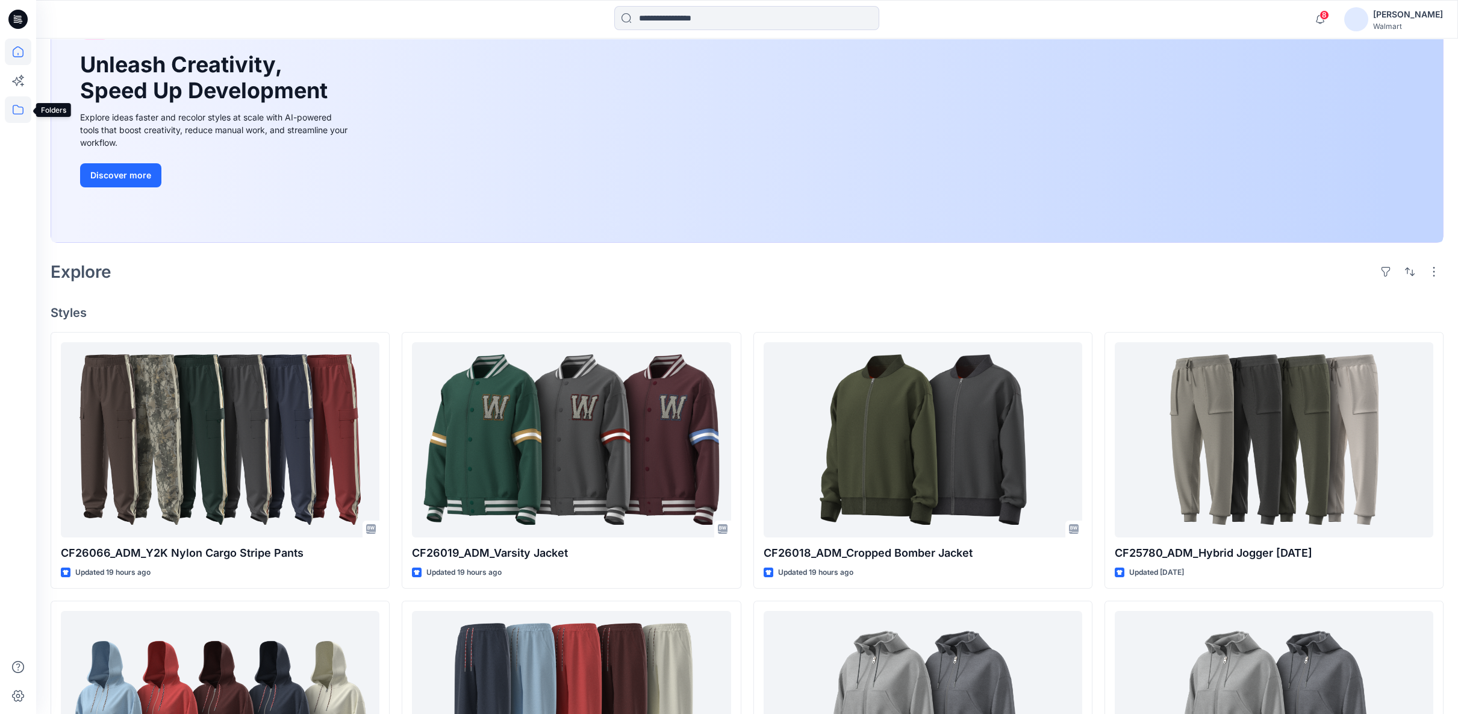
click at [17, 110] on icon at bounding box center [18, 109] width 26 height 26
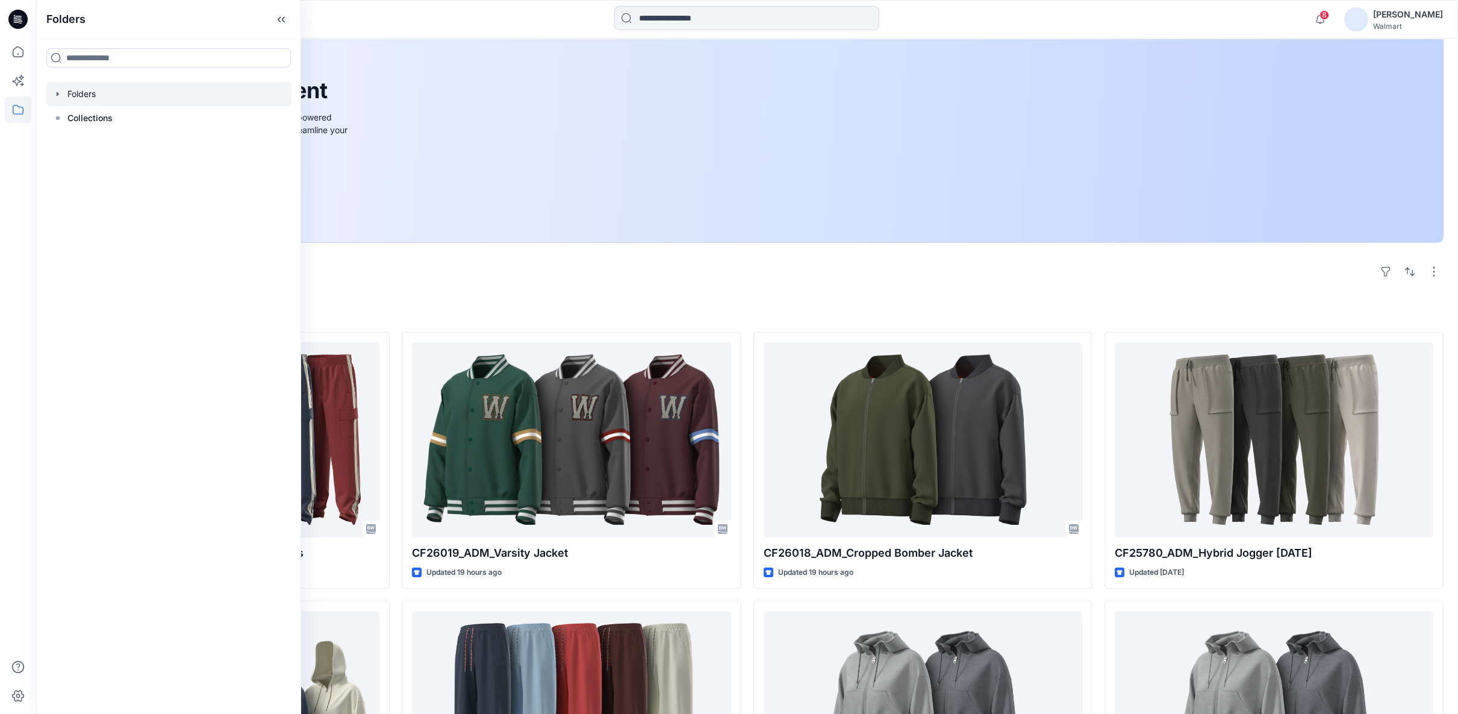
click at [55, 92] on icon "button" at bounding box center [58, 94] width 10 height 10
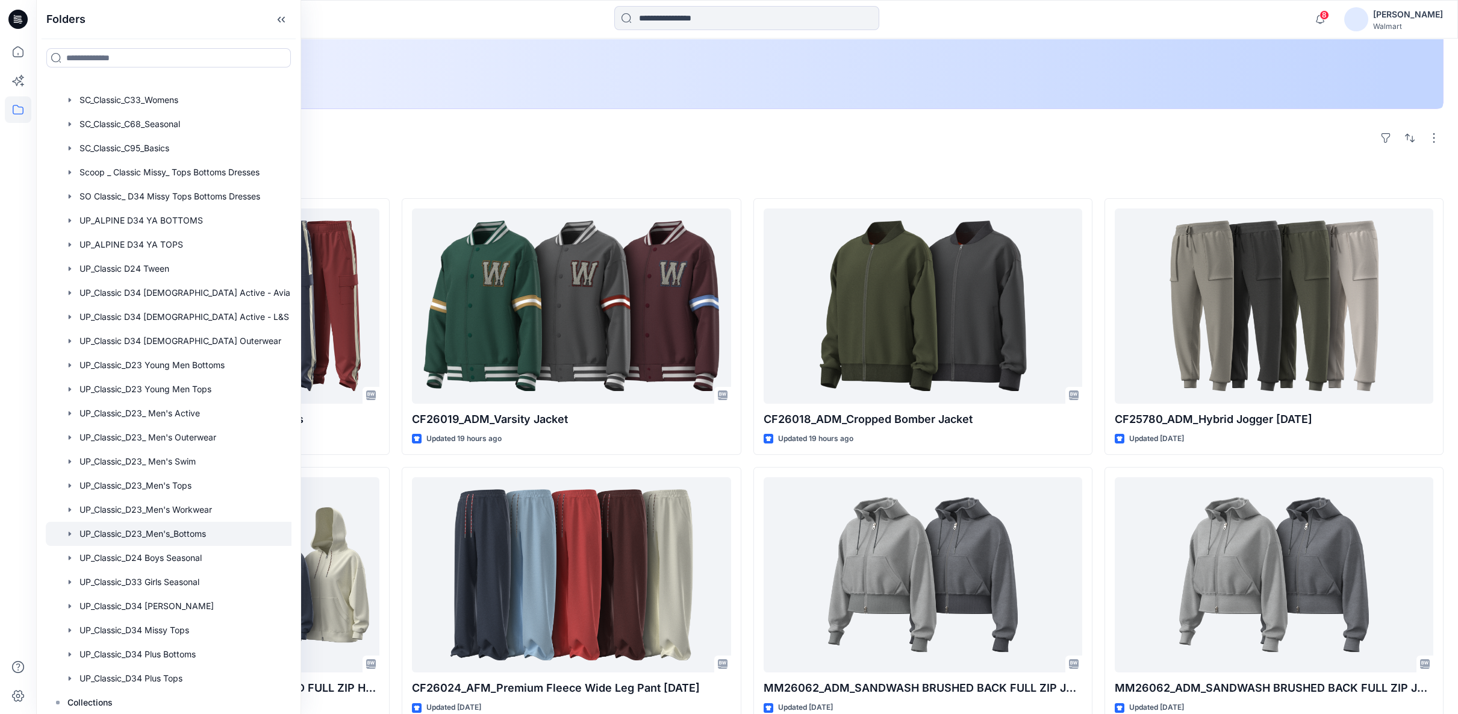
scroll to position [602, 0]
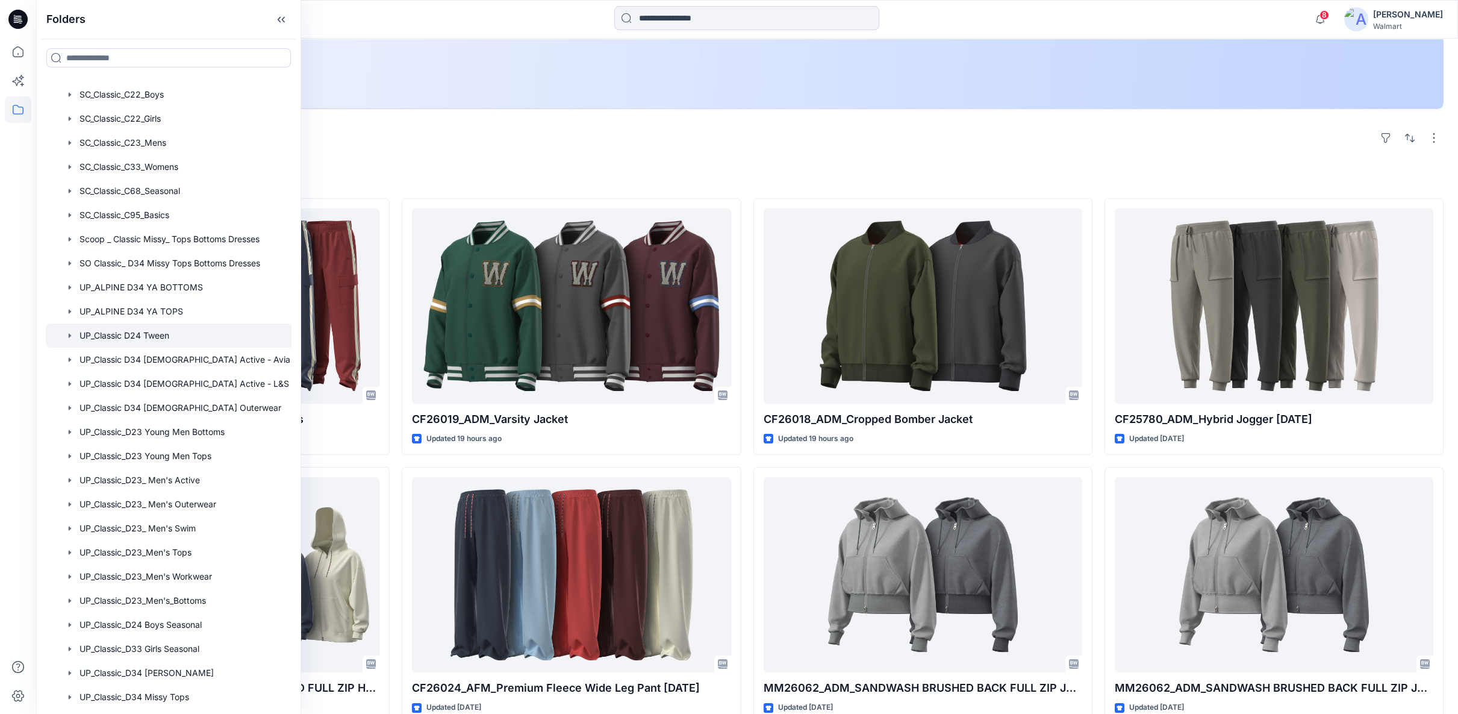
click at [161, 338] on div at bounding box center [184, 335] width 276 height 24
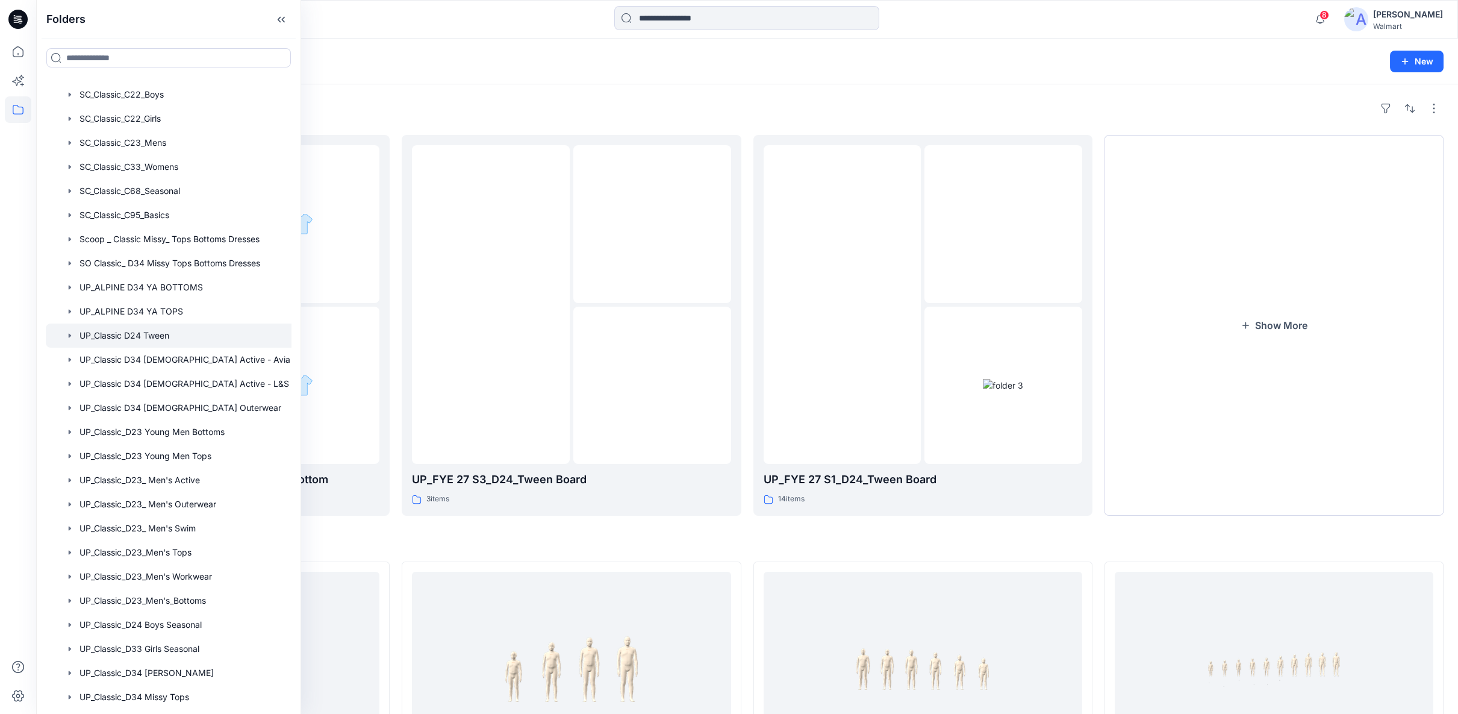
click at [466, 544] on h4 "Styles" at bounding box center [747, 542] width 1393 height 14
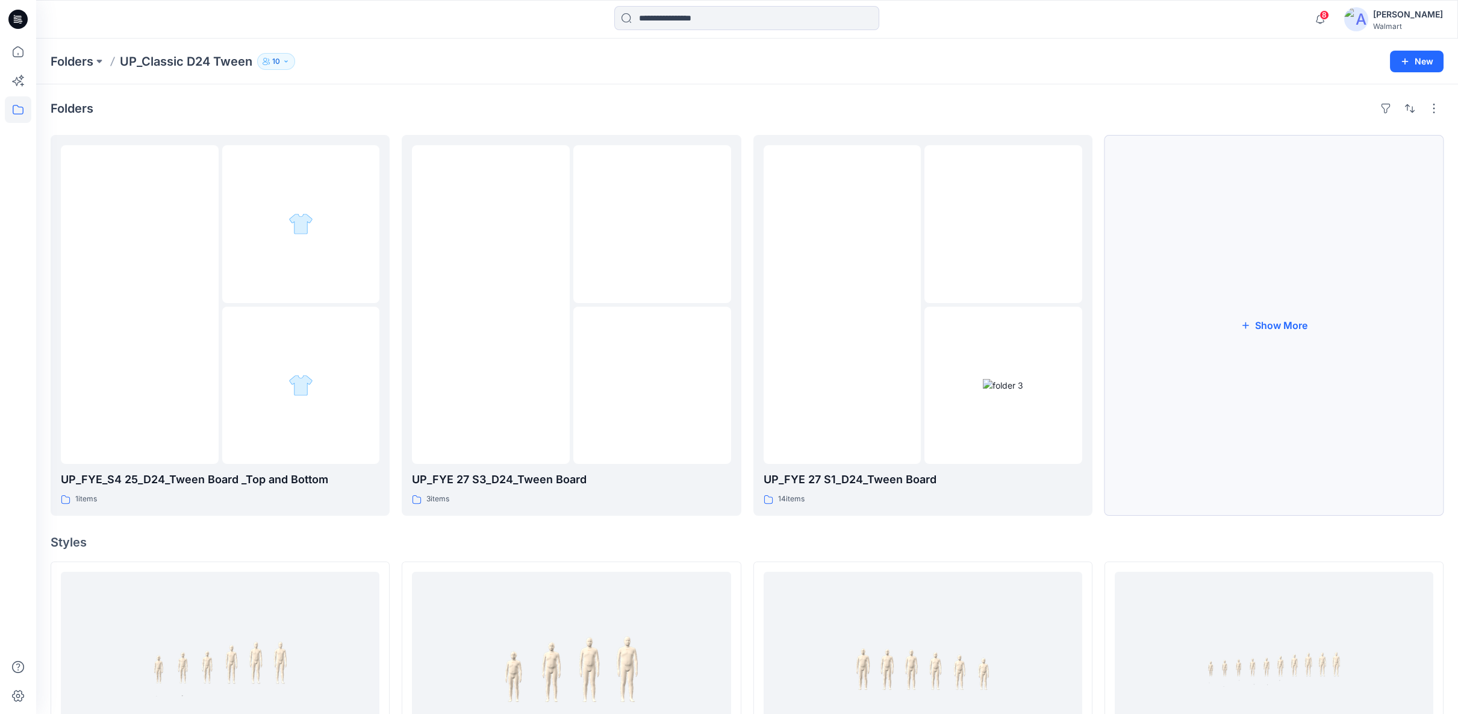
click at [1265, 325] on button "Show More" at bounding box center [1273, 325] width 339 height 381
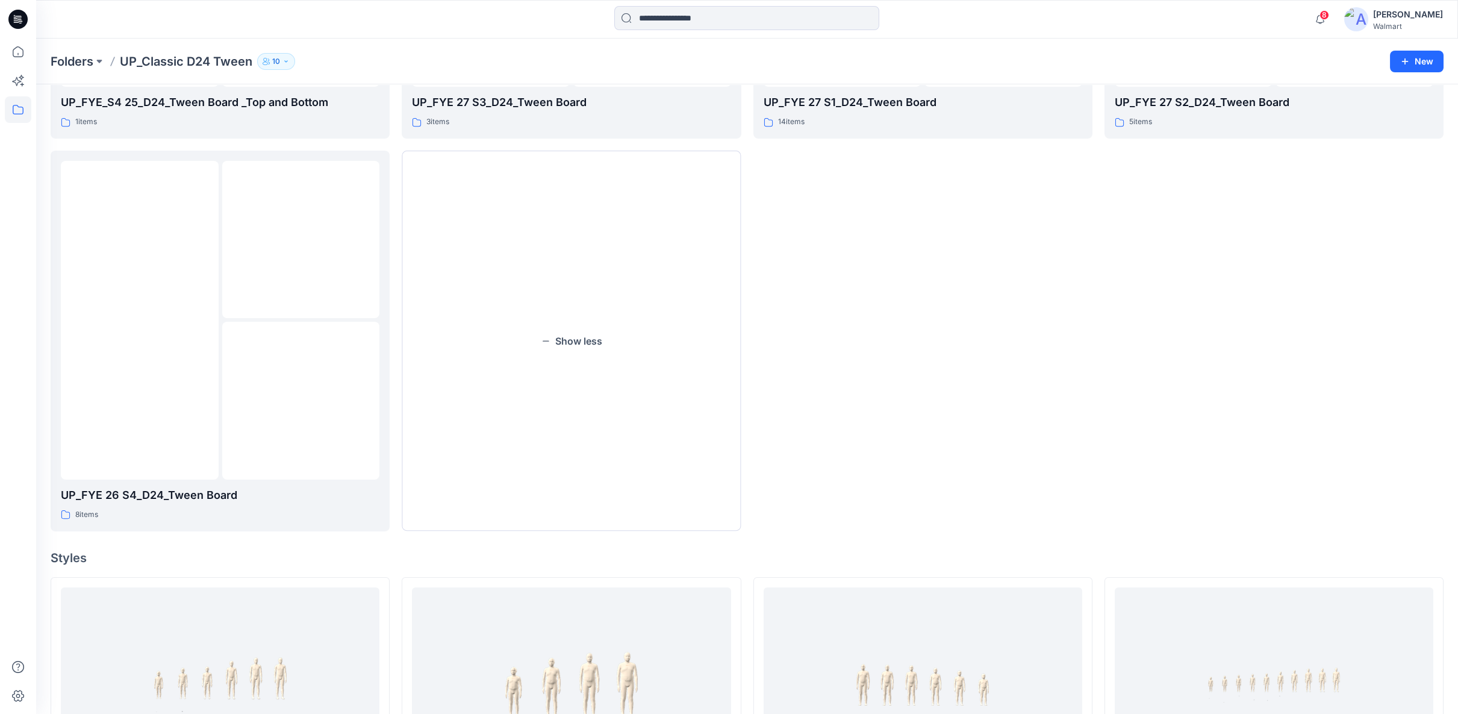
scroll to position [401, 0]
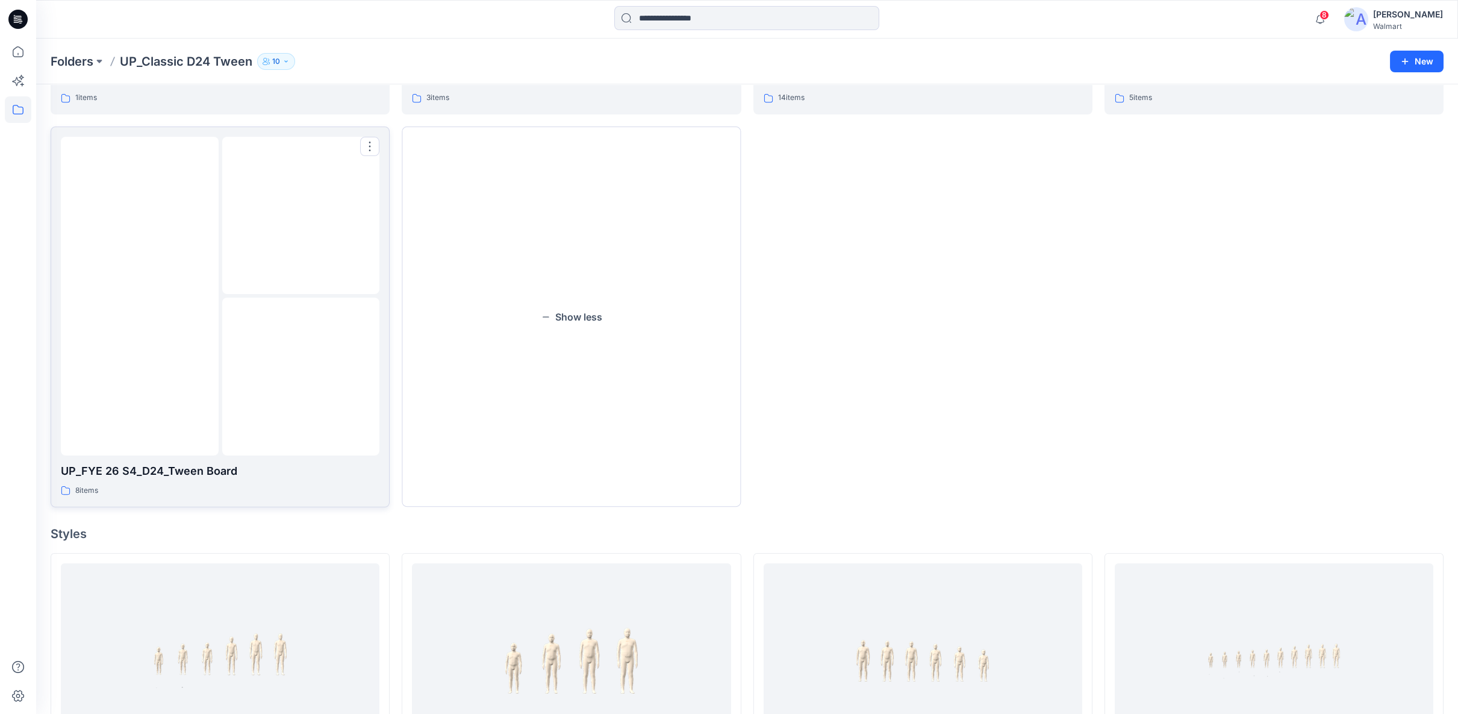
click at [300, 376] on img at bounding box center [300, 376] width 0 height 0
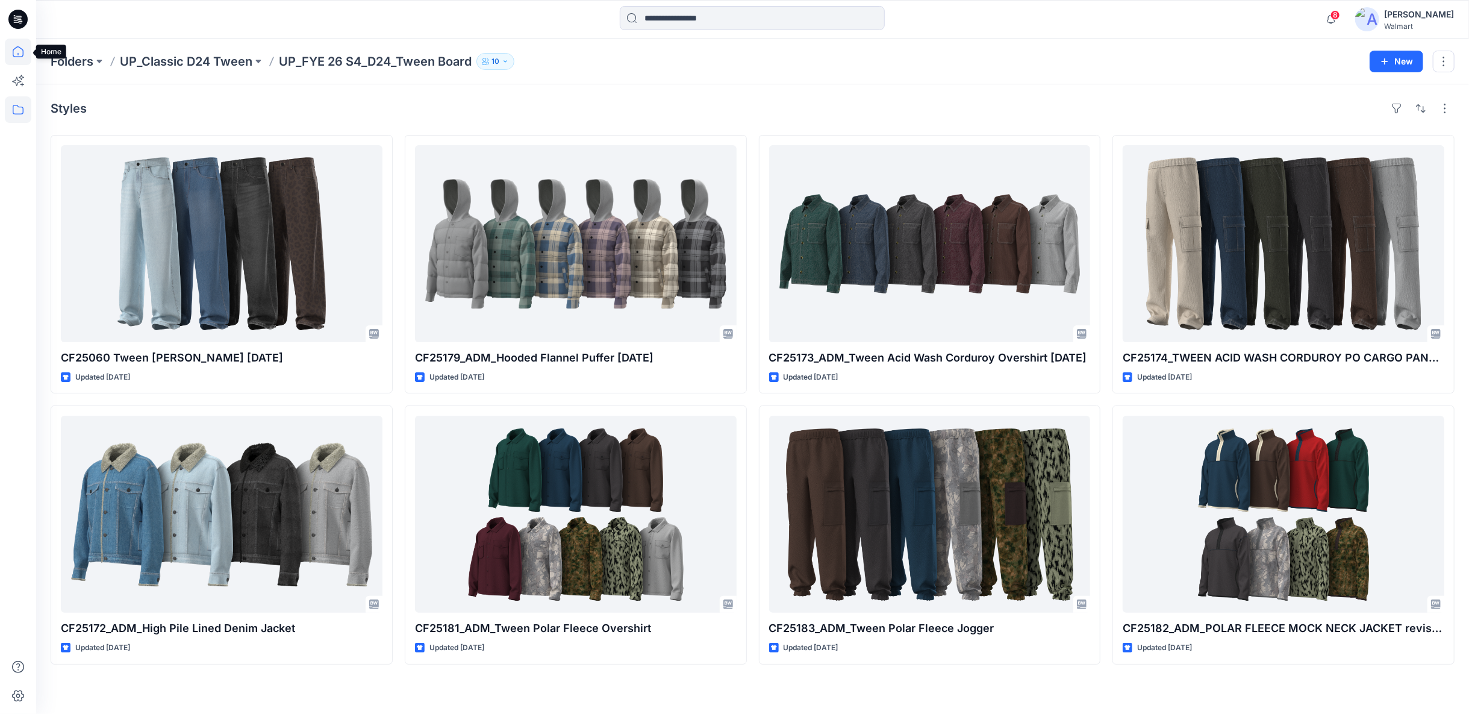
click at [16, 45] on icon at bounding box center [18, 52] width 26 height 26
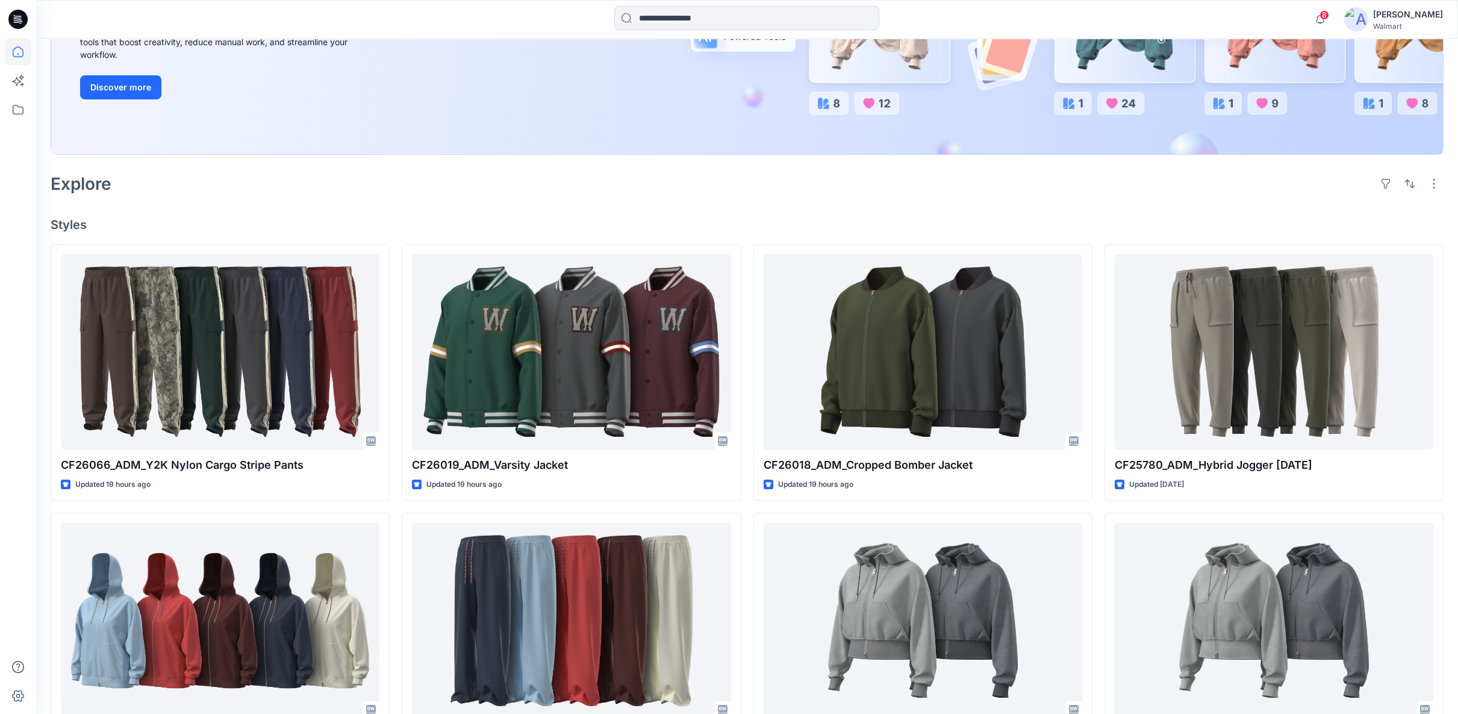
scroll to position [201, 0]
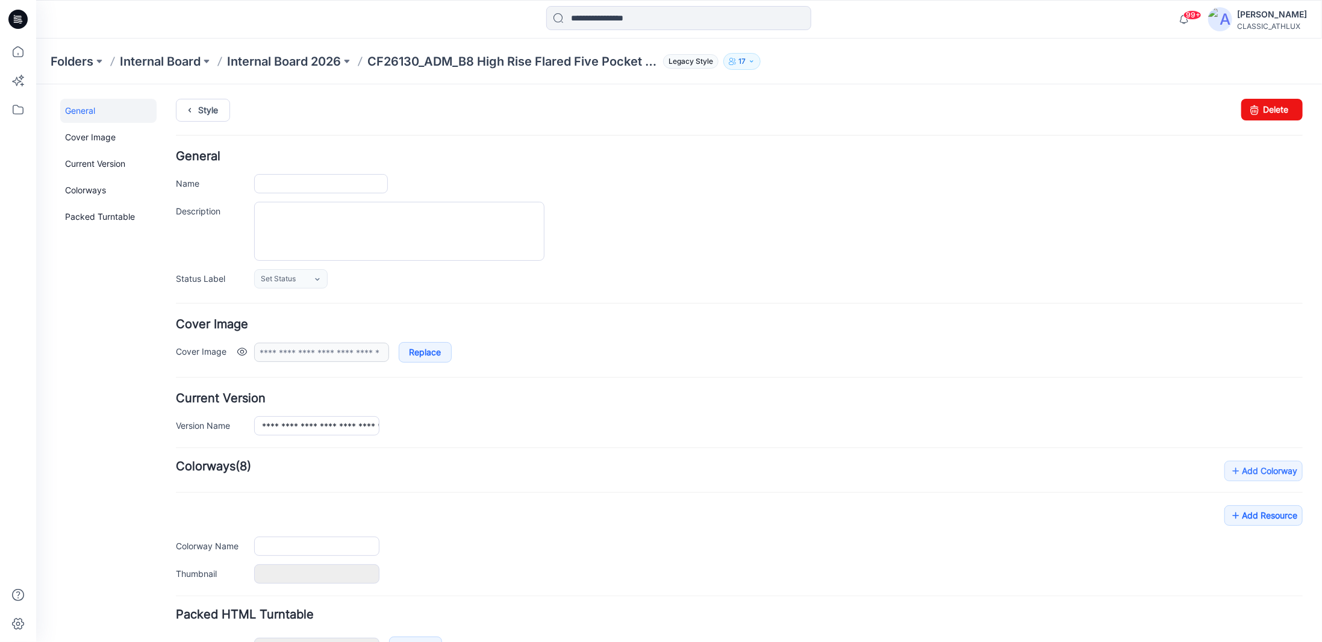
type input "**********"
type input "*********"
type input "**********"
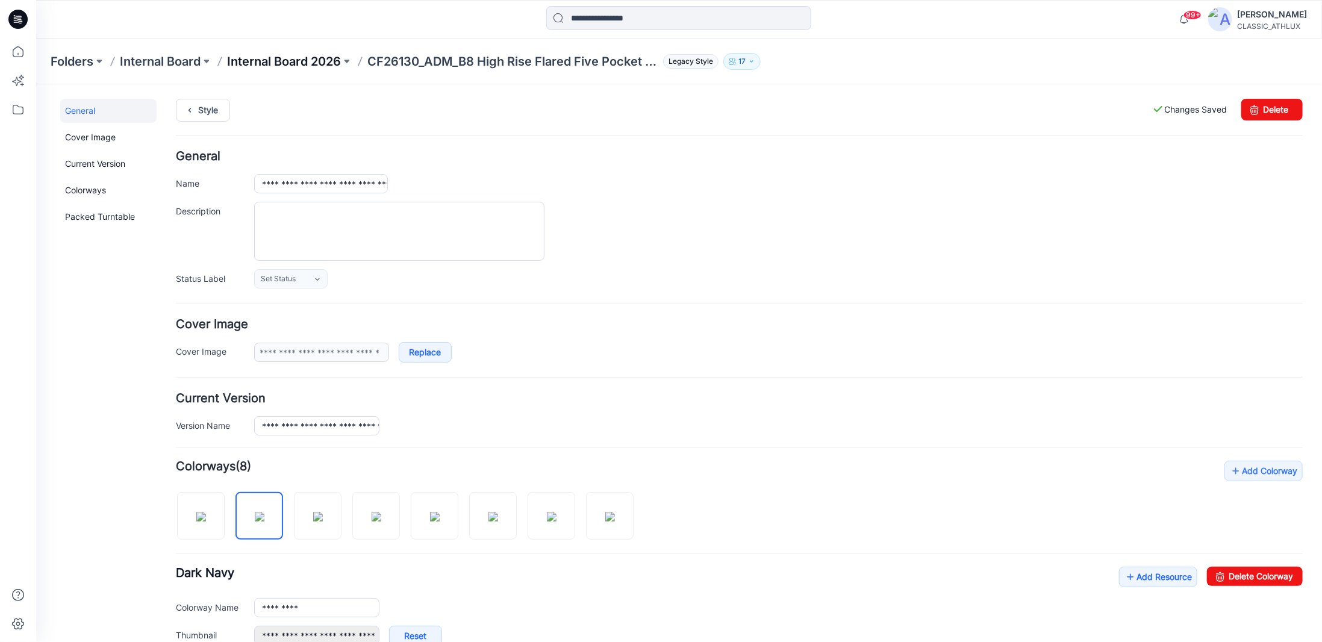
click at [255, 60] on p "Internal Board 2026" at bounding box center [284, 61] width 114 height 17
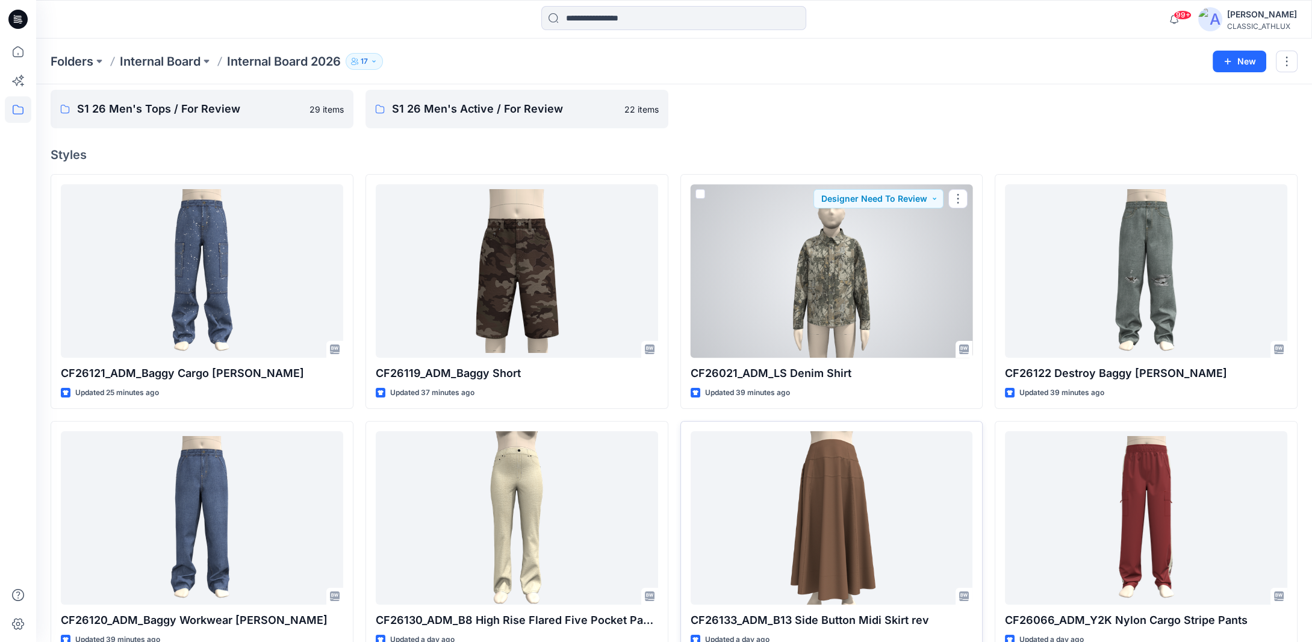
scroll to position [120, 0]
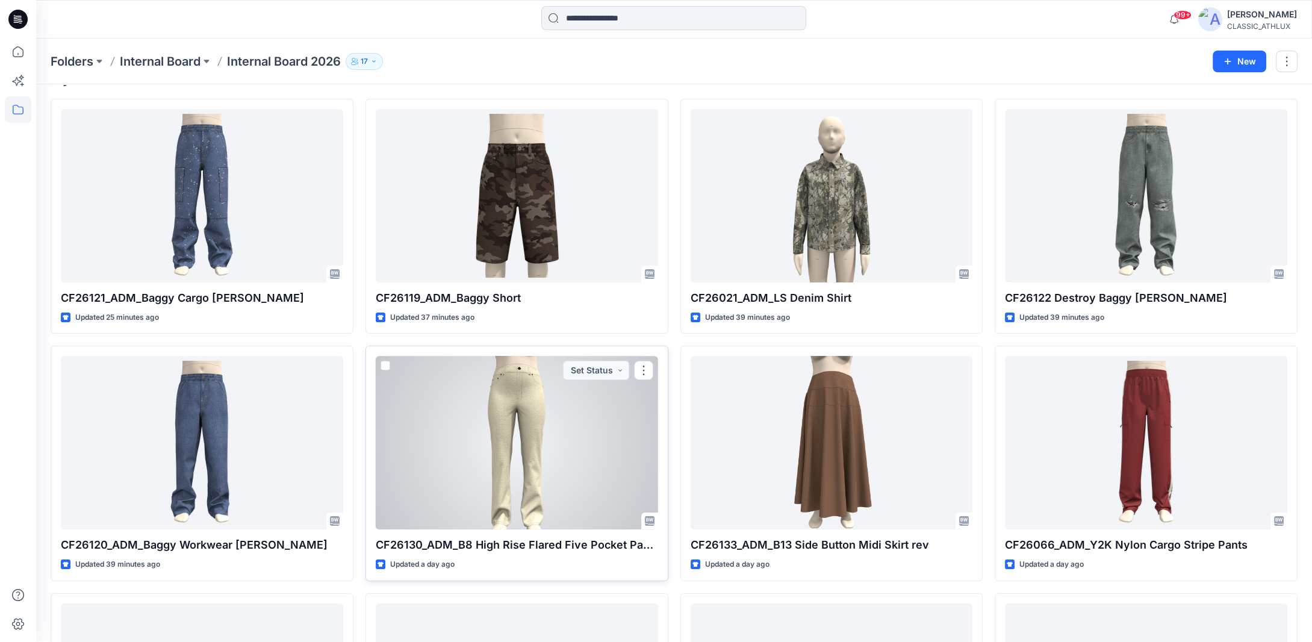
click at [553, 445] on div at bounding box center [517, 442] width 282 height 173
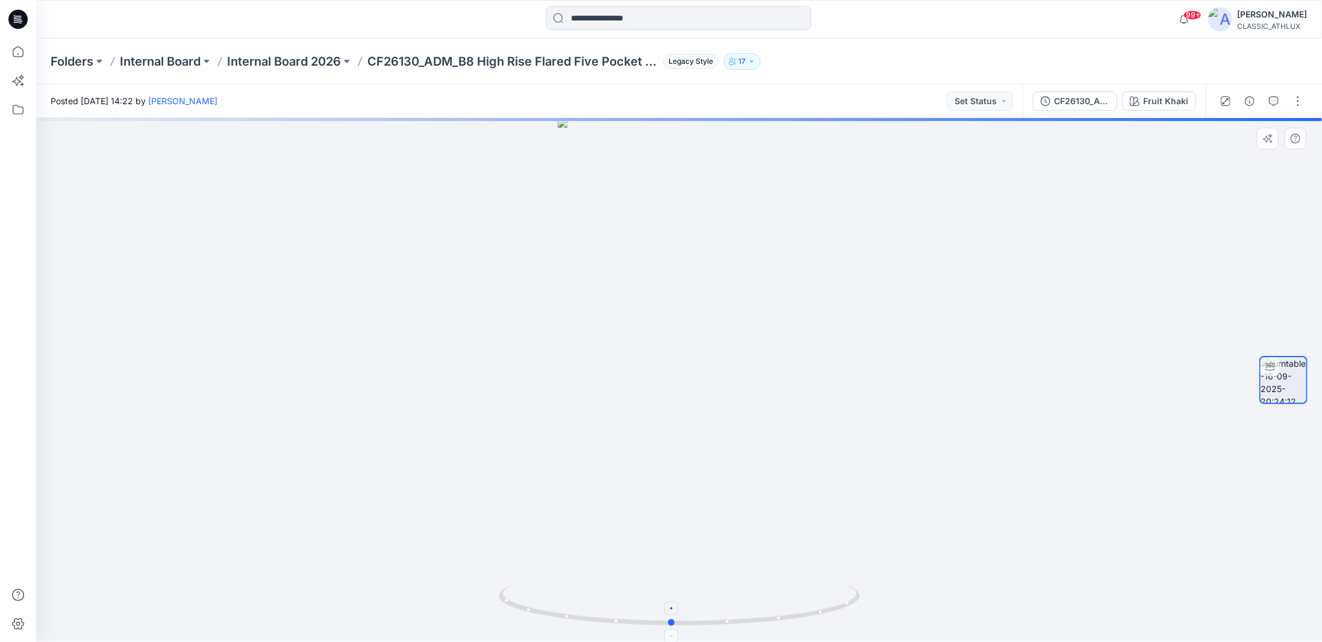
click at [845, 602] on icon at bounding box center [681, 605] width 364 height 45
click at [16, 52] on icon at bounding box center [18, 52] width 26 height 26
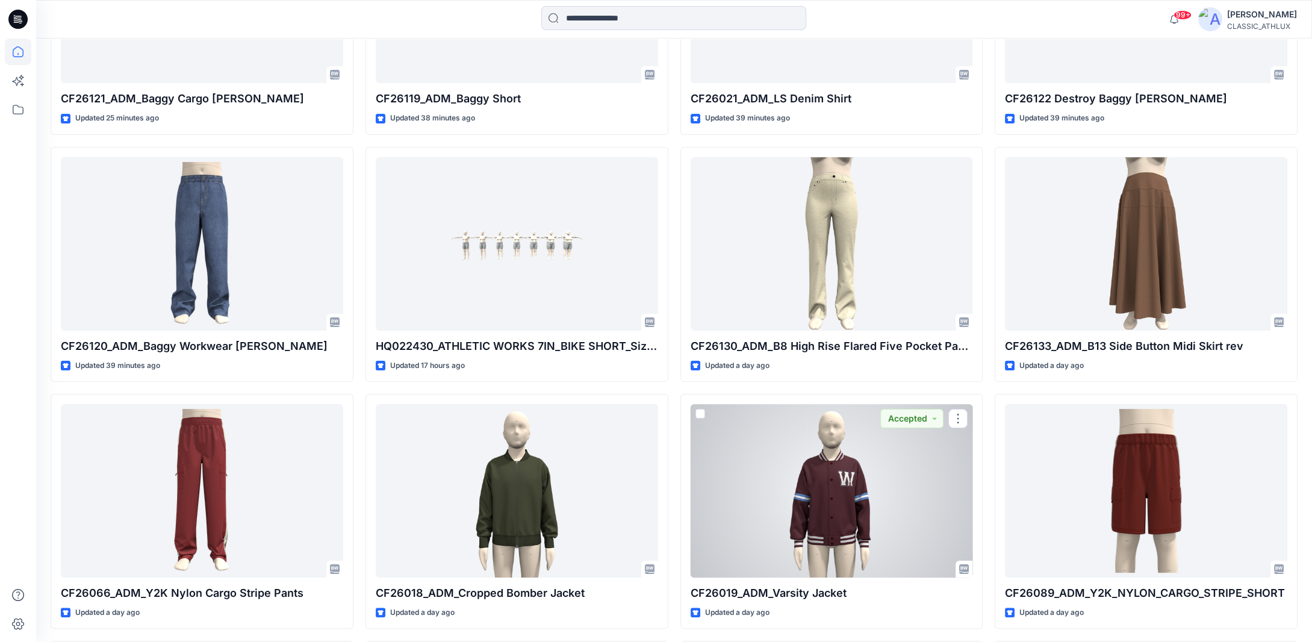
scroll to position [534, 0]
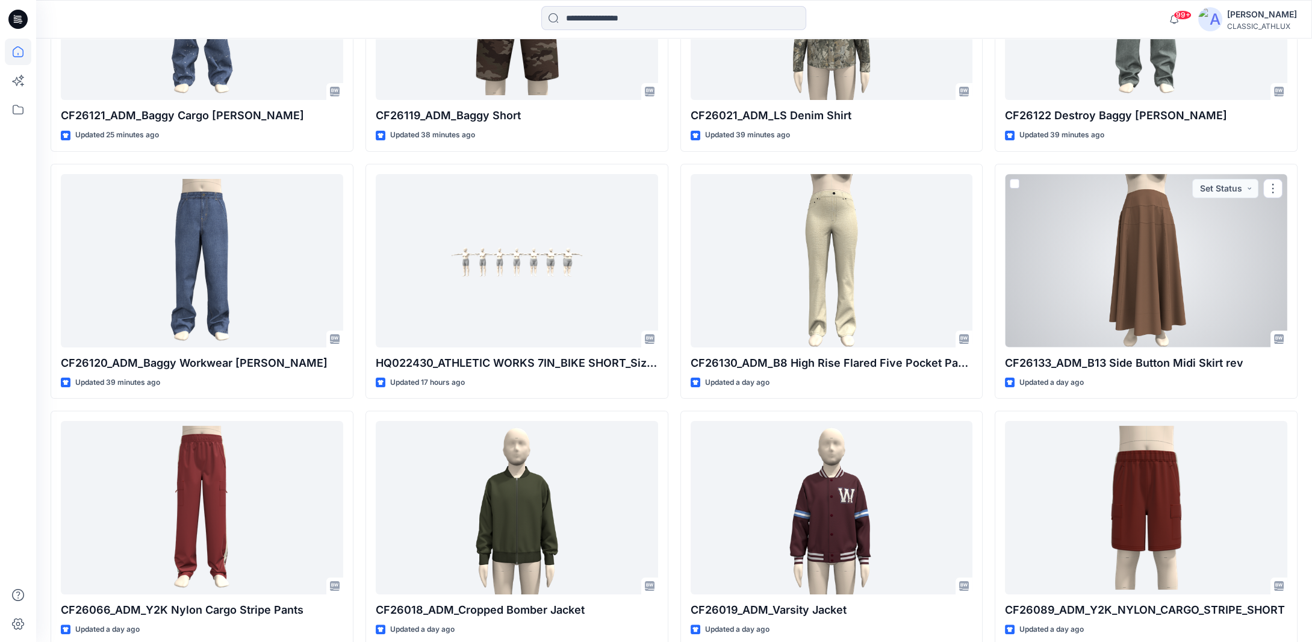
click at [1165, 289] on div at bounding box center [1146, 260] width 282 height 173
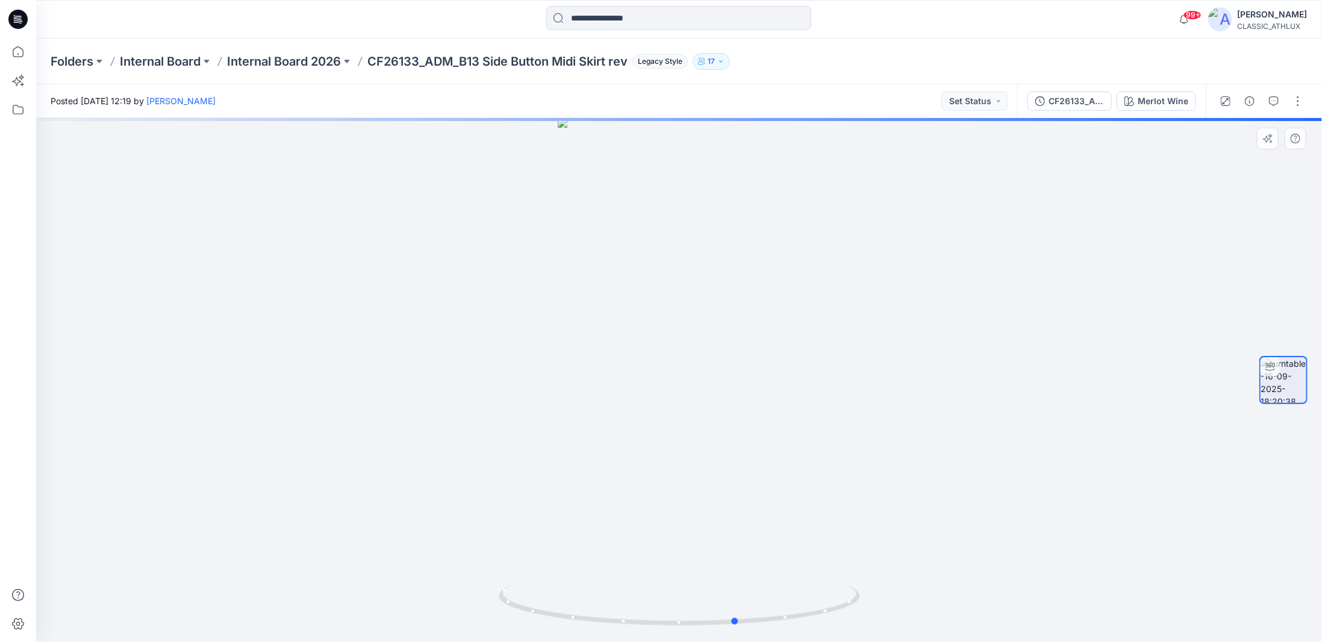
drag, startPoint x: 783, startPoint y: 621, endPoint x: 483, endPoint y: 588, distance: 301.6
click at [483, 588] on div at bounding box center [679, 380] width 1286 height 524
click at [1148, 102] on div "Merlot Wine" at bounding box center [1162, 101] width 51 height 13
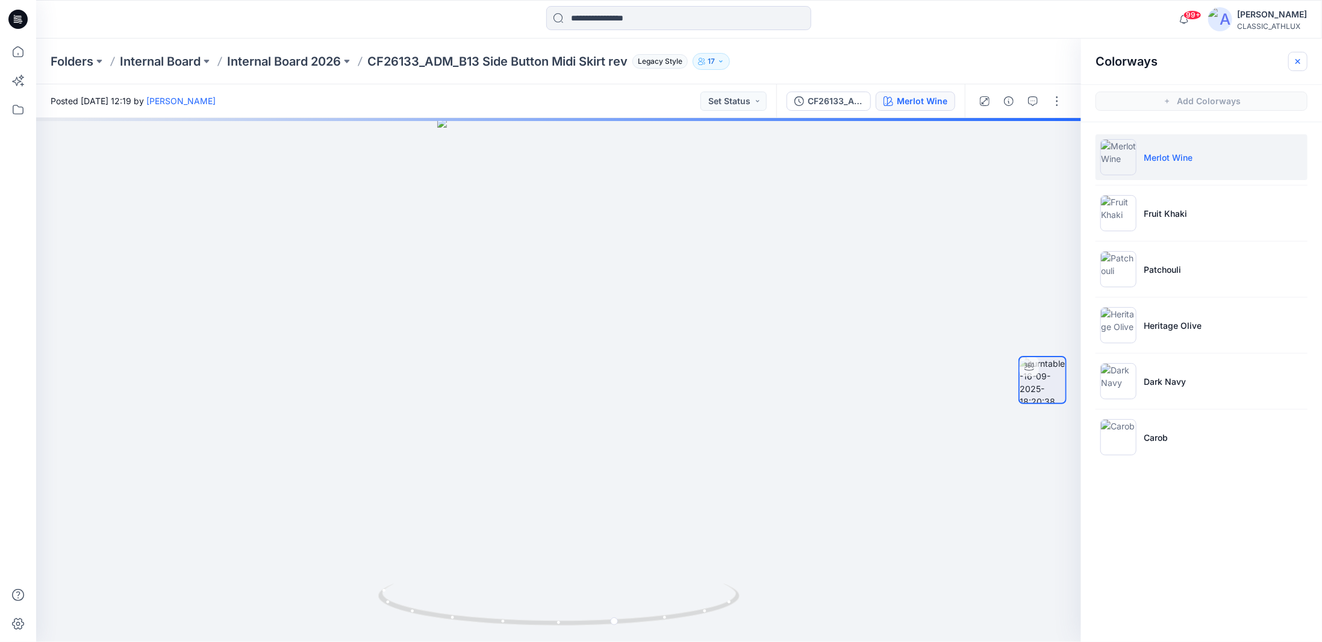
click at [1298, 63] on icon "button" at bounding box center [1298, 62] width 10 height 10
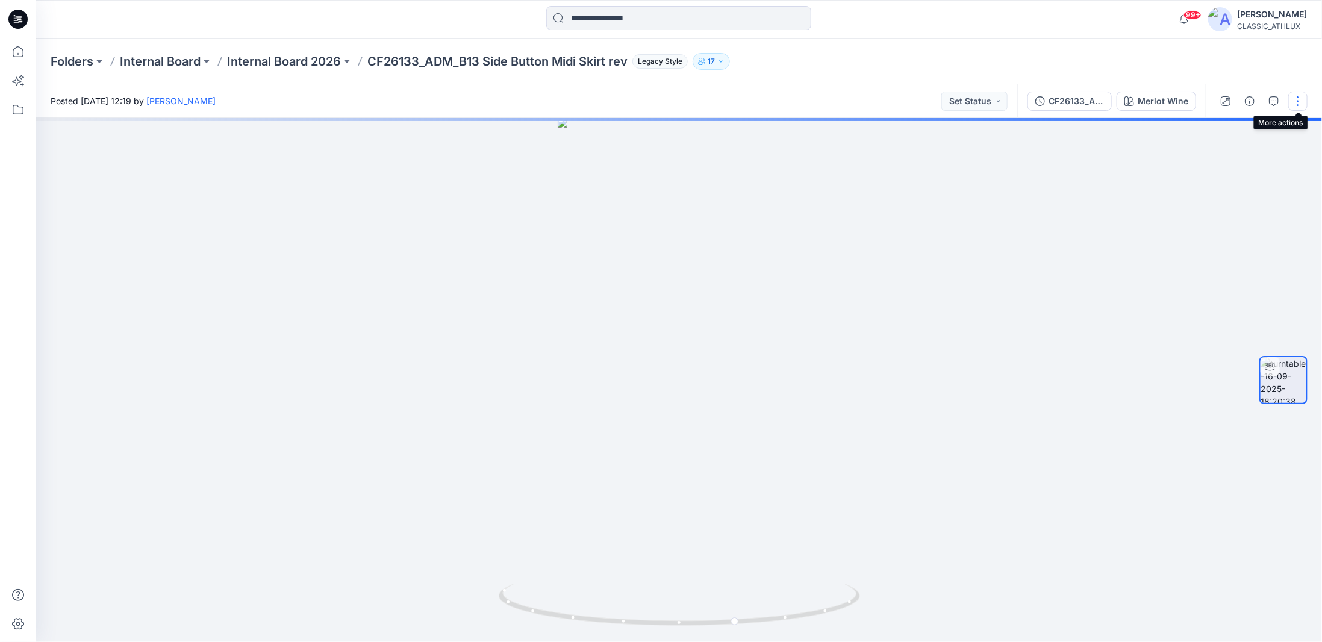
click at [1297, 100] on button "button" at bounding box center [1297, 101] width 19 height 19
click at [1236, 134] on button "Edit" at bounding box center [1247, 129] width 111 height 22
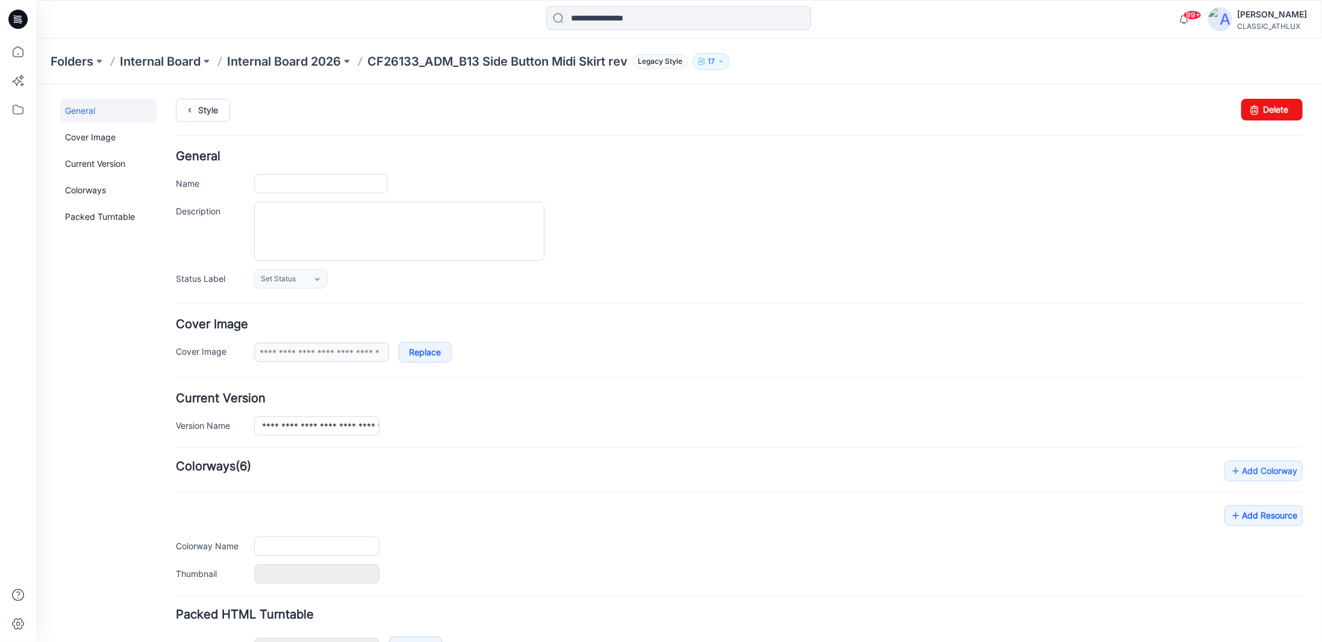
type input "**********"
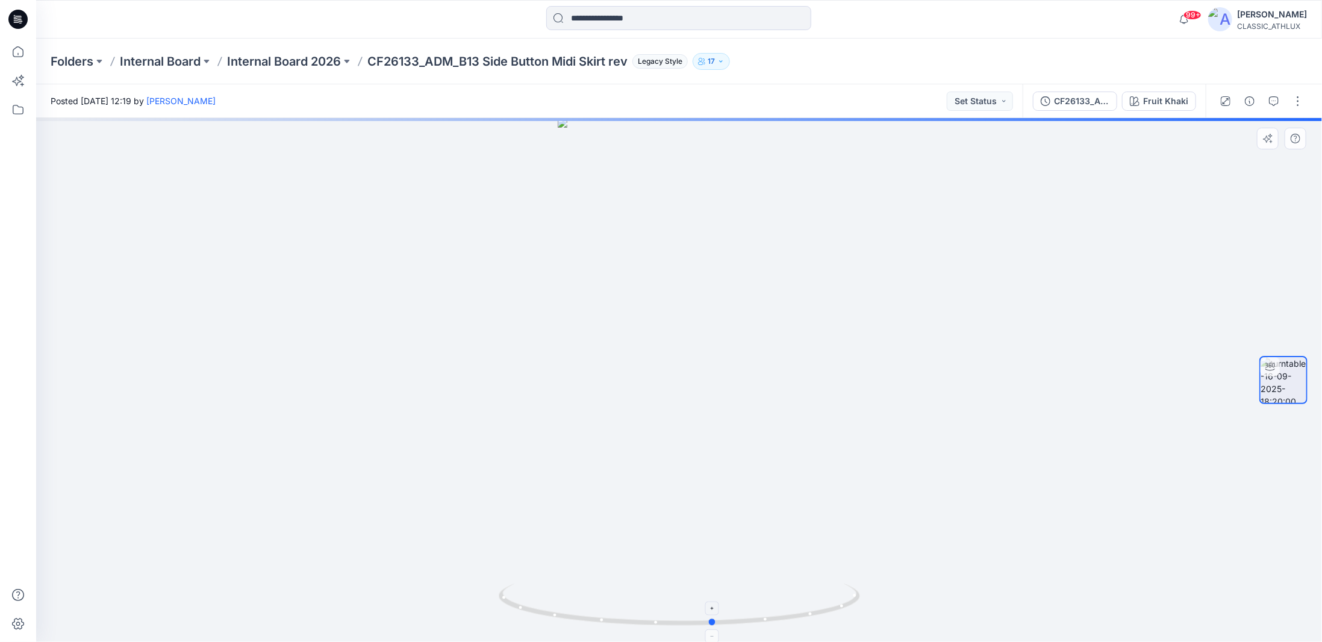
drag, startPoint x: 653, startPoint y: 626, endPoint x: 687, endPoint y: 619, distance: 35.0
click at [687, 619] on icon at bounding box center [681, 605] width 364 height 45
drag, startPoint x: 693, startPoint y: 623, endPoint x: 718, endPoint y: 624, distance: 24.7
click at [718, 624] on icon at bounding box center [681, 605] width 364 height 45
drag, startPoint x: 706, startPoint y: 268, endPoint x: 724, endPoint y: 490, distance: 222.4
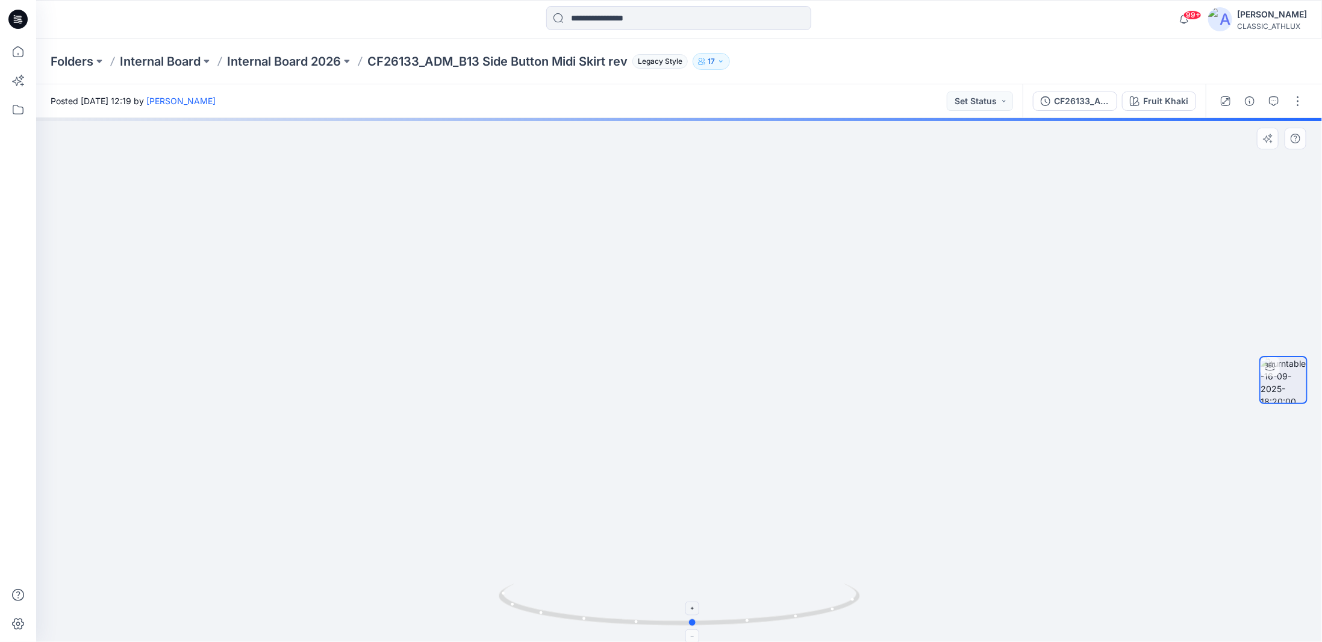
drag, startPoint x: 814, startPoint y: 614, endPoint x: 769, endPoint y: 612, distance: 45.2
click at [769, 612] on icon at bounding box center [681, 605] width 364 height 45
drag, startPoint x: 750, startPoint y: 620, endPoint x: 841, endPoint y: 611, distance: 92.0
click at [841, 611] on icon at bounding box center [681, 605] width 364 height 45
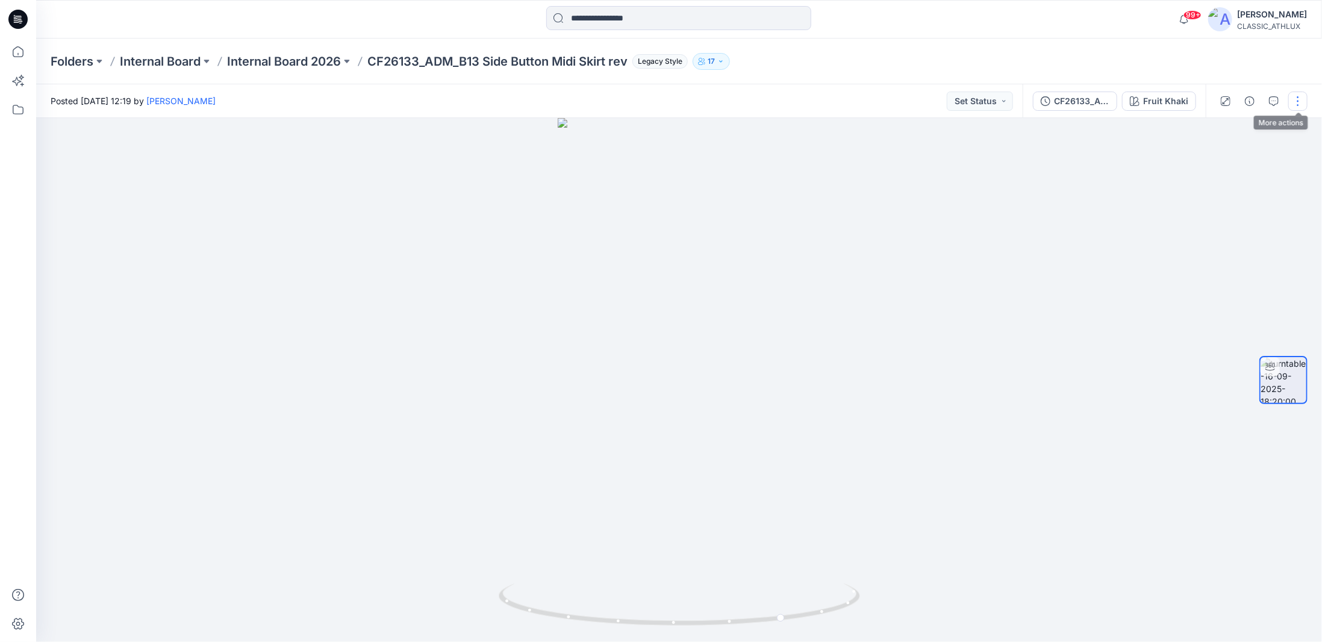
click at [1298, 101] on button "button" at bounding box center [1297, 101] width 19 height 19
click at [1234, 195] on p "Duplicate to..." at bounding box center [1240, 196] width 55 height 13
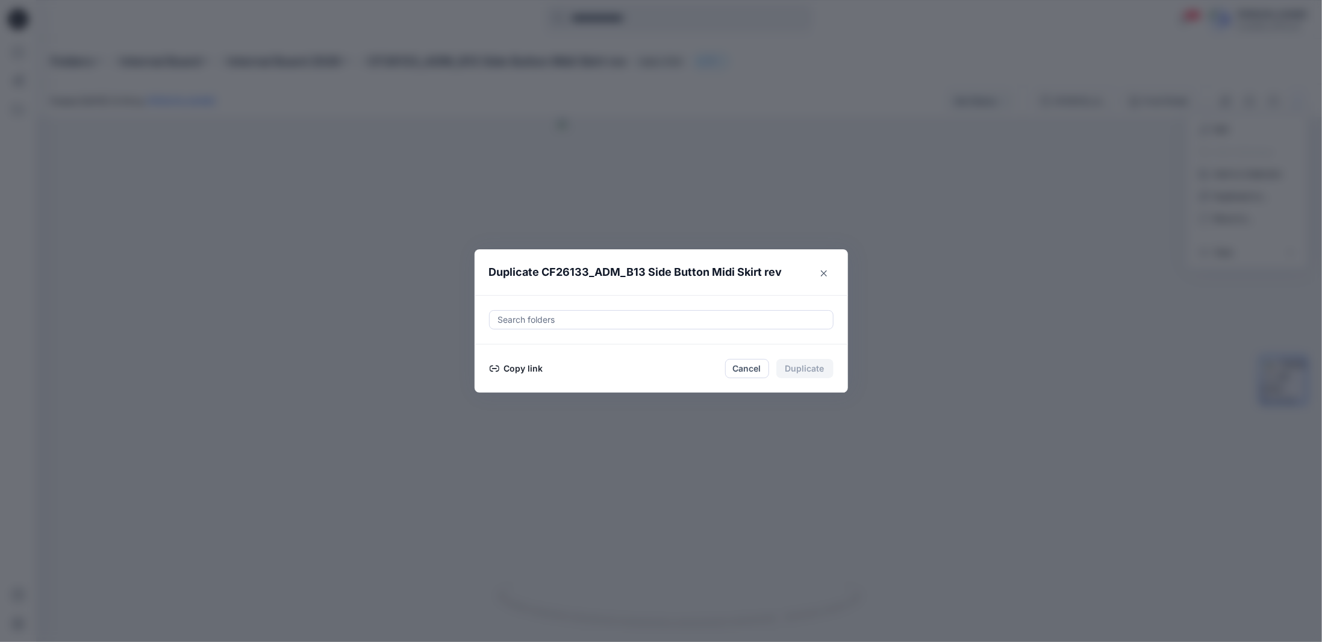
click at [511, 367] on button "Copy link" at bounding box center [516, 368] width 55 height 14
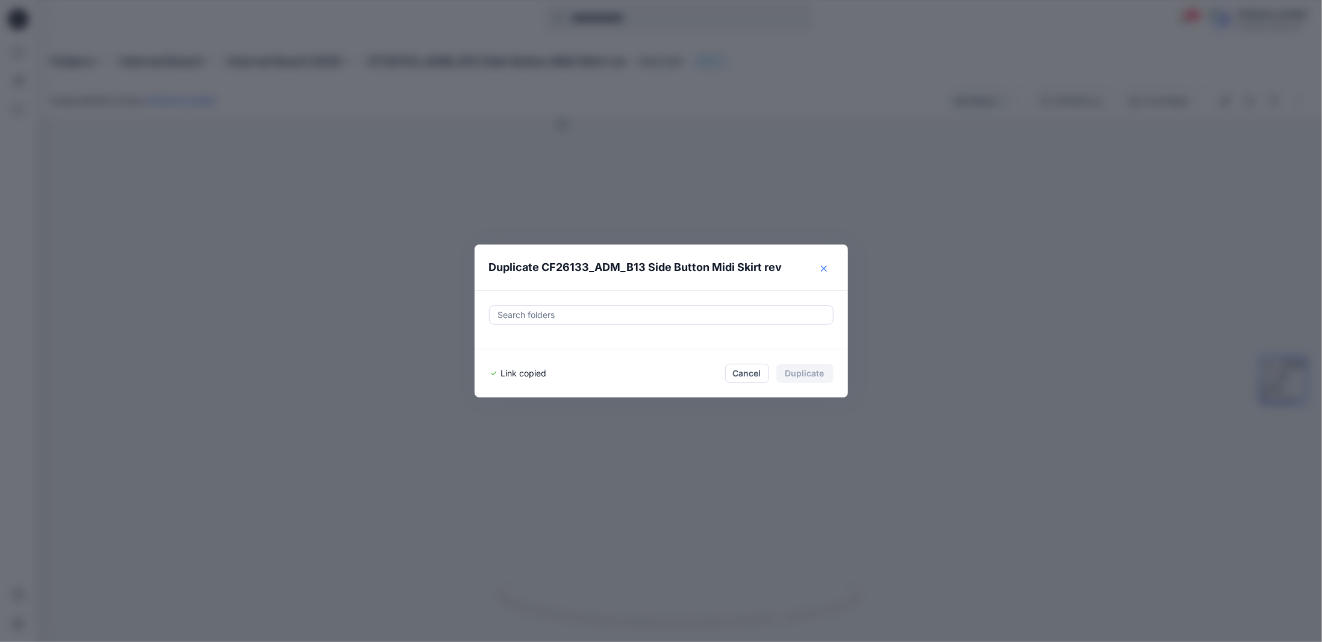
click at [821, 271] on icon "Close" at bounding box center [824, 269] width 6 height 6
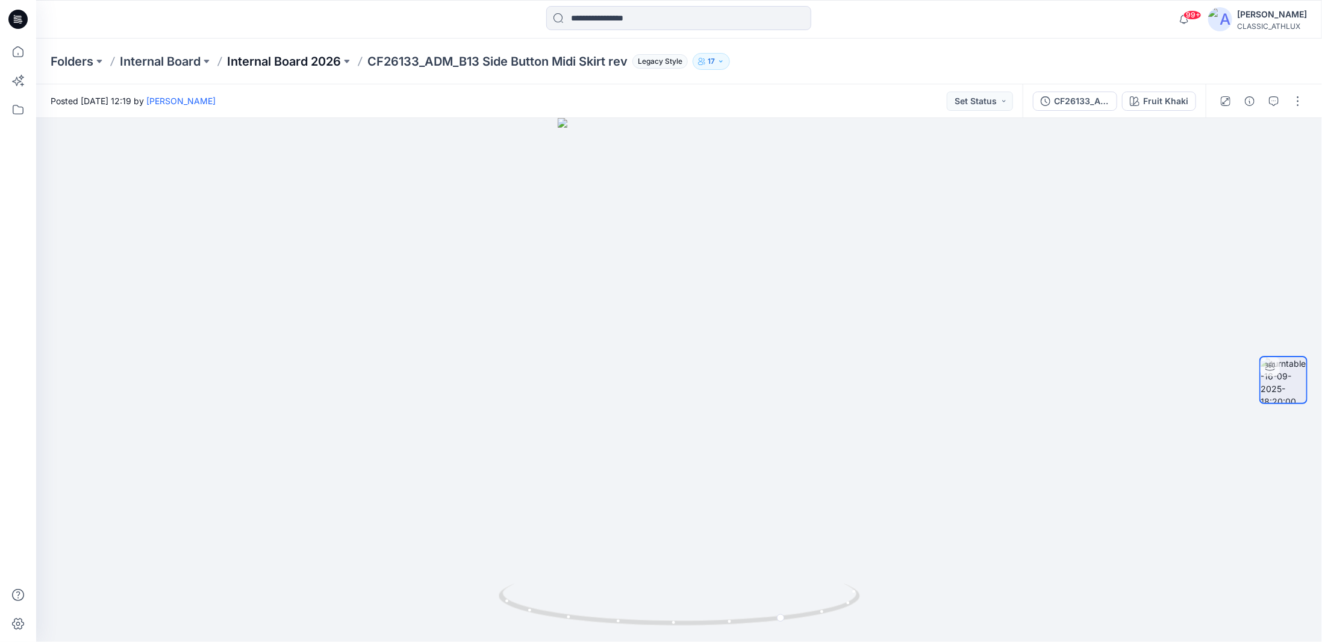
click at [294, 63] on p "Internal Board 2026" at bounding box center [284, 61] width 114 height 17
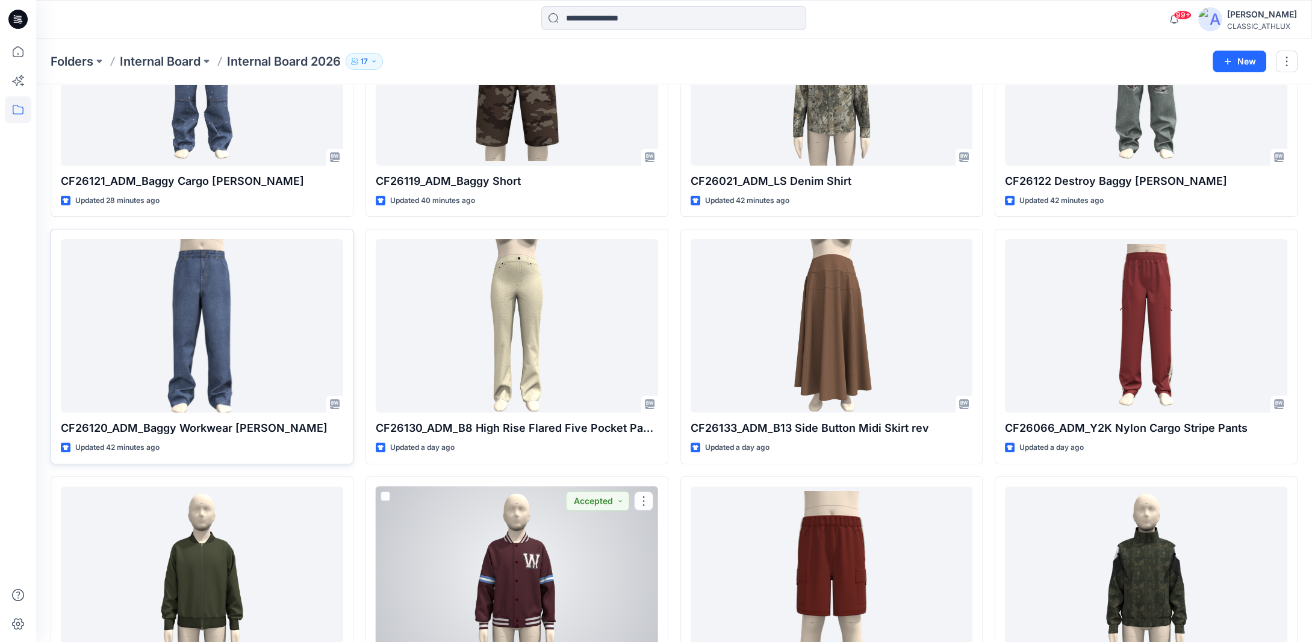
scroll to position [241, 0]
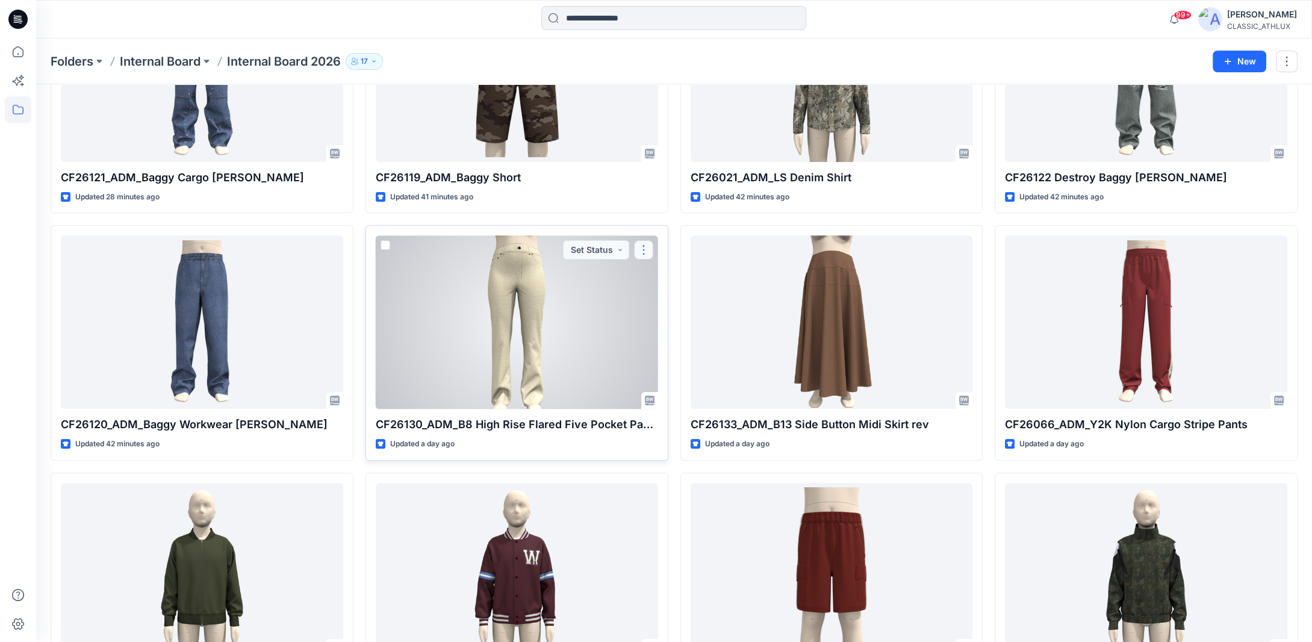
click at [642, 247] on button "button" at bounding box center [643, 249] width 19 height 19
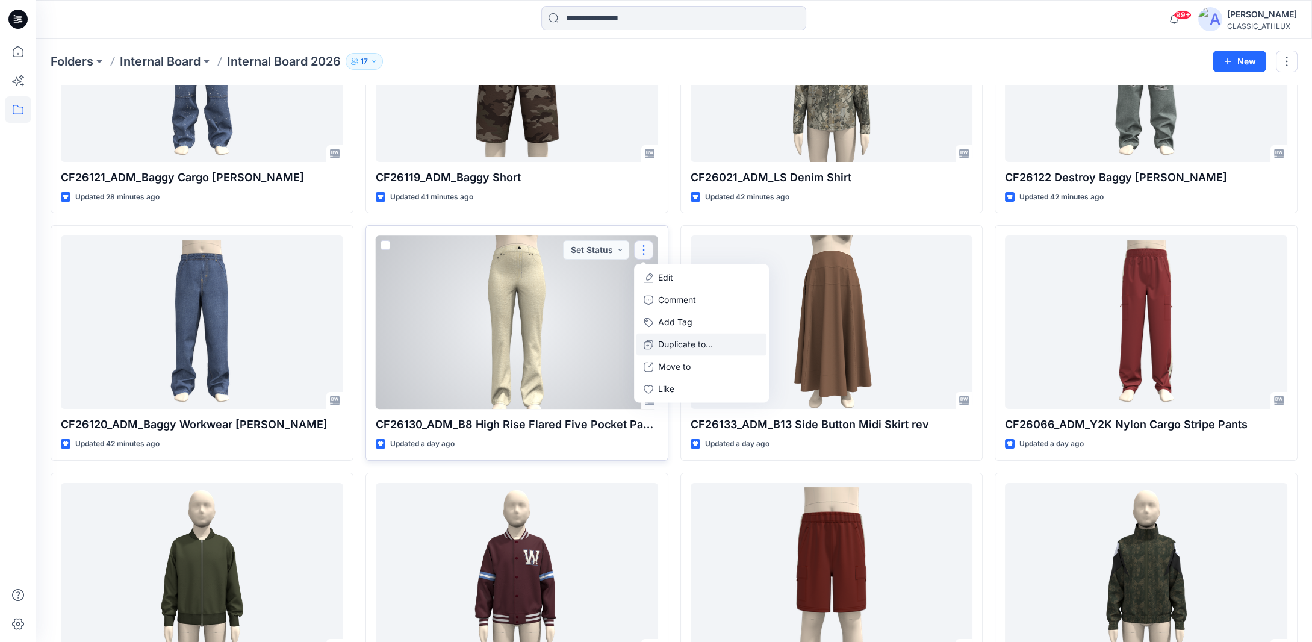
click at [661, 343] on p "Duplicate to..." at bounding box center [685, 344] width 55 height 13
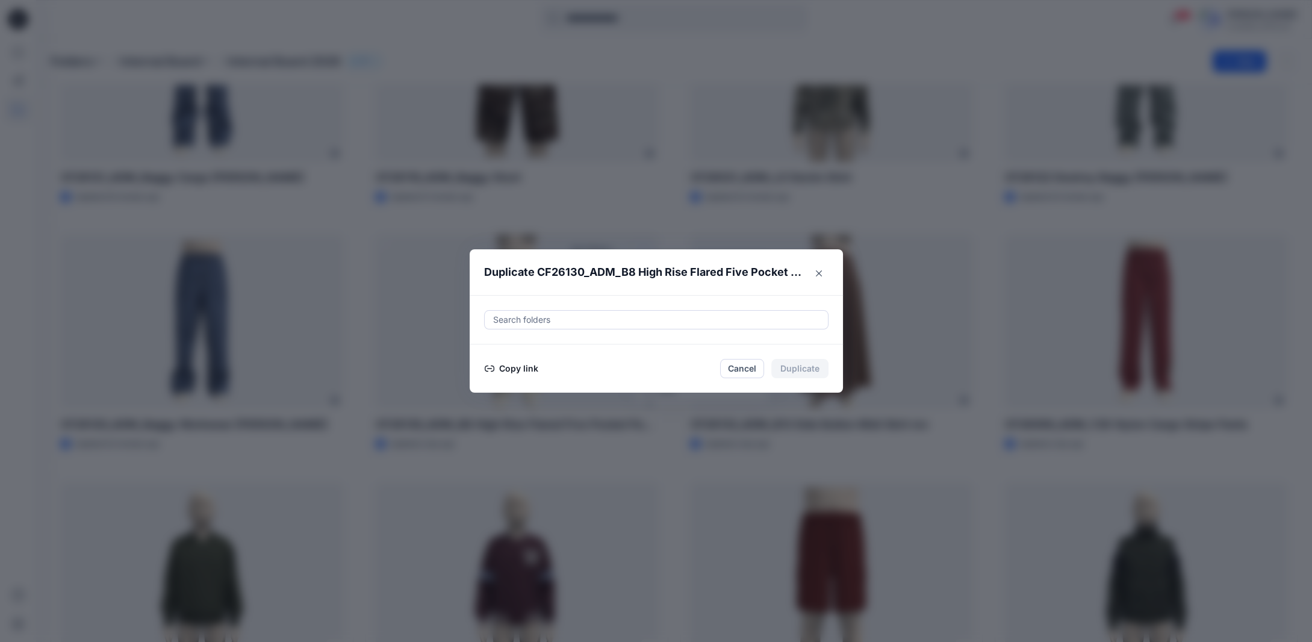
click at [523, 364] on button "Copy link" at bounding box center [511, 368] width 55 height 14
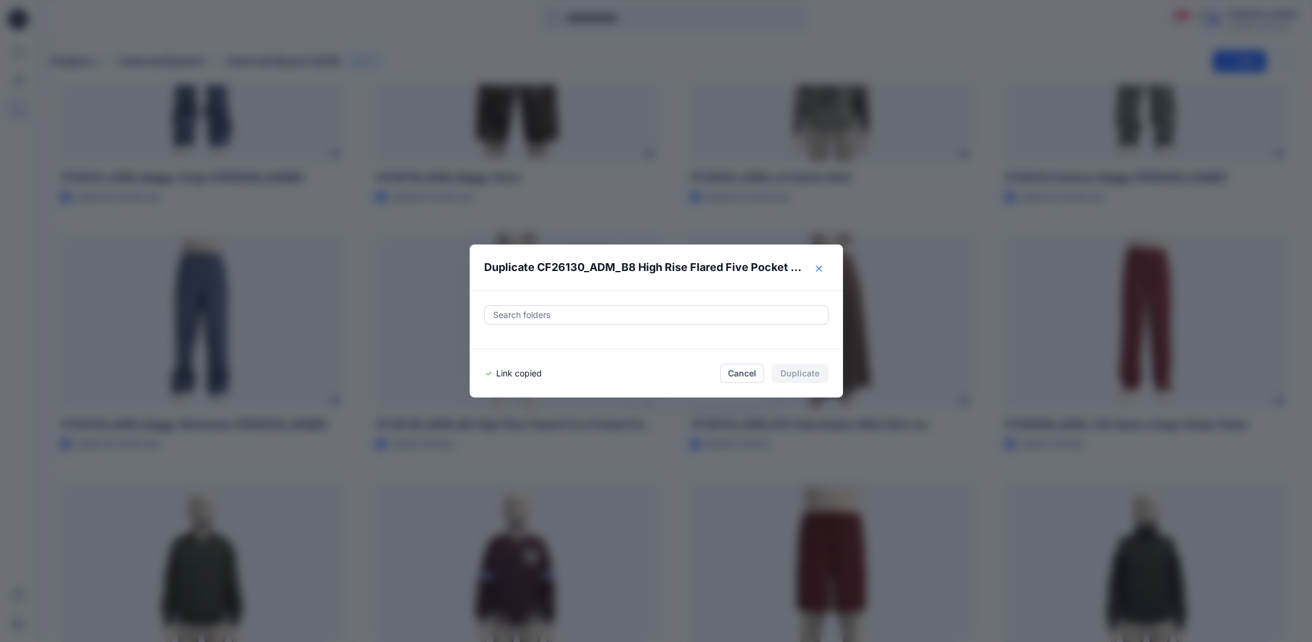
click at [821, 270] on icon "Close" at bounding box center [819, 269] width 6 height 6
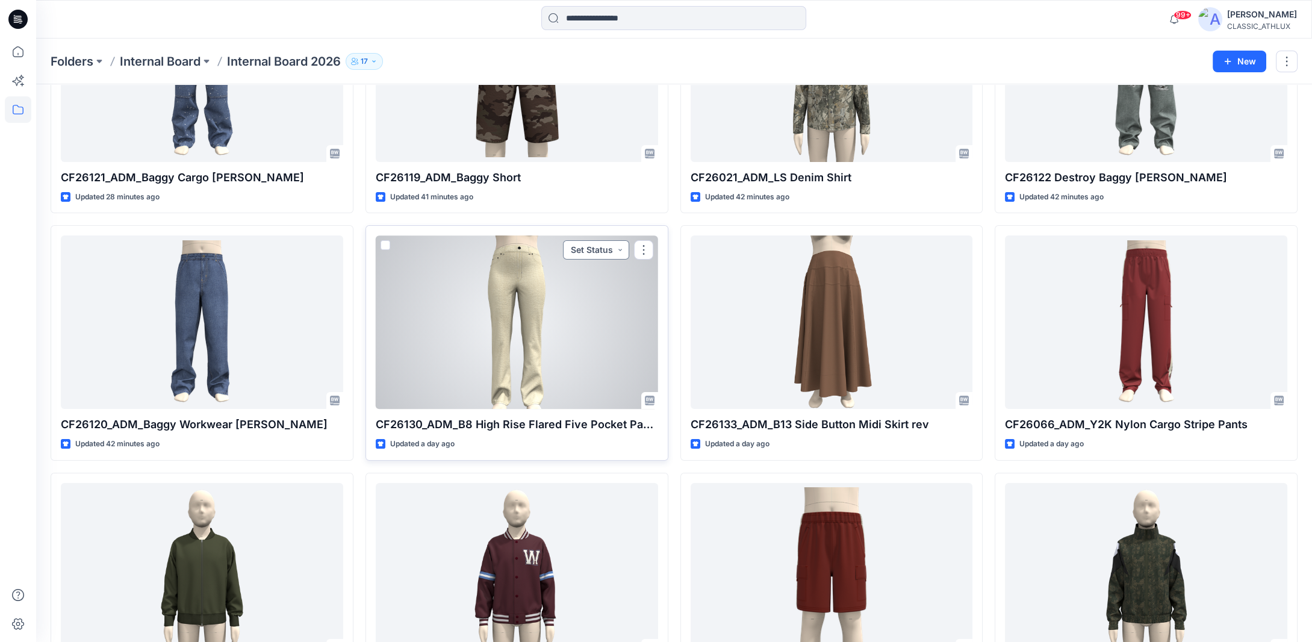
click at [621, 248] on button "Set Status" at bounding box center [596, 249] width 66 height 19
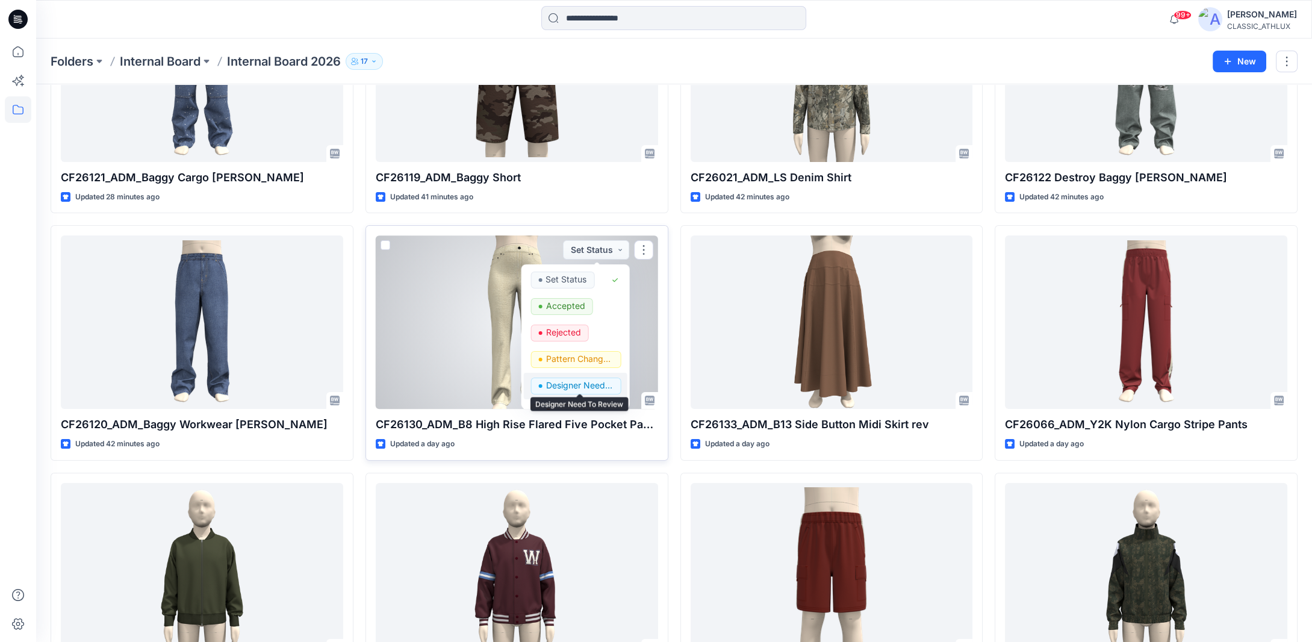
click at [588, 379] on p "Designer Need To Review" at bounding box center [579, 386] width 67 height 16
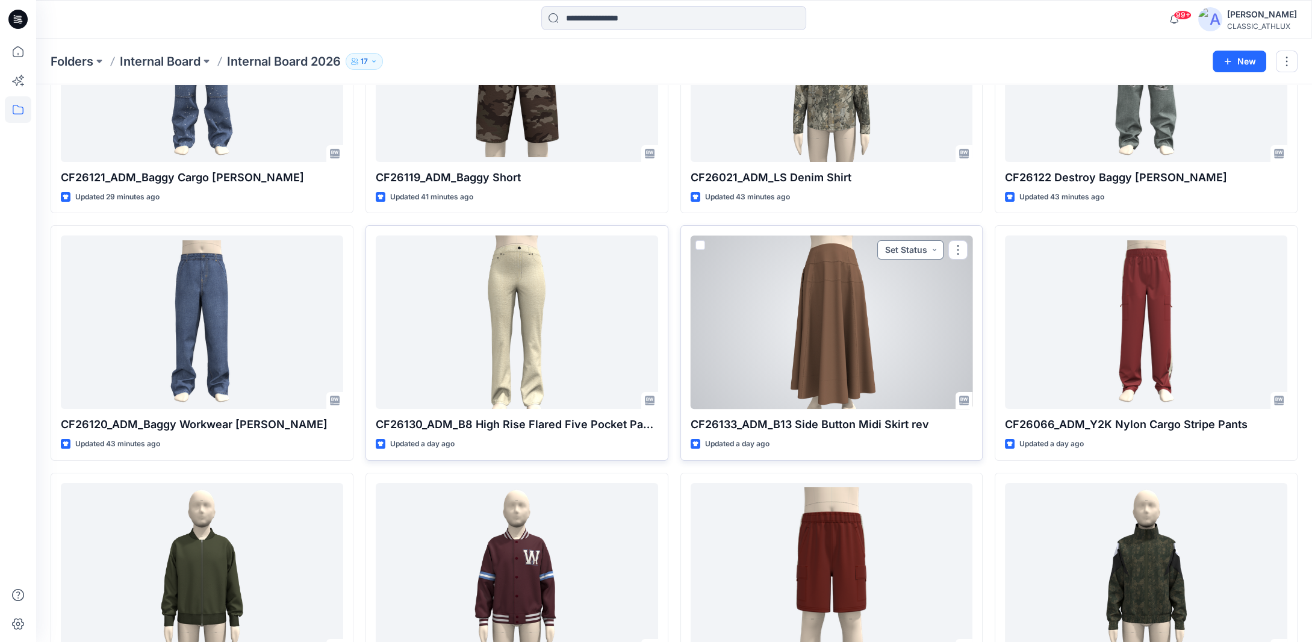
click at [932, 247] on button "Set Status" at bounding box center [910, 249] width 66 height 19
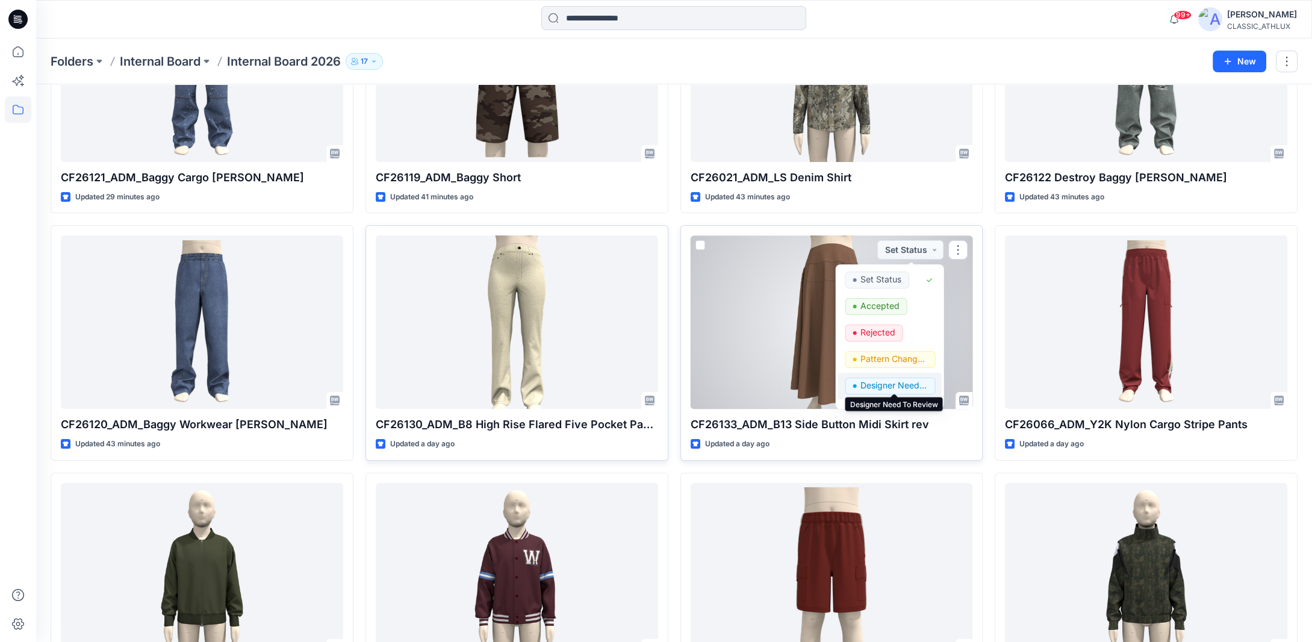
click at [892, 380] on p "Designer Need To Review" at bounding box center [893, 386] width 67 height 16
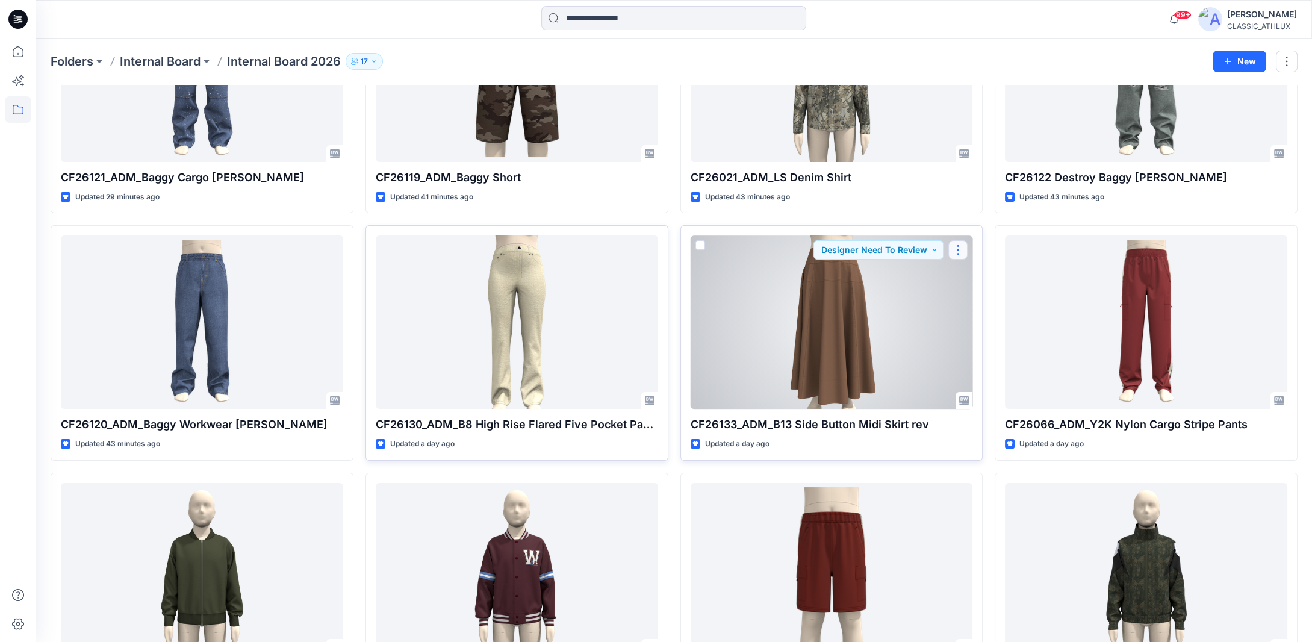
click at [961, 247] on button "button" at bounding box center [957, 249] width 19 height 19
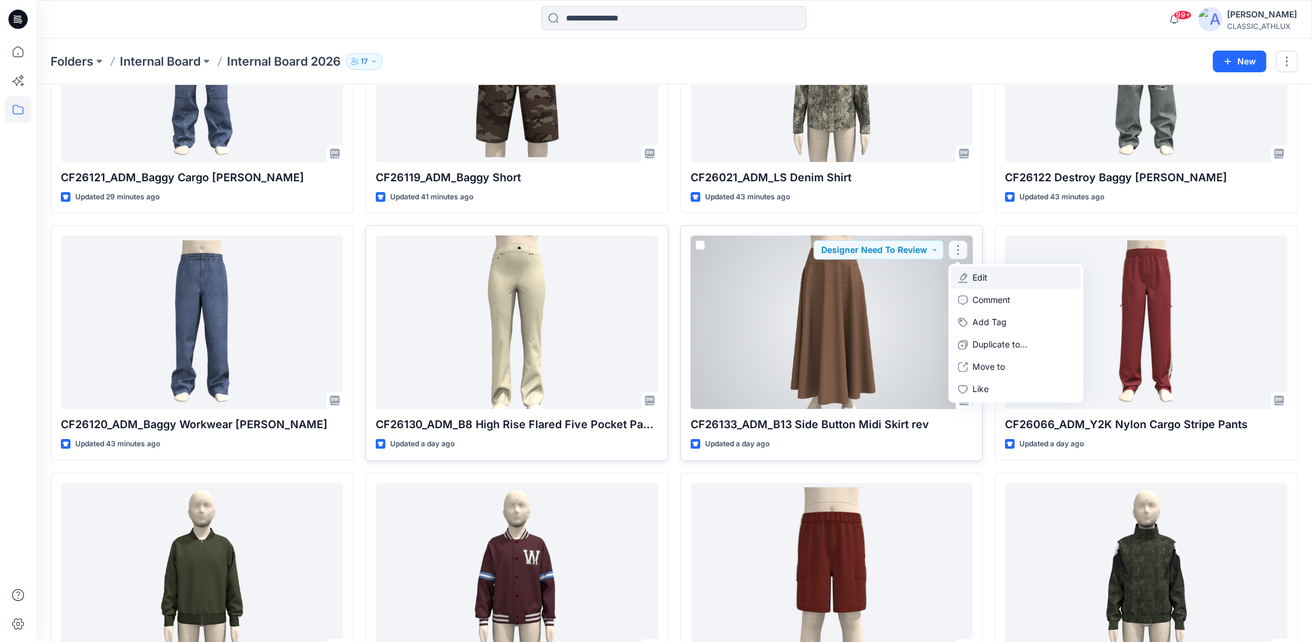
click at [972, 271] on button "Edit" at bounding box center [1016, 278] width 130 height 22
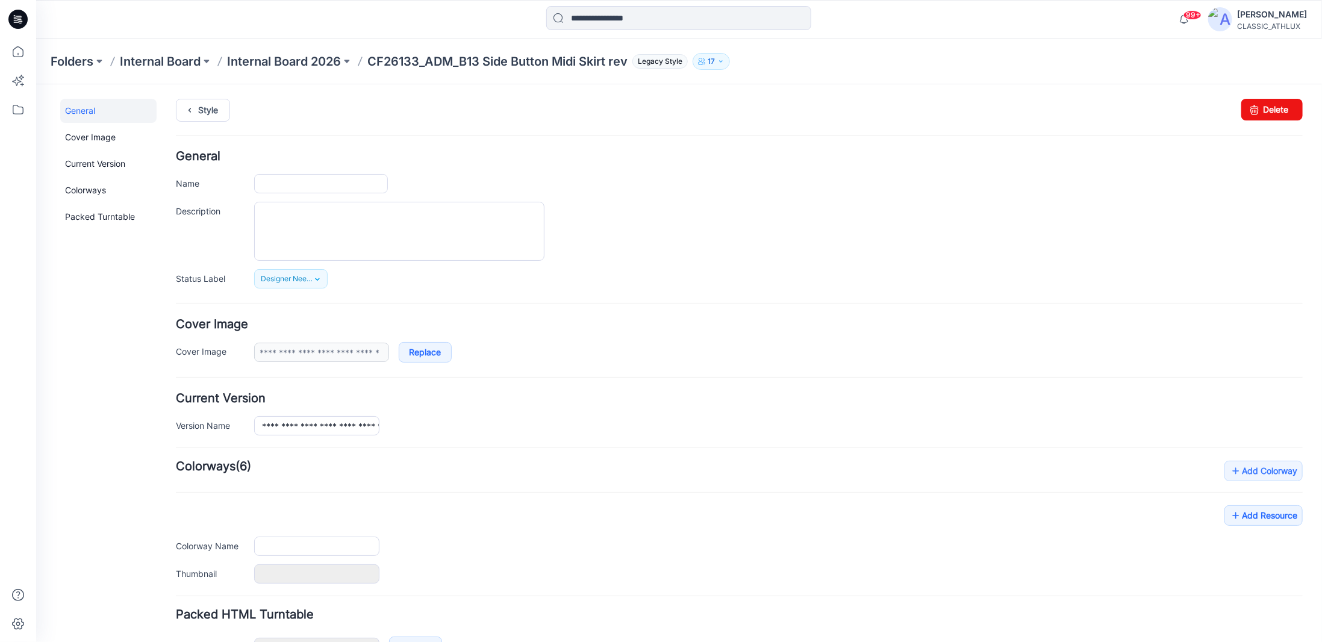
type input "**********"
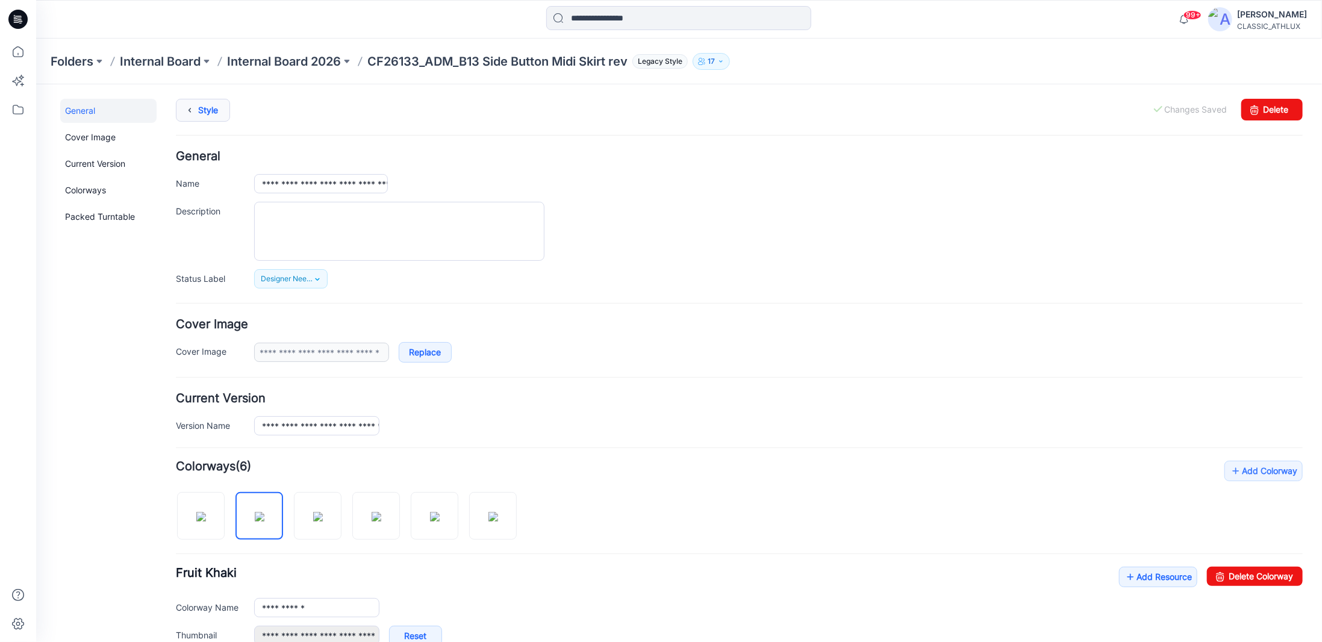
click at [210, 108] on link "Style" at bounding box center [202, 109] width 54 height 23
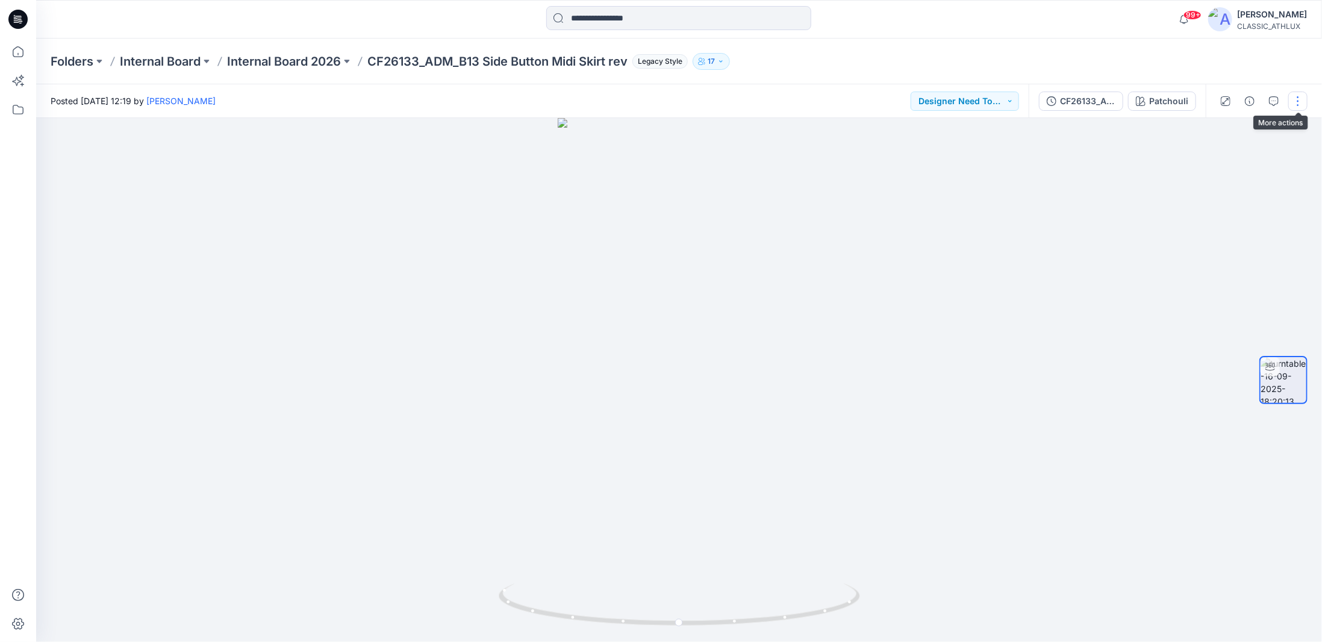
click at [1299, 109] on button "button" at bounding box center [1297, 101] width 19 height 19
click at [1239, 196] on p "Duplicate to..." at bounding box center [1240, 196] width 55 height 13
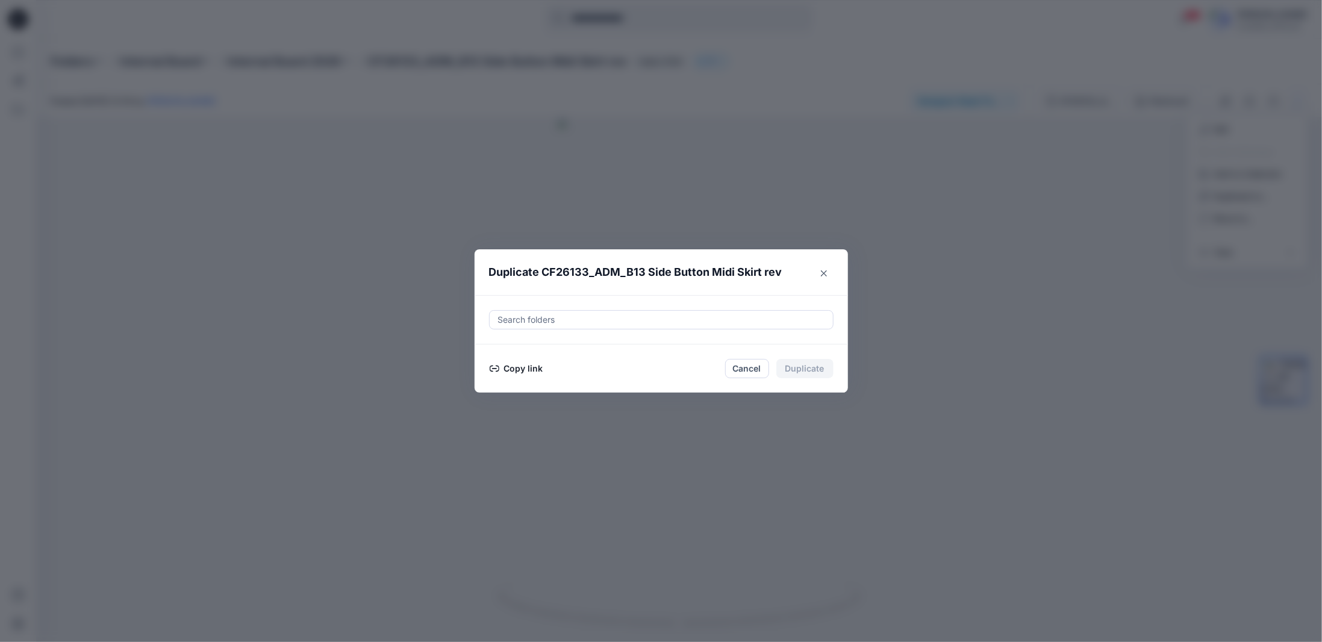
click at [509, 367] on button "Copy link" at bounding box center [516, 368] width 55 height 14
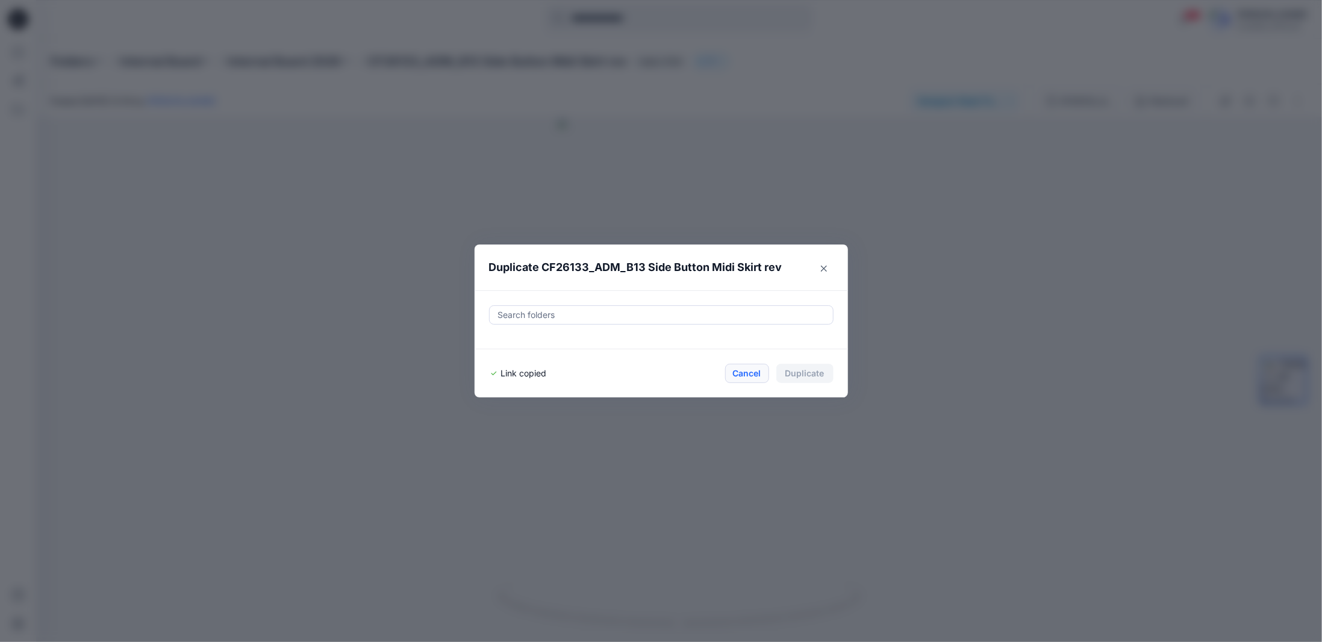
click at [751, 373] on button "Cancel" at bounding box center [747, 373] width 44 height 19
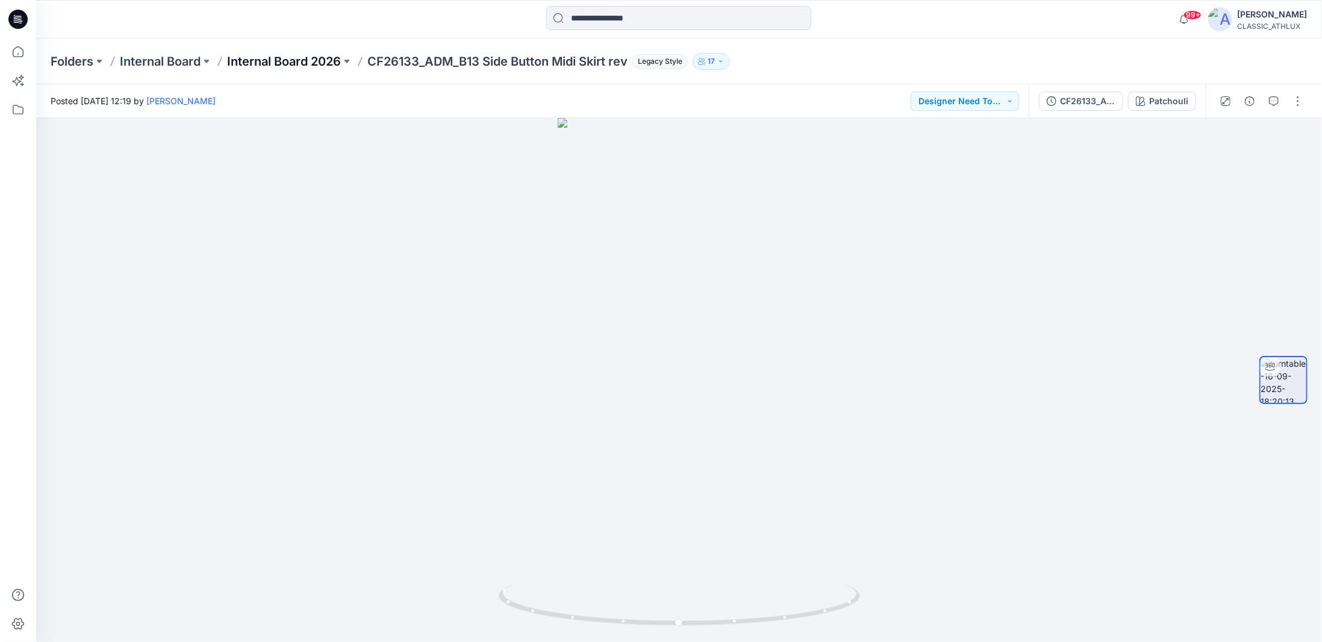
click at [306, 60] on p "Internal Board 2026" at bounding box center [284, 61] width 114 height 17
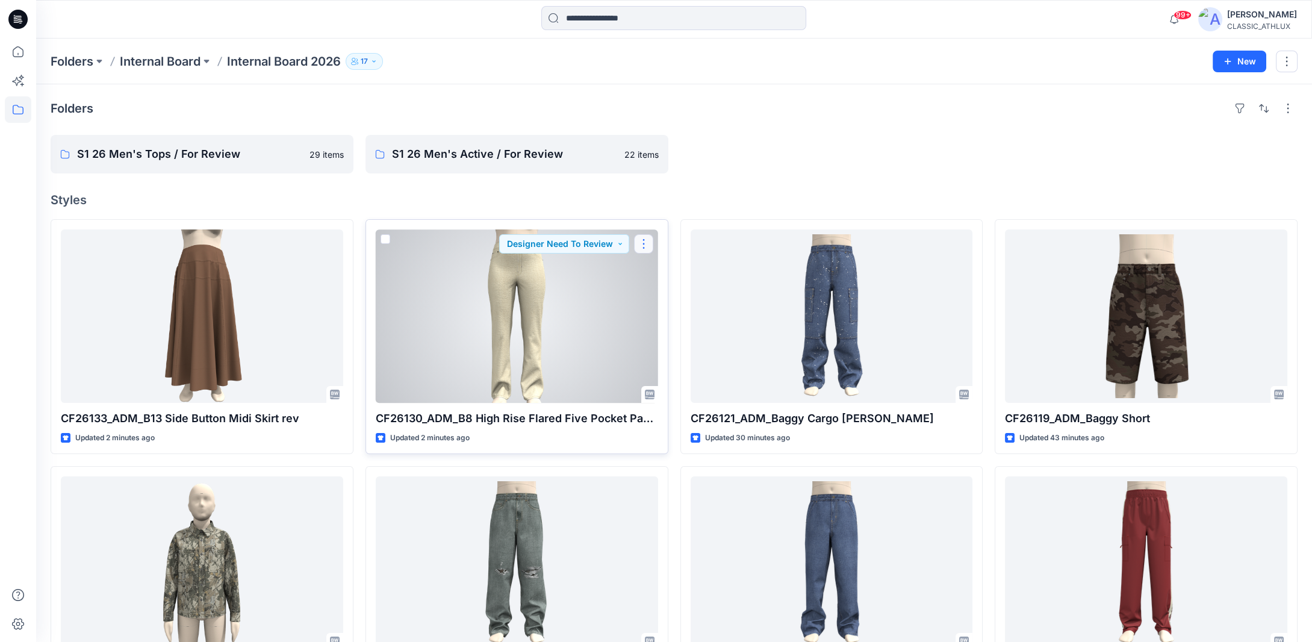
click at [644, 250] on button "button" at bounding box center [643, 243] width 19 height 19
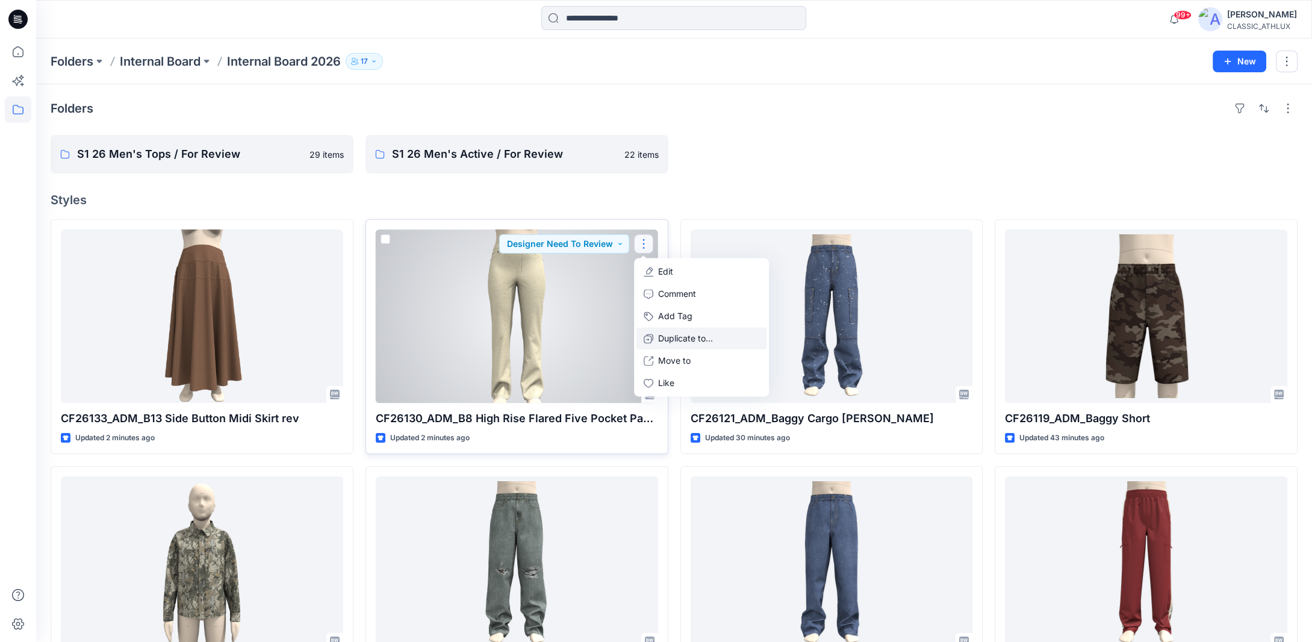
click at [673, 335] on p "Duplicate to..." at bounding box center [685, 338] width 55 height 13
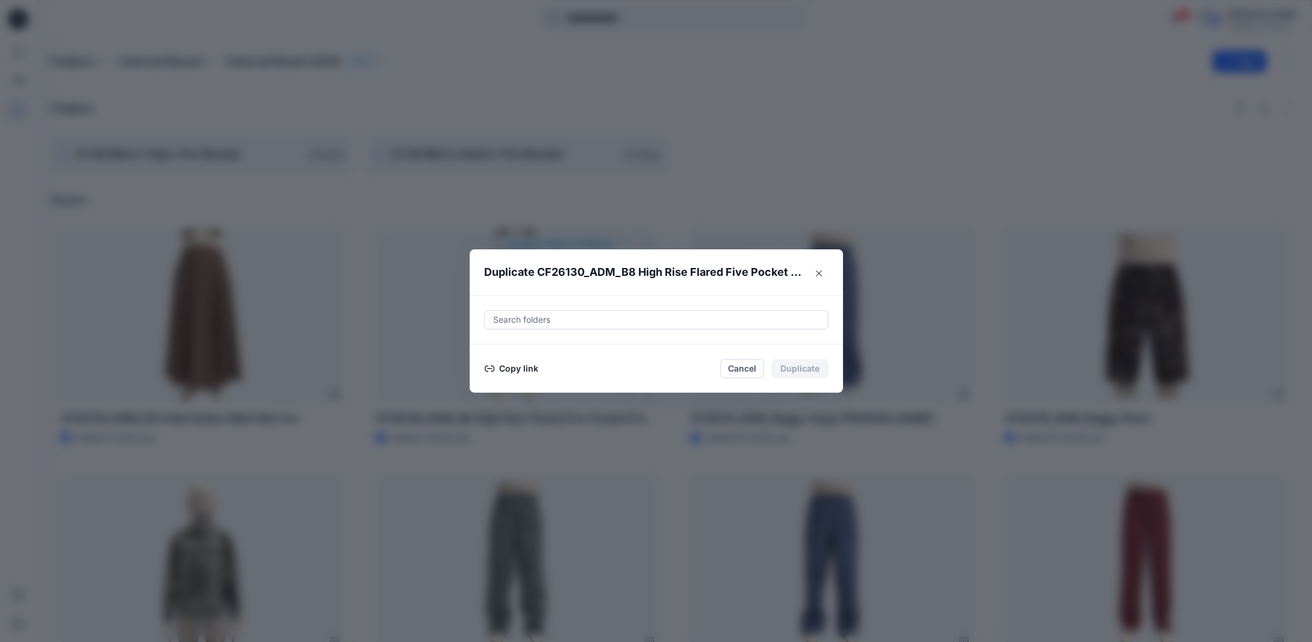
click at [528, 368] on button "Copy link" at bounding box center [511, 368] width 55 height 14
